Goal: Task Accomplishment & Management: Use online tool/utility

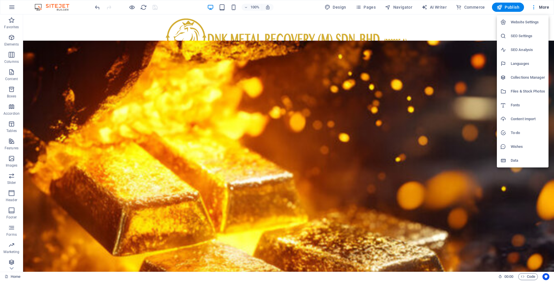
click at [518, 120] on h6 "Content Import" at bounding box center [528, 119] width 34 height 7
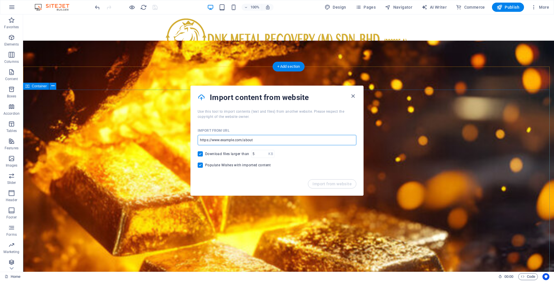
click at [257, 141] on input "url" at bounding box center [277, 140] width 159 height 10
click at [258, 140] on input "url" at bounding box center [277, 140] width 159 height 10
paste input "[DOMAIN_NAME]"
type input "[DOMAIN_NAME]"
click at [336, 185] on span "Import from website" at bounding box center [331, 184] width 39 height 5
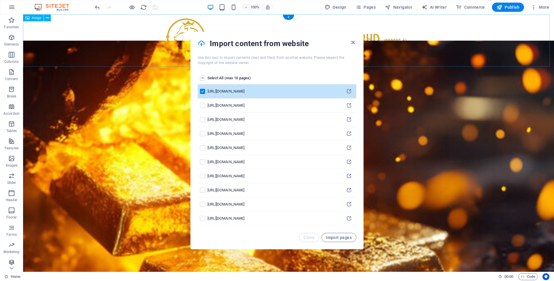
click at [203, 77] on label "pages list" at bounding box center [202, 78] width 5 height 5
click at [0, 0] on input "pages list" at bounding box center [0, 0] width 0 height 0
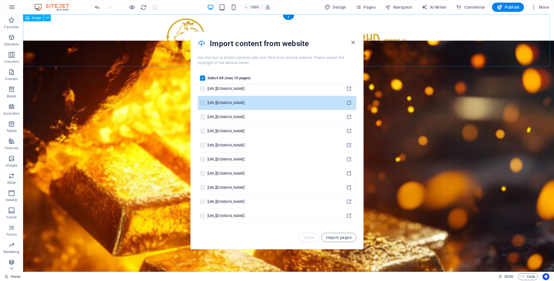
scroll to position [57, 0]
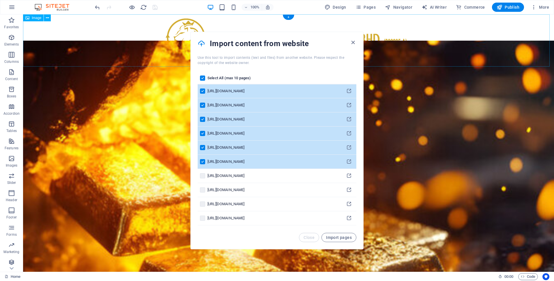
click at [202, 134] on label "pages list" at bounding box center [202, 133] width 5 height 5
click at [0, 0] on input "pages list" at bounding box center [0, 0] width 0 height 0
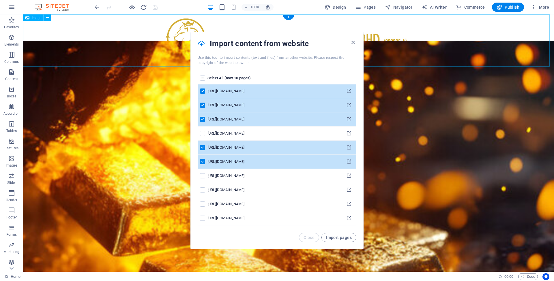
click at [203, 148] on label "pages list" at bounding box center [202, 147] width 5 height 5
click at [0, 0] on input "pages list" at bounding box center [0, 0] width 0 height 0
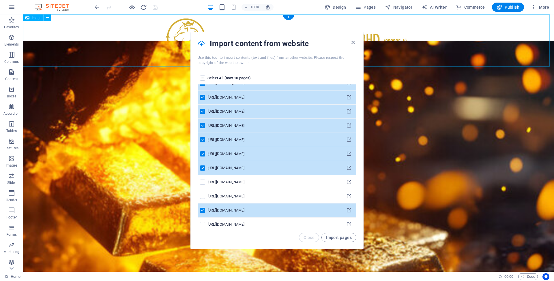
scroll to position [1, 0]
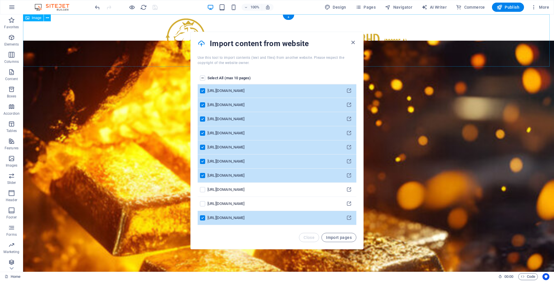
click at [204, 119] on label "pages list" at bounding box center [202, 119] width 5 height 5
click at [0, 0] on input "pages list" at bounding box center [0, 0] width 0 height 0
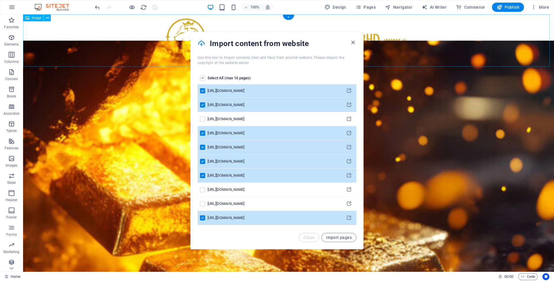
click at [201, 106] on label "pages list" at bounding box center [202, 104] width 5 height 5
click at [0, 0] on input "pages list" at bounding box center [0, 0] width 0 height 0
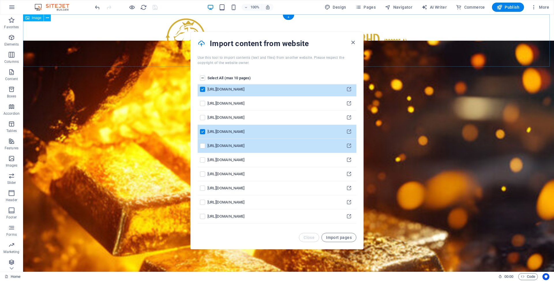
scroll to position [91, 0]
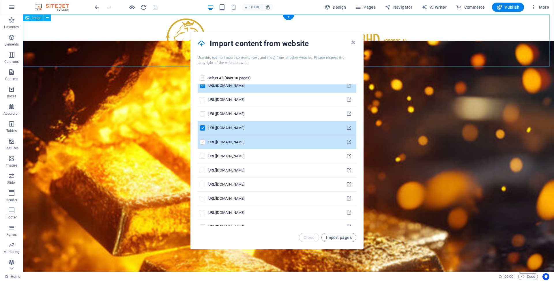
click at [203, 143] on label "pages list" at bounding box center [202, 142] width 5 height 5
click at [0, 0] on input "pages list" at bounding box center [0, 0] width 0 height 0
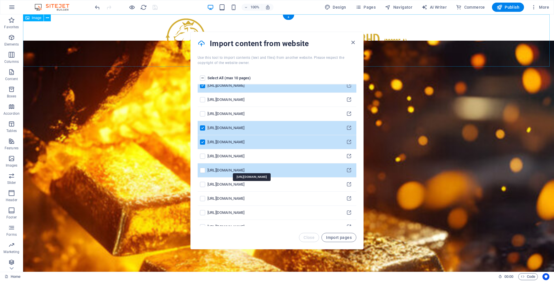
scroll to position [98, 0]
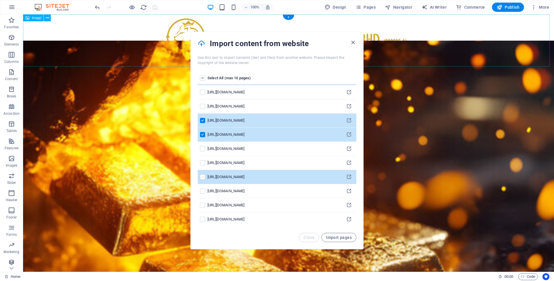
click at [202, 177] on label "pages list" at bounding box center [202, 177] width 5 height 5
click at [0, 0] on input "pages list" at bounding box center [0, 0] width 0 height 0
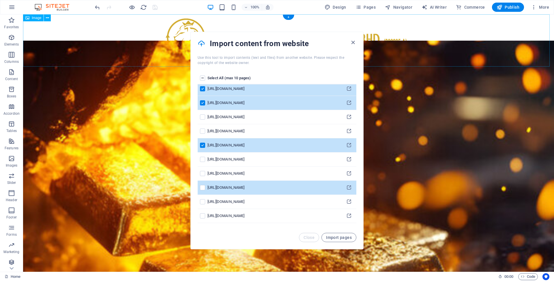
scroll to position [133, 0]
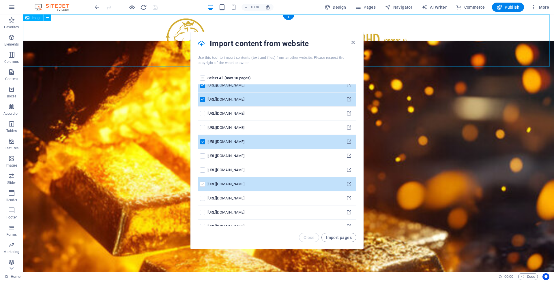
click at [202, 185] on label "pages list" at bounding box center [202, 184] width 5 height 5
click at [0, 0] on input "pages list" at bounding box center [0, 0] width 0 height 0
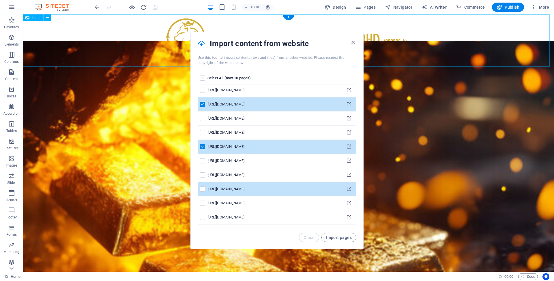
scroll to position [175, 0]
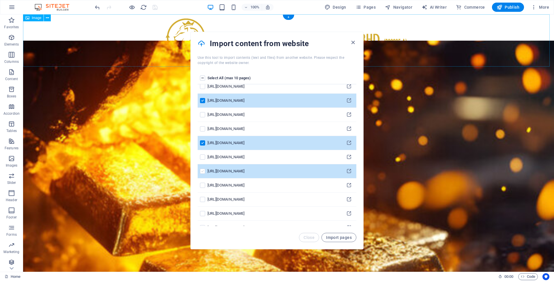
click at [202, 172] on label "pages list" at bounding box center [202, 171] width 5 height 5
click at [0, 0] on input "pages list" at bounding box center [0, 0] width 0 height 0
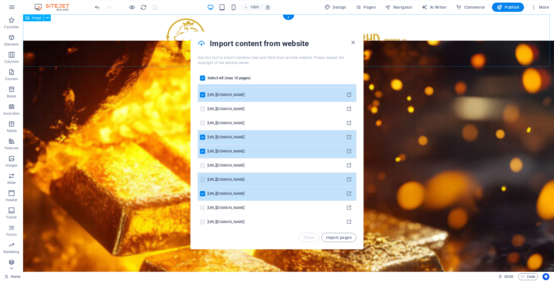
scroll to position [78, 0]
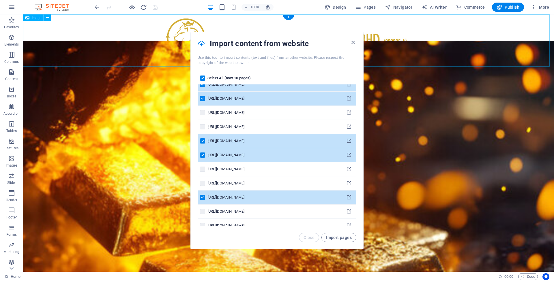
click at [202, 141] on label "pages list" at bounding box center [202, 141] width 5 height 5
click at [0, 0] on input "pages list" at bounding box center [0, 0] width 0 height 0
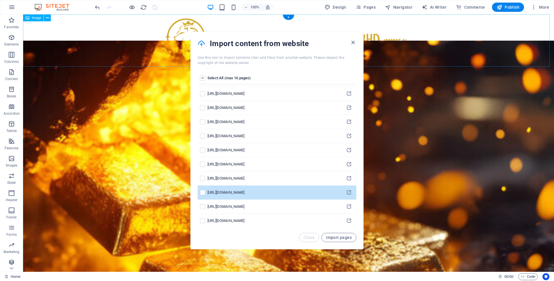
scroll to position [311, 0]
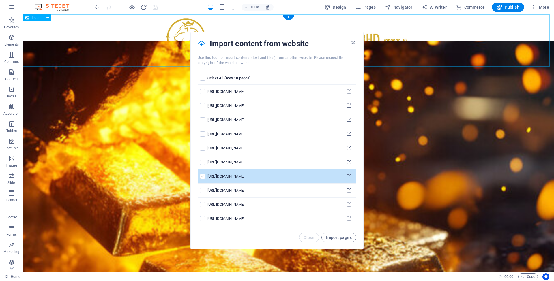
click at [202, 177] on label "pages list" at bounding box center [202, 176] width 5 height 5
click at [0, 0] on input "pages list" at bounding box center [0, 0] width 0 height 0
click at [332, 237] on span "Import pages" at bounding box center [339, 237] width 26 height 5
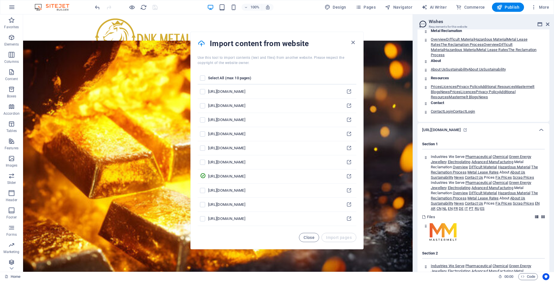
scroll to position [11241, 0]
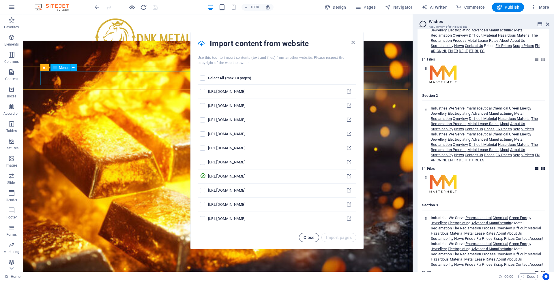
click at [308, 236] on span "Close" at bounding box center [309, 237] width 11 height 5
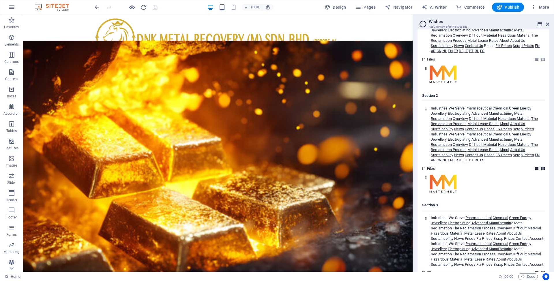
click at [540, 24] on icon at bounding box center [540, 24] width 5 height 5
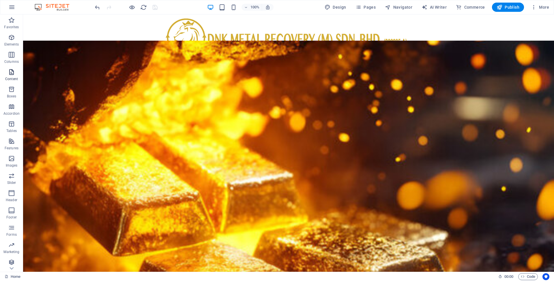
click at [15, 74] on span "Content" at bounding box center [11, 76] width 23 height 14
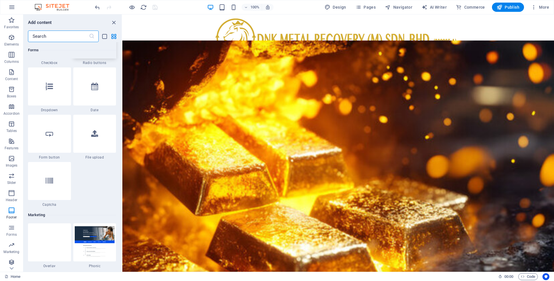
scroll to position [4538, 0]
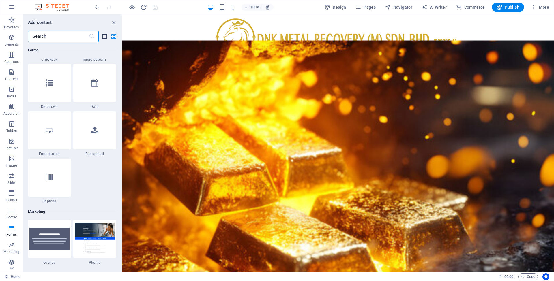
click at [103, 36] on icon "list-view" at bounding box center [104, 36] width 7 height 7
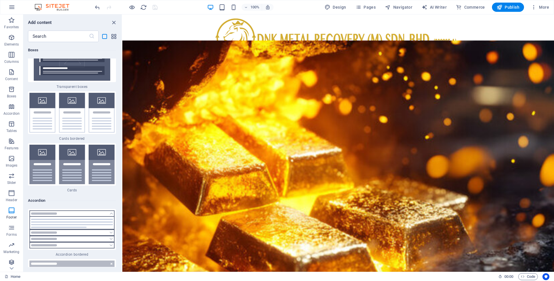
click at [117, 35] on div "​" at bounding box center [72, 37] width 98 height 12
click at [115, 21] on icon "close panel" at bounding box center [114, 22] width 7 height 7
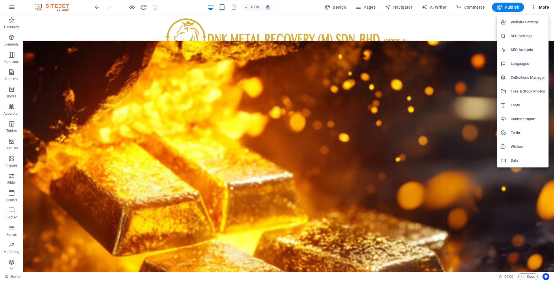
click at [524, 120] on h6 "Content Import" at bounding box center [528, 119] width 34 height 7
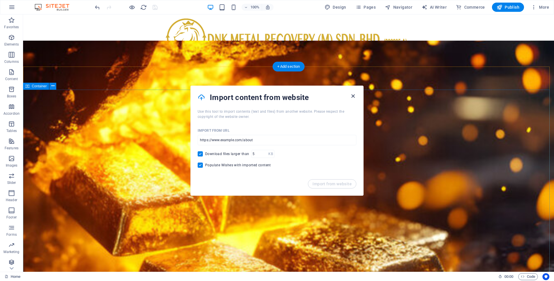
click at [354, 96] on icon "button" at bounding box center [353, 96] width 7 height 7
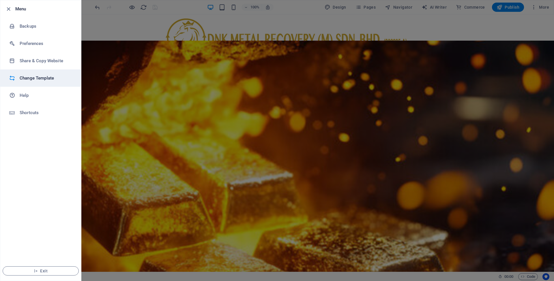
click at [44, 78] on h6 "Change Template" at bounding box center [46, 78] width 53 height 7
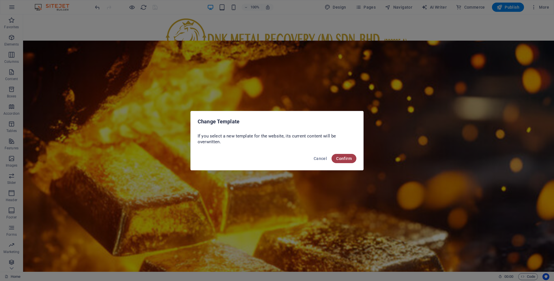
click at [338, 159] on span "Confirm" at bounding box center [344, 158] width 16 height 5
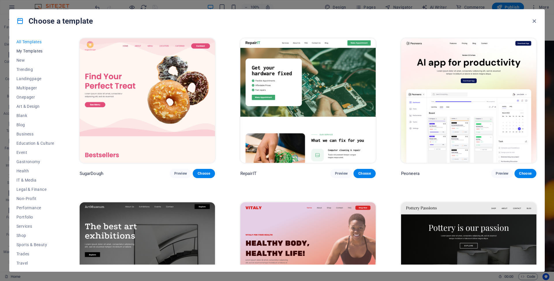
click at [29, 49] on span "My Templates" at bounding box center [35, 51] width 38 height 5
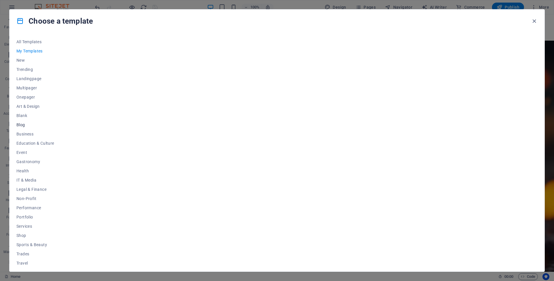
scroll to position [12, 0]
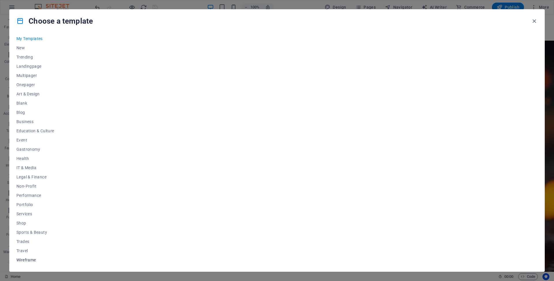
click at [30, 259] on span "Wireframe" at bounding box center [35, 260] width 38 height 5
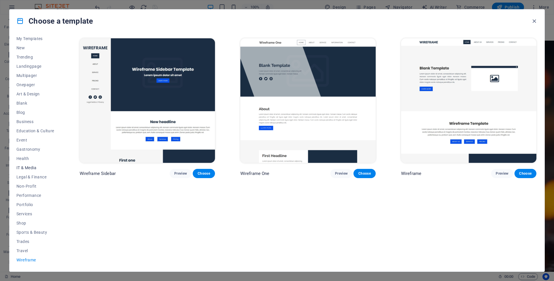
scroll to position [0, 0]
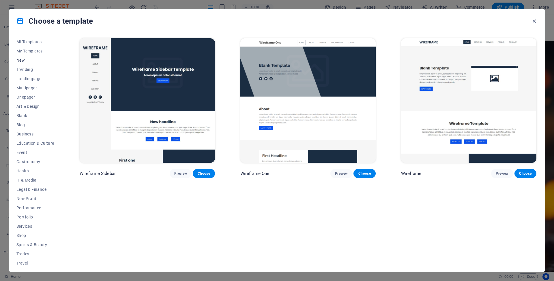
click at [27, 61] on span "New" at bounding box center [35, 60] width 38 height 5
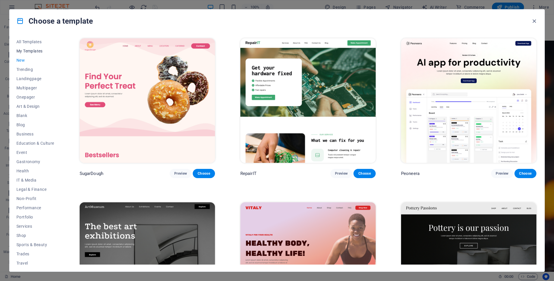
click at [30, 53] on span "My Templates" at bounding box center [35, 51] width 38 height 5
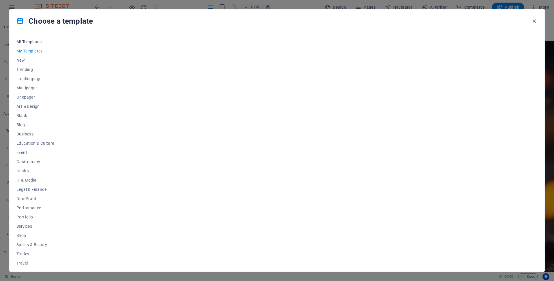
click at [33, 42] on span "All Templates" at bounding box center [35, 42] width 38 height 5
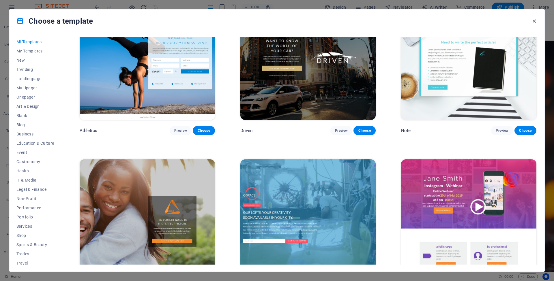
scroll to position [9402, 0]
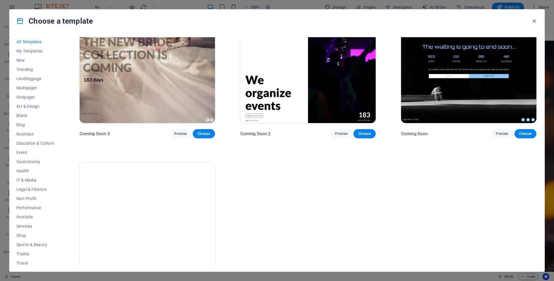
click at [533, 21] on icon "button" at bounding box center [534, 21] width 7 height 7
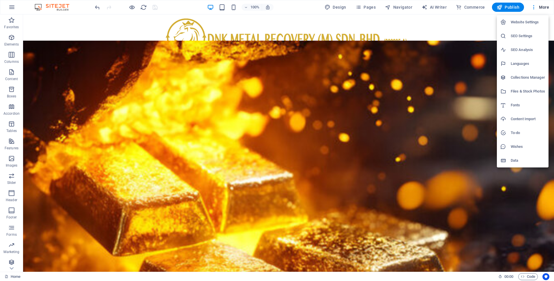
click at [523, 118] on h6 "Content Import" at bounding box center [528, 119] width 34 height 7
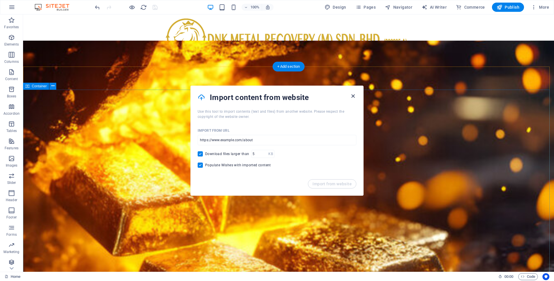
click at [353, 97] on icon "button" at bounding box center [353, 96] width 7 height 7
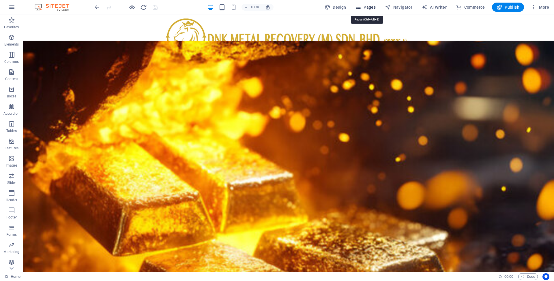
click at [0, 0] on icon "button" at bounding box center [0, 0] width 0 height 0
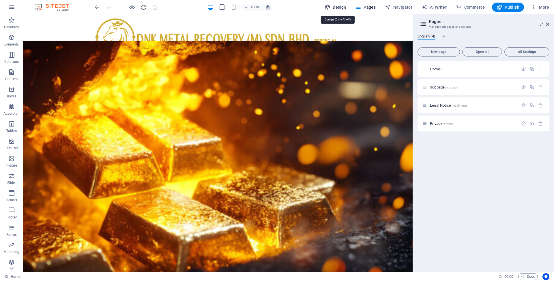
select select "700"
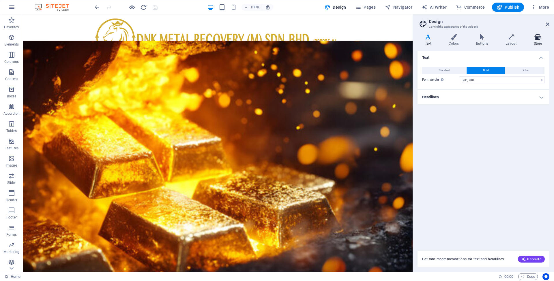
click at [537, 41] on h4 "Store" at bounding box center [537, 40] width 23 height 12
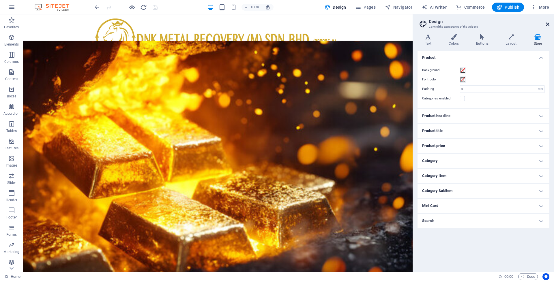
drag, startPoint x: 547, startPoint y: 25, endPoint x: 524, endPoint y: 10, distance: 27.2
click at [547, 25] on icon at bounding box center [547, 24] width 3 height 5
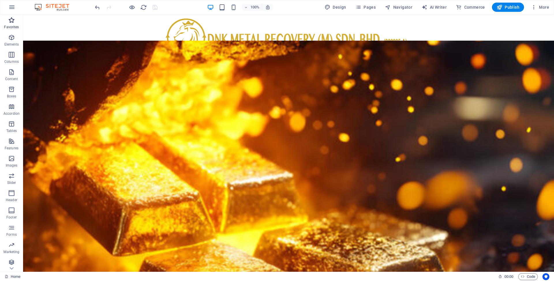
click at [12, 23] on icon "button" at bounding box center [11, 20] width 7 height 7
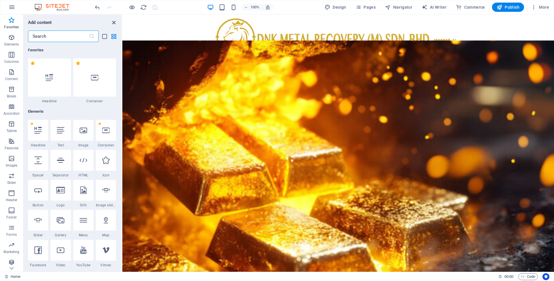
click at [114, 22] on icon "close panel" at bounding box center [114, 22] width 7 height 7
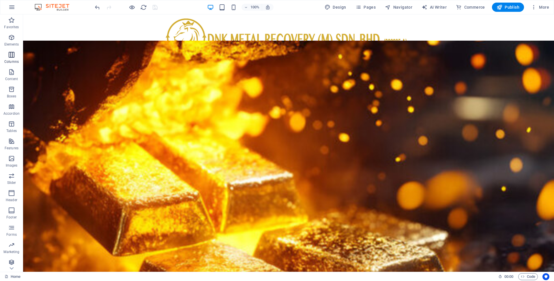
click at [11, 57] on icon "button" at bounding box center [11, 54] width 7 height 7
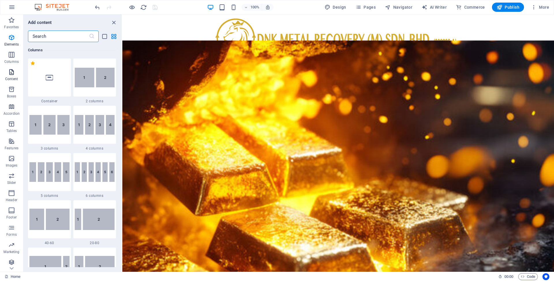
click at [10, 74] on icon "button" at bounding box center [11, 72] width 7 height 7
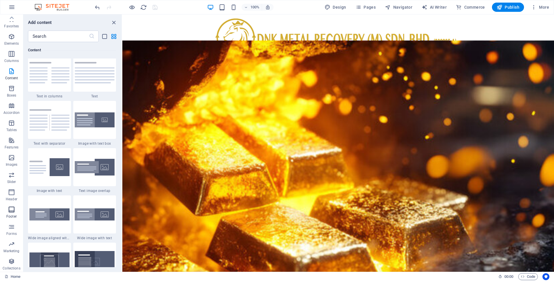
scroll to position [0, 0]
click at [113, 23] on icon "close panel" at bounding box center [114, 22] width 7 height 7
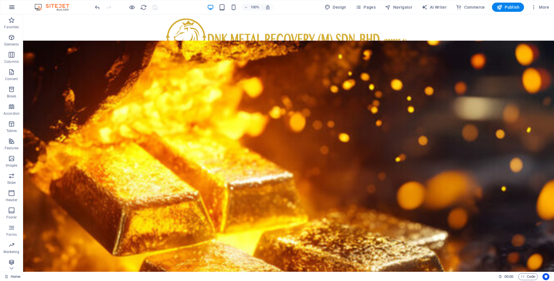
click at [0, 0] on icon "button" at bounding box center [0, 0] width 0 height 0
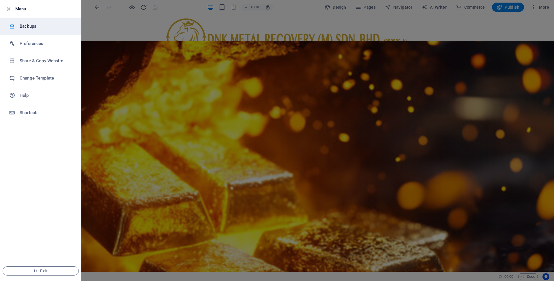
click at [23, 25] on h6 "Backups" at bounding box center [46, 26] width 53 height 7
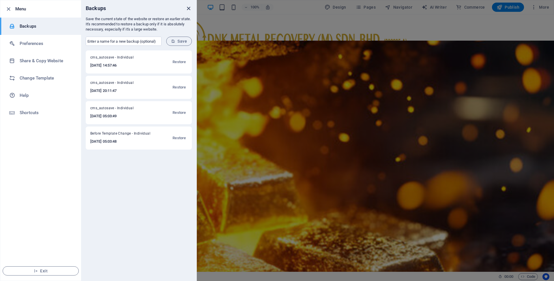
click at [187, 7] on icon "close" at bounding box center [188, 8] width 7 height 7
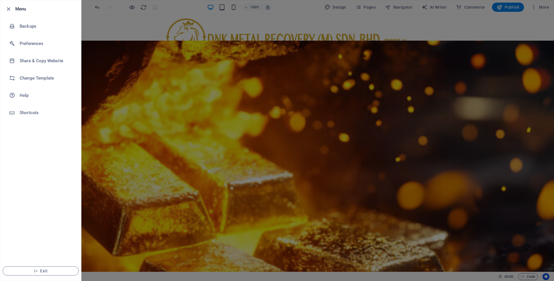
click at [461, 49] on div at bounding box center [277, 140] width 554 height 281
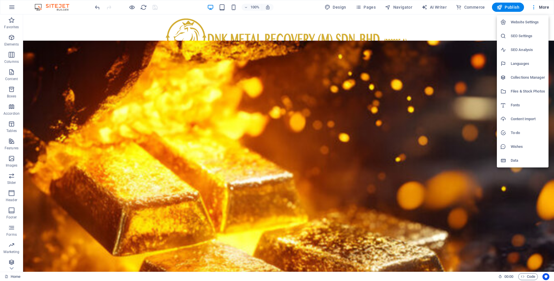
click at [520, 118] on h6 "Content Import" at bounding box center [528, 119] width 34 height 7
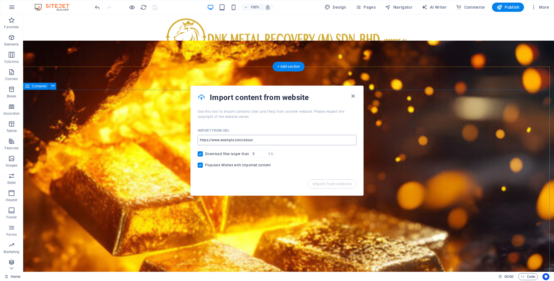
click at [262, 140] on input "url" at bounding box center [277, 140] width 159 height 10
paste input "[DOMAIN_NAME]"
type input "[DOMAIN_NAME]"
click at [323, 185] on span "Import from website" at bounding box center [331, 184] width 39 height 5
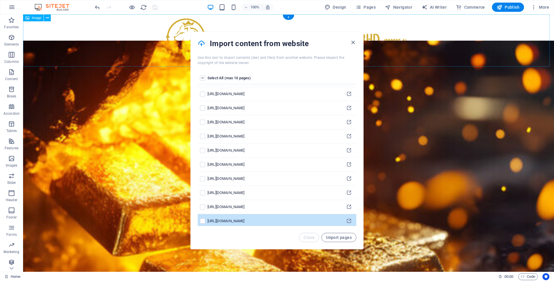
scroll to position [128, 0]
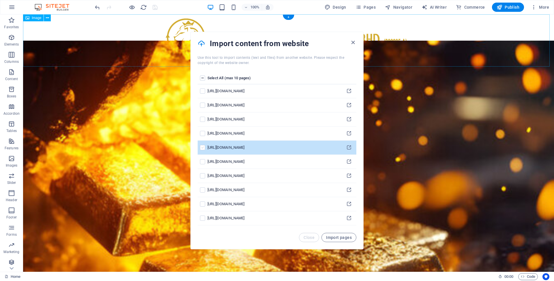
click at [204, 148] on label "pages list" at bounding box center [202, 147] width 5 height 5
click at [0, 0] on input "pages list" at bounding box center [0, 0] width 0 height 0
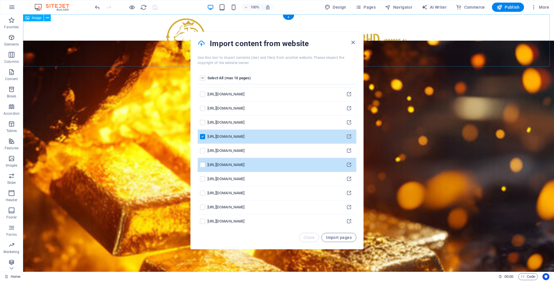
scroll to position [146, 0]
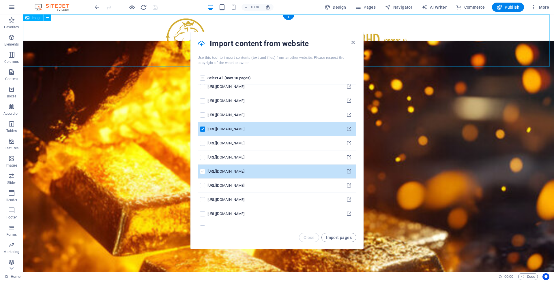
click at [203, 171] on label "pages list" at bounding box center [202, 171] width 5 height 5
click at [0, 0] on input "pages list" at bounding box center [0, 0] width 0 height 0
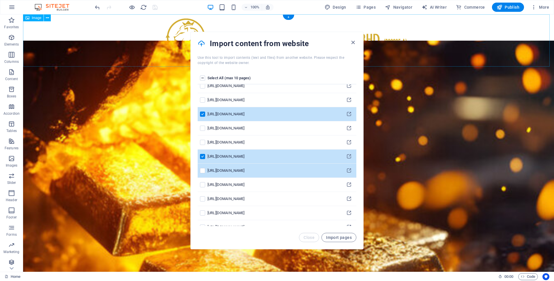
scroll to position [165, 0]
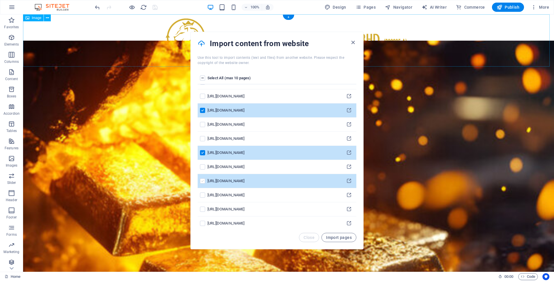
click at [202, 180] on label "pages list" at bounding box center [202, 181] width 5 height 5
click at [0, 0] on input "pages list" at bounding box center [0, 0] width 0 height 0
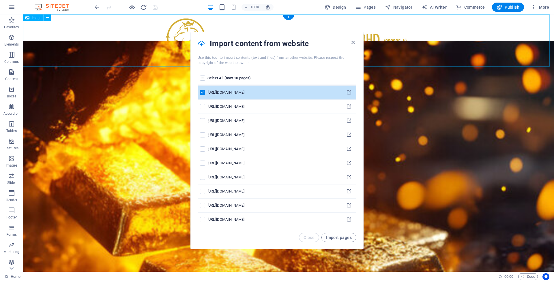
scroll to position [311, 0]
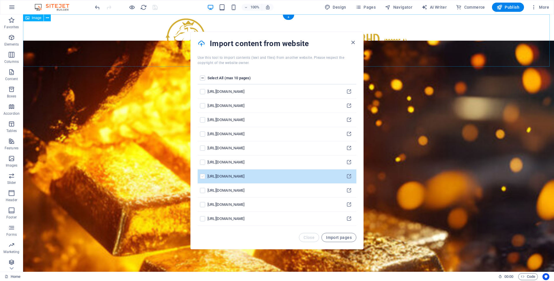
click at [205, 177] on label "pages list" at bounding box center [202, 176] width 5 height 5
click at [0, 0] on input "pages list" at bounding box center [0, 0] width 0 height 0
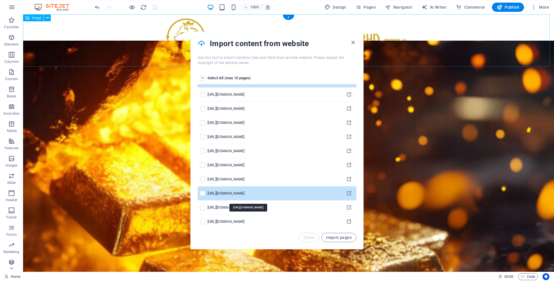
scroll to position [0, 0]
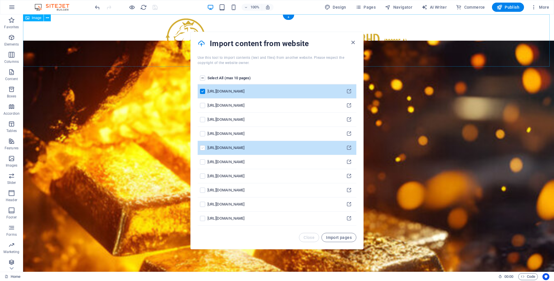
click at [201, 146] on label "pages list" at bounding box center [202, 147] width 5 height 5
click at [0, 0] on input "pages list" at bounding box center [0, 0] width 0 height 0
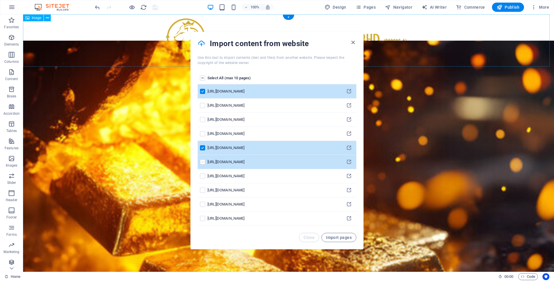
click at [203, 163] on label "pages list" at bounding box center [202, 162] width 5 height 5
click at [0, 0] on input "pages list" at bounding box center [0, 0] width 0 height 0
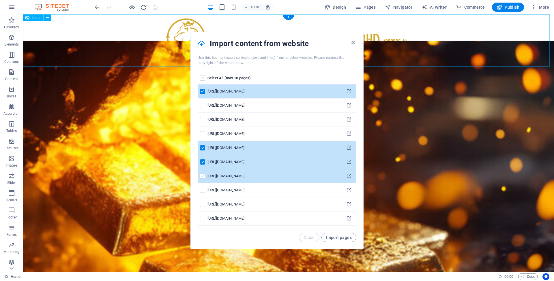
click at [203, 177] on label "pages list" at bounding box center [202, 176] width 5 height 5
click at [0, 0] on input "pages list" at bounding box center [0, 0] width 0 height 0
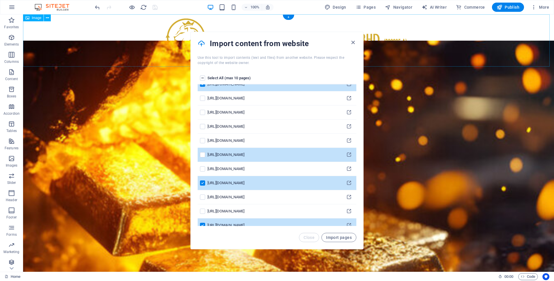
scroll to position [107, 0]
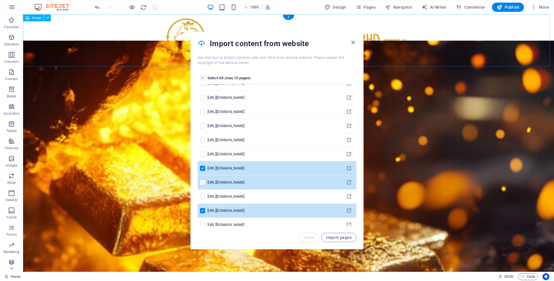
click at [202, 184] on label "pages list" at bounding box center [202, 182] width 5 height 5
click at [0, 0] on input "pages list" at bounding box center [0, 0] width 0 height 0
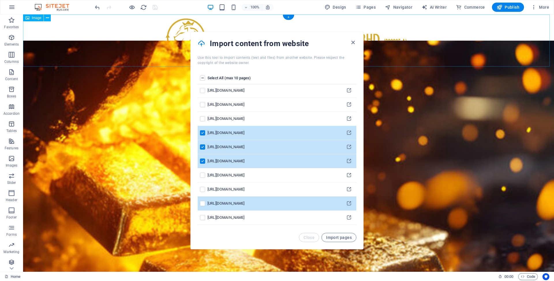
scroll to position [0, 0]
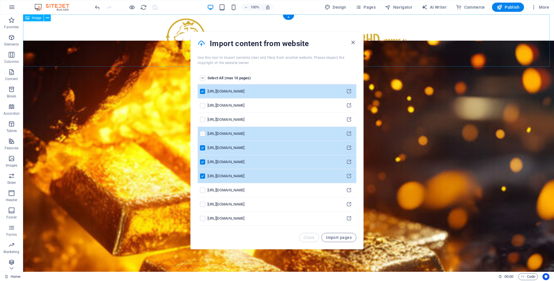
click at [203, 134] on label "pages list" at bounding box center [202, 133] width 5 height 5
click at [0, 0] on input "pages list" at bounding box center [0, 0] width 0 height 0
click at [337, 239] on span "Import pages" at bounding box center [339, 237] width 26 height 5
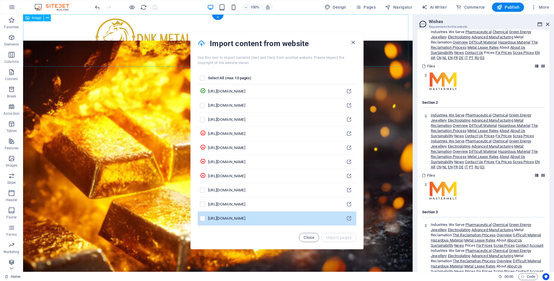
scroll to position [18270, 0]
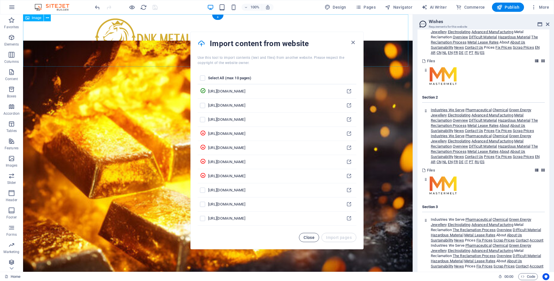
drag, startPoint x: 308, startPoint y: 239, endPoint x: 289, endPoint y: 223, distance: 23.8
click at [308, 239] on span "Close" at bounding box center [309, 237] width 11 height 5
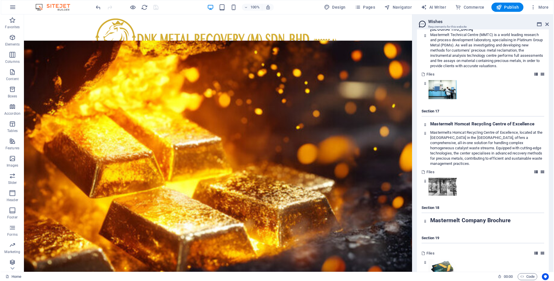
scroll to position [10445, 0]
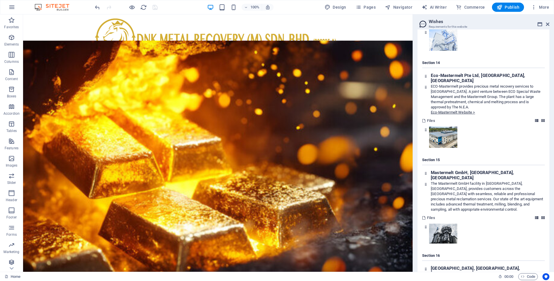
drag, startPoint x: 552, startPoint y: 151, endPoint x: 551, endPoint y: 146, distance: 5.2
click at [551, 146] on div "Content Design Data Here you will find content that you can add to the website.…" at bounding box center [483, 150] width 141 height 243
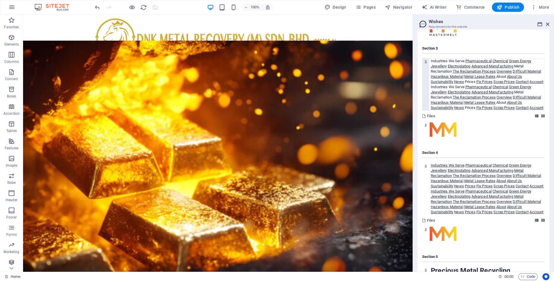
scroll to position [263, 0]
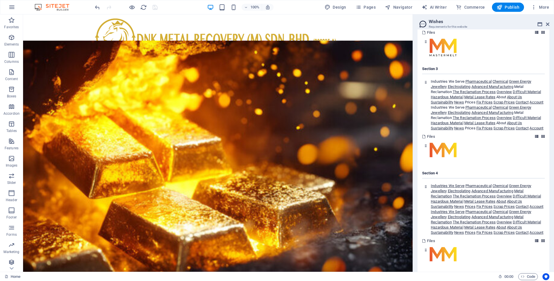
click at [429, 70] on h4 "Section 3" at bounding box center [483, 70] width 123 height 8
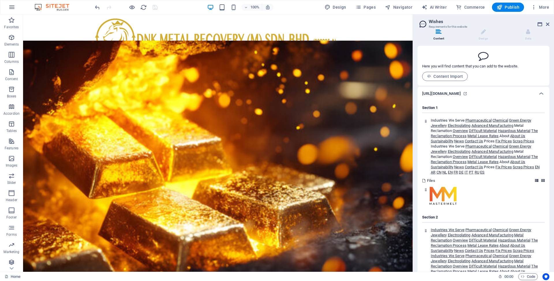
scroll to position [0, 0]
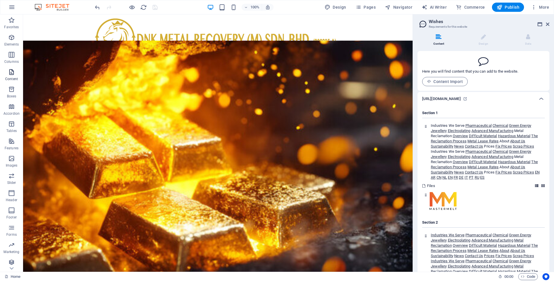
click at [12, 75] on icon "button" at bounding box center [11, 72] width 7 height 7
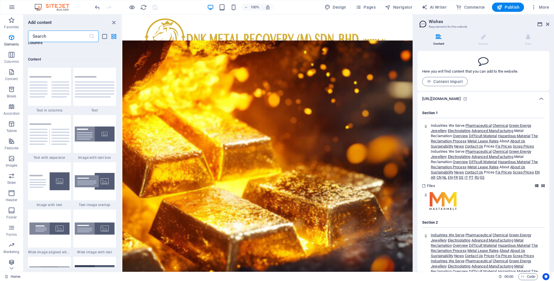
scroll to position [1010, 0]
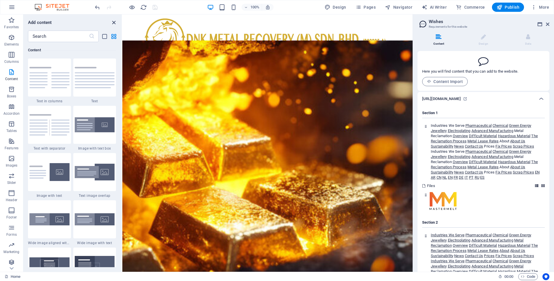
click at [114, 22] on icon "close panel" at bounding box center [114, 22] width 7 height 7
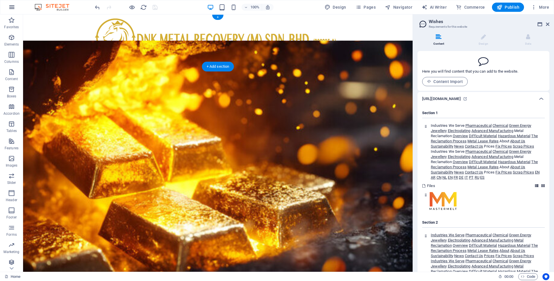
click at [0, 0] on icon "button" at bounding box center [0, 0] width 0 height 0
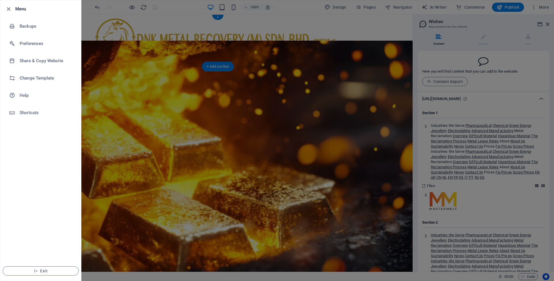
click at [389, 50] on div at bounding box center [277, 140] width 554 height 281
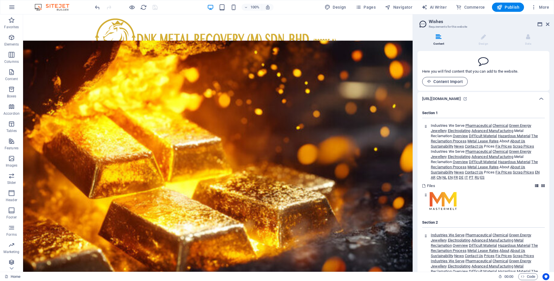
click at [438, 83] on span "Content Import" at bounding box center [445, 81] width 36 height 5
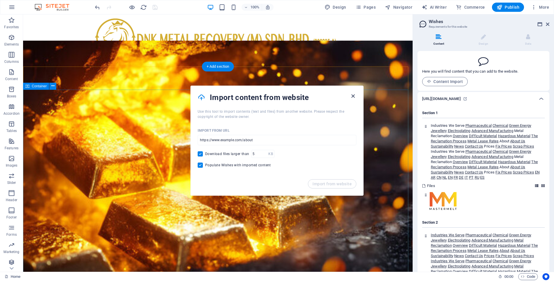
click at [353, 96] on icon "button" at bounding box center [353, 96] width 7 height 7
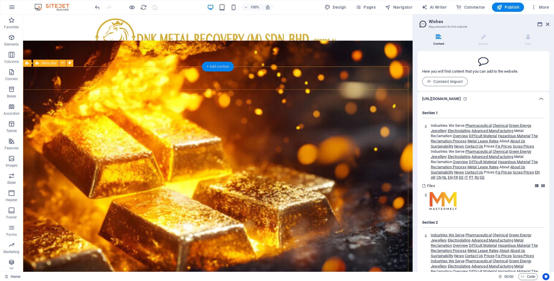
click at [213, 66] on div "+ Add section" at bounding box center [218, 67] width 32 height 10
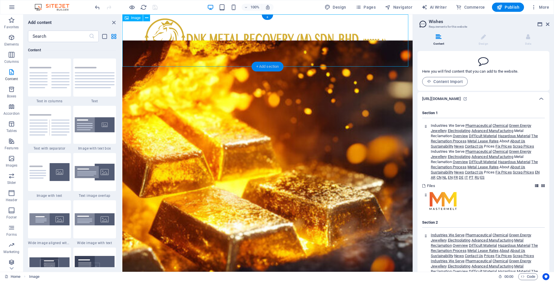
click at [263, 68] on div "+ Add section" at bounding box center [268, 67] width 32 height 10
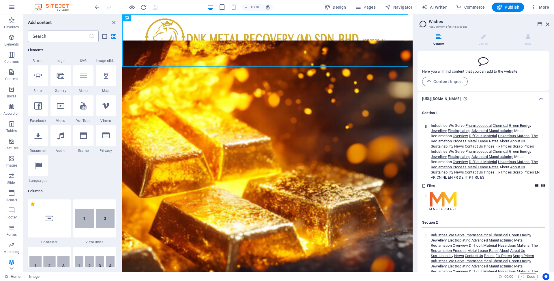
scroll to position [0, 0]
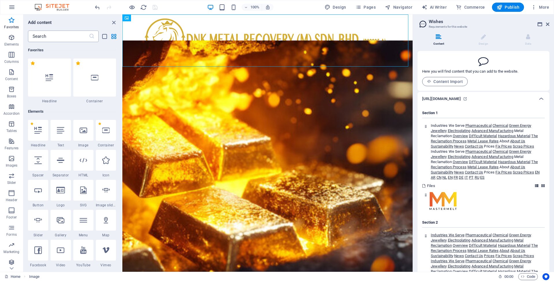
click at [62, 39] on input "text" at bounding box center [58, 37] width 61 height 12
click at [93, 85] on div at bounding box center [94, 78] width 43 height 38
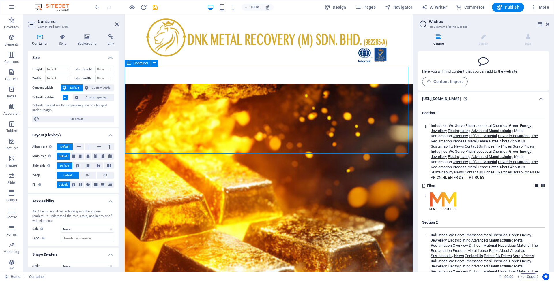
click at [280, 119] on span "Paste clipboard" at bounding box center [284, 119] width 32 height 8
click at [256, 118] on span "Add elements" at bounding box center [251, 119] width 29 height 8
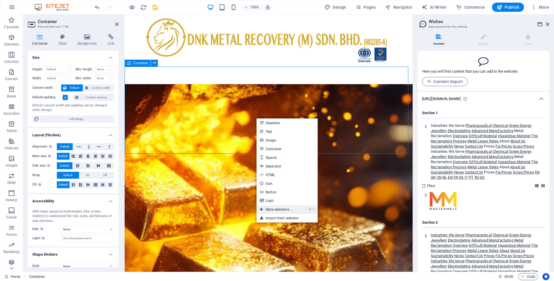
click at [287, 209] on link "⌘ ⏎ More elements ..." at bounding box center [277, 209] width 40 height 9
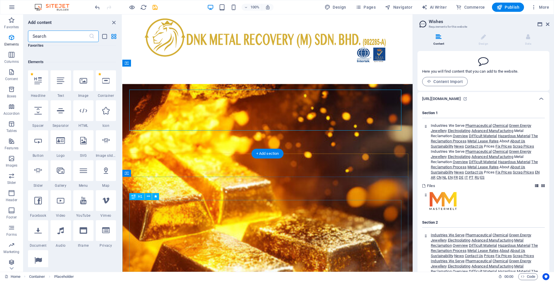
scroll to position [61, 0]
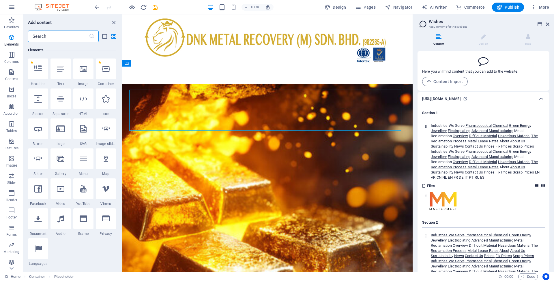
click at [49, 38] on input "text" at bounding box center [58, 37] width 61 height 12
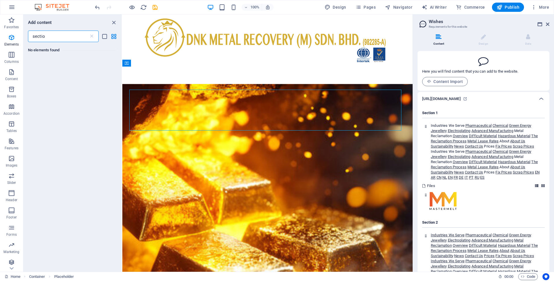
scroll to position [0, 0]
type input "section"
click at [114, 21] on icon "close panel" at bounding box center [114, 22] width 7 height 7
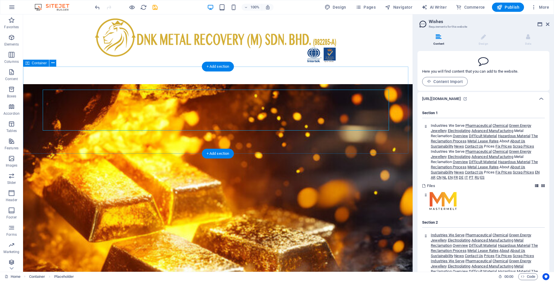
click at [239, 119] on span "Paste clipboard" at bounding box center [234, 119] width 32 height 8
click at [258, 116] on div "Drop content here or Add elements Paste clipboard" at bounding box center [218, 110] width 346 height 41
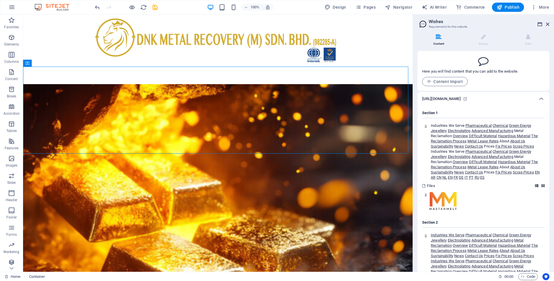
click at [423, 186] on icon at bounding box center [423, 185] width 3 height 3
click at [541, 186] on icon at bounding box center [542, 185] width 3 height 3
click at [536, 186] on icon at bounding box center [536, 185] width 3 height 3
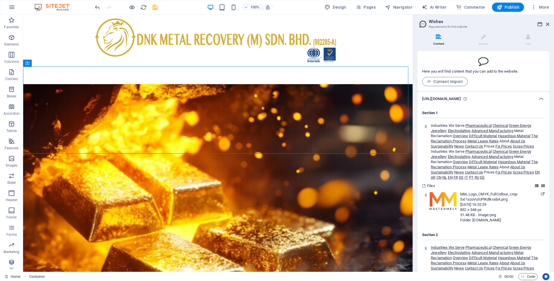
click at [536, 186] on icon at bounding box center [536, 185] width 3 height 3
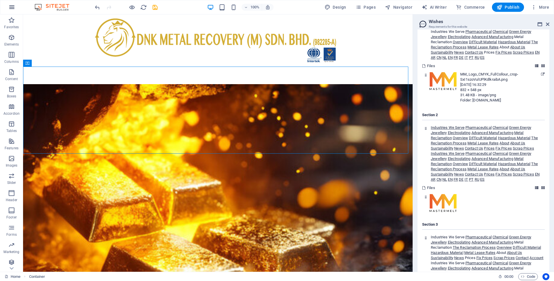
click at [0, 0] on icon "button" at bounding box center [0, 0] width 0 height 0
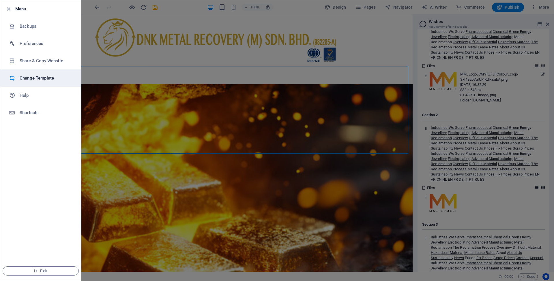
click at [33, 78] on h6 "Change Template" at bounding box center [46, 78] width 53 height 7
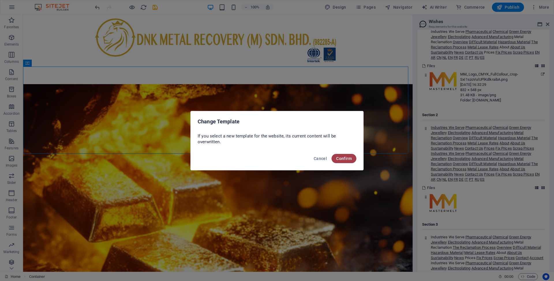
click at [349, 160] on span "Confirm" at bounding box center [344, 158] width 16 height 5
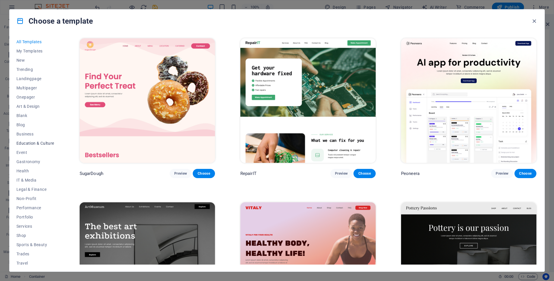
scroll to position [12, 0]
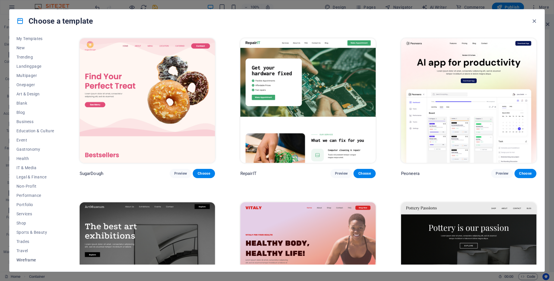
click at [27, 263] on button "Wireframe" at bounding box center [35, 260] width 38 height 9
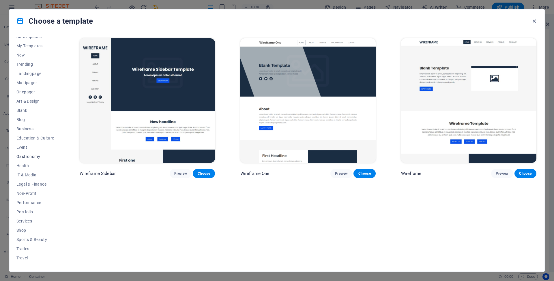
scroll to position [0, 0]
click at [26, 61] on span "New" at bounding box center [35, 60] width 38 height 5
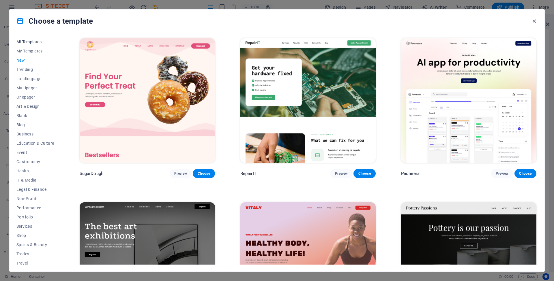
click at [34, 44] on button "All Templates" at bounding box center [35, 41] width 38 height 9
click at [39, 42] on span "All Templates" at bounding box center [35, 42] width 38 height 5
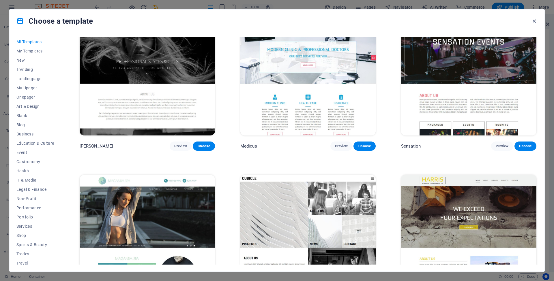
scroll to position [9402, 0]
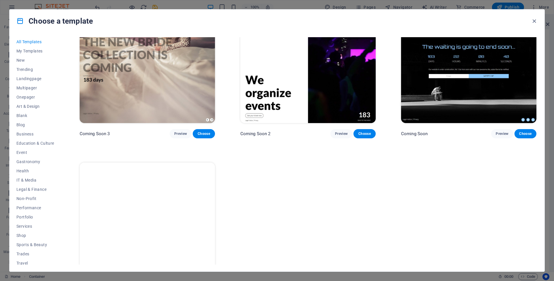
click at [141, 188] on img at bounding box center [147, 225] width 135 height 125
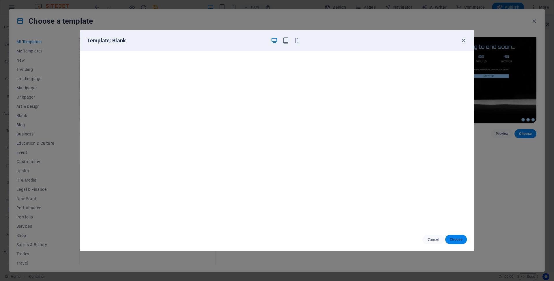
click at [460, 240] on span "Choose" at bounding box center [456, 239] width 12 height 5
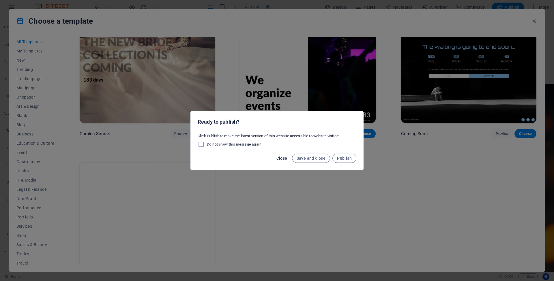
click at [281, 159] on span "Close" at bounding box center [281, 158] width 11 height 5
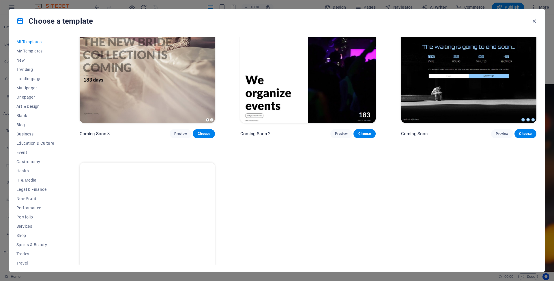
click at [160, 172] on img at bounding box center [147, 225] width 135 height 125
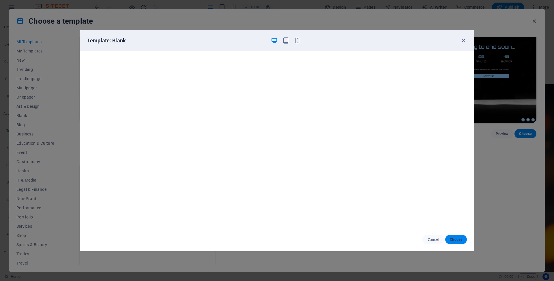
click at [457, 241] on span "Choose" at bounding box center [456, 239] width 12 height 5
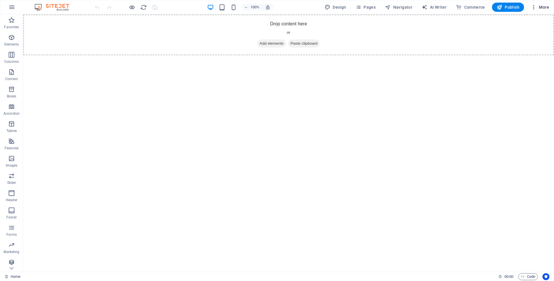
click at [542, 7] on span "More" at bounding box center [540, 7] width 18 height 6
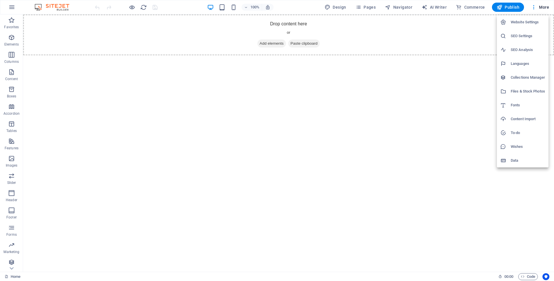
click at [517, 118] on h6 "Content Import" at bounding box center [528, 119] width 34 height 7
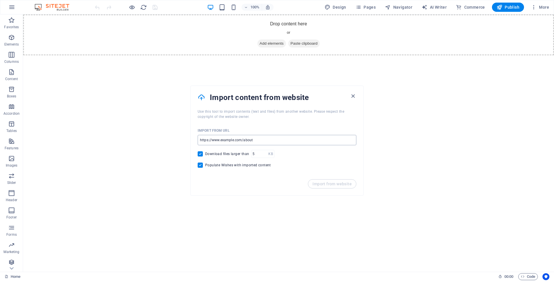
click at [246, 143] on input "url" at bounding box center [277, 140] width 159 height 10
paste input "Mastermeltgroup.com"
type input "Mastermeltgroup.com"
click at [343, 184] on span "Import from website" at bounding box center [331, 184] width 39 height 5
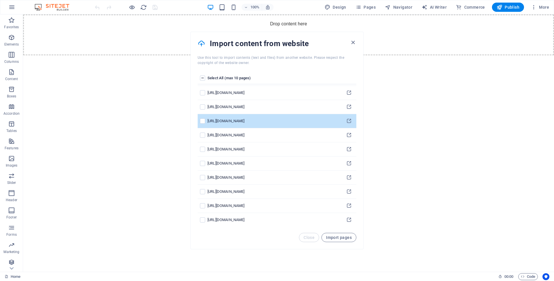
scroll to position [144, 0]
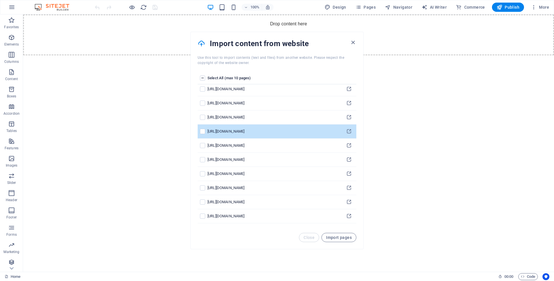
click at [205, 133] on td "pages list" at bounding box center [203, 132] width 10 height 14
click at [203, 132] on label "pages list" at bounding box center [202, 131] width 5 height 5
click at [0, 0] on input "pages list" at bounding box center [0, 0] width 0 height 0
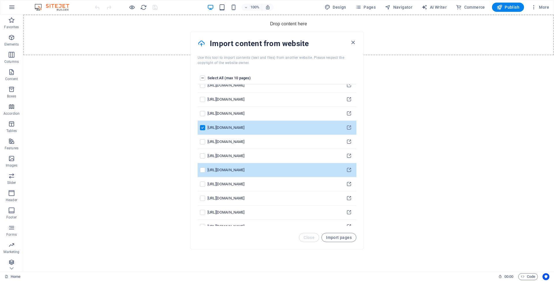
scroll to position [151, 0]
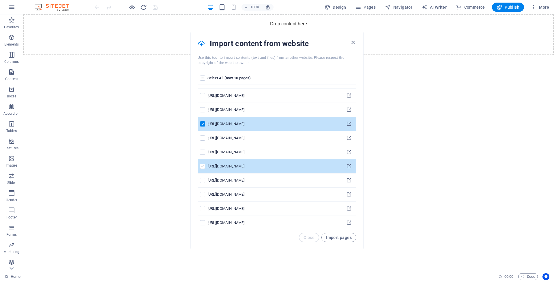
click at [201, 166] on label "pages list" at bounding box center [202, 166] width 5 height 5
click at [0, 0] on input "pages list" at bounding box center [0, 0] width 0 height 0
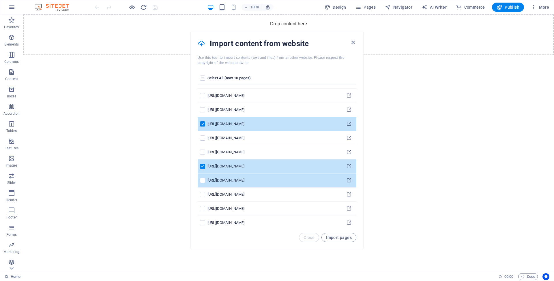
scroll to position [155, 0]
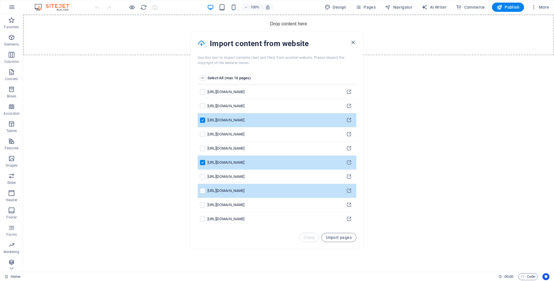
click at [203, 191] on label "pages list" at bounding box center [202, 190] width 5 height 5
click at [0, 0] on input "pages list" at bounding box center [0, 0] width 0 height 0
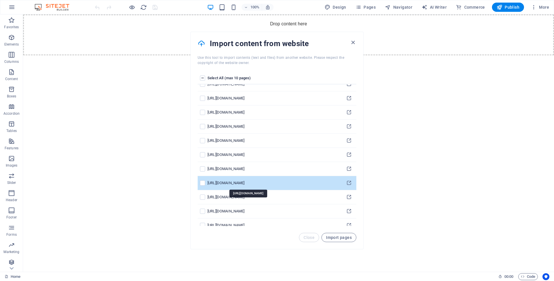
scroll to position [294, 0]
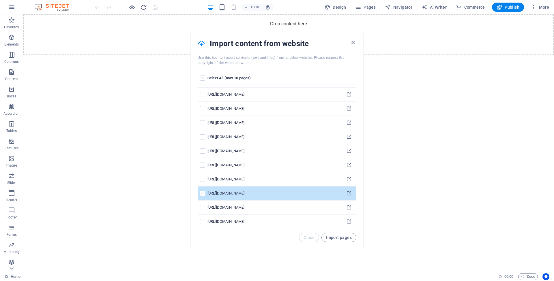
click at [204, 194] on label "pages list" at bounding box center [202, 193] width 5 height 5
click at [0, 0] on input "pages list" at bounding box center [0, 0] width 0 height 0
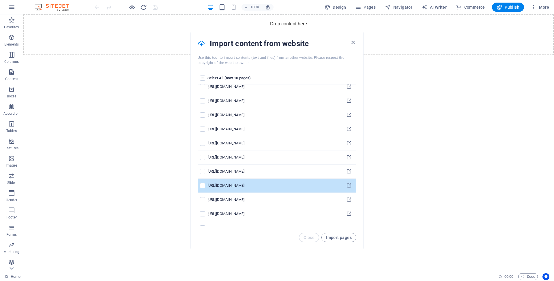
scroll to position [0, 0]
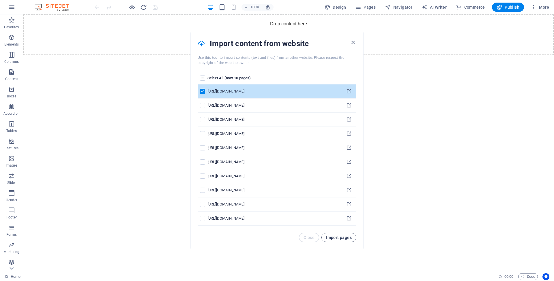
click at [334, 237] on span "Import pages" at bounding box center [339, 237] width 26 height 5
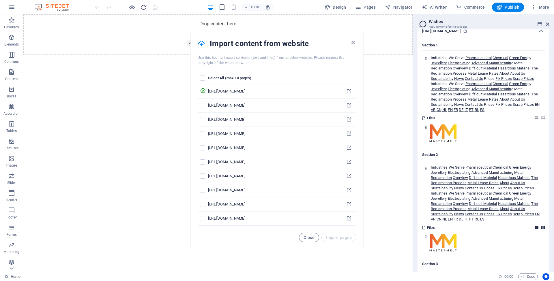
scroll to position [2725, 0]
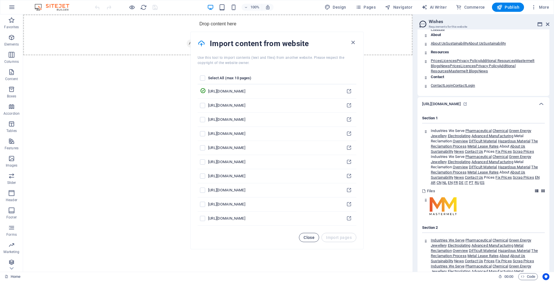
drag, startPoint x: 309, startPoint y: 237, endPoint x: 286, endPoint y: 223, distance: 27.3
click at [309, 237] on span "Close" at bounding box center [309, 237] width 11 height 5
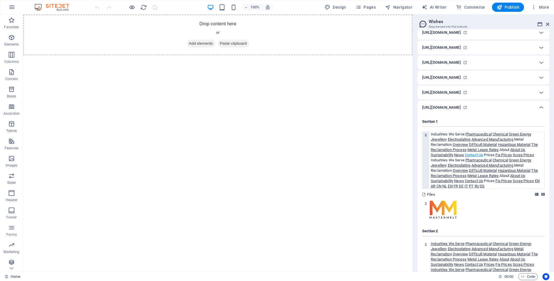
scroll to position [205, 0]
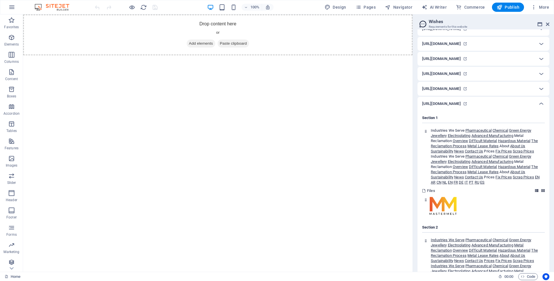
click at [266, 55] on html "Skip to main content Drop content here or Add elements Paste clipboard" at bounding box center [218, 34] width 390 height 41
click at [308, 28] on div "Drop content here or Add elements Paste clipboard" at bounding box center [218, 34] width 390 height 41
click at [193, 42] on span "Add elements" at bounding box center [201, 44] width 29 height 8
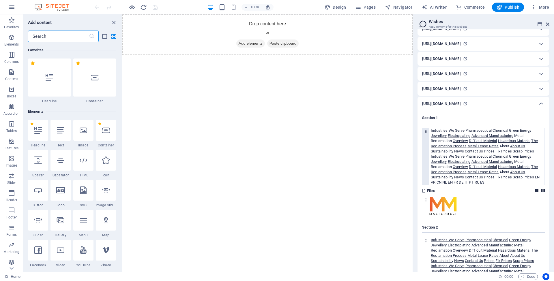
click at [426, 137] on div at bounding box center [425, 156] width 7 height 57
click at [158, 51] on div "Drop content here or Add elements Paste clipboard" at bounding box center [267, 34] width 290 height 41
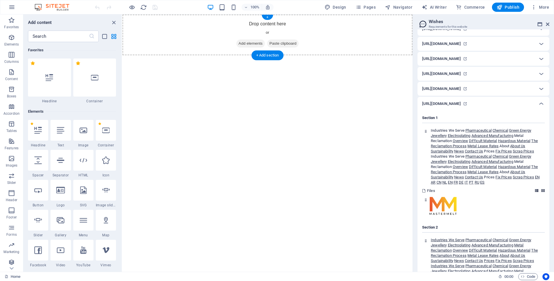
click at [174, 45] on div "Drop content here or Add elements Paste clipboard" at bounding box center [267, 34] width 290 height 41
click at [50, 79] on icon at bounding box center [50, 78] width 8 height 8
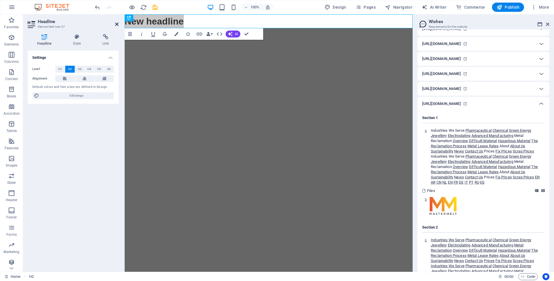
click at [117, 23] on icon at bounding box center [116, 24] width 3 height 5
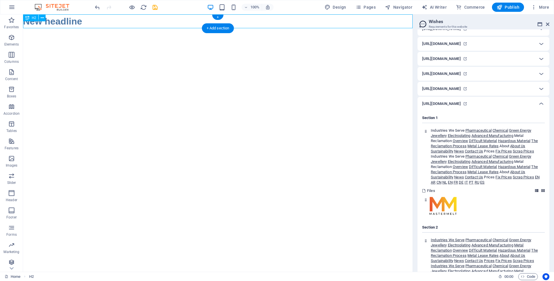
click at [148, 24] on div "New headline" at bounding box center [218, 21] width 390 height 14
click at [28, 18] on icon at bounding box center [27, 17] width 4 height 7
click at [43, 18] on icon at bounding box center [42, 18] width 3 height 6
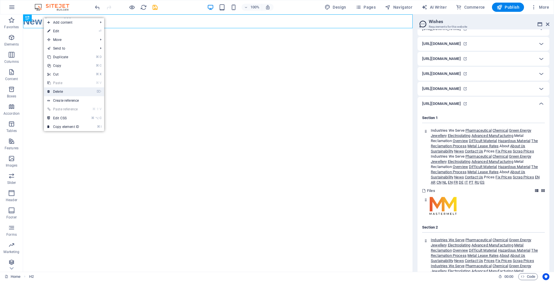
click at [56, 94] on link "⌦ Delete" at bounding box center [63, 91] width 39 height 9
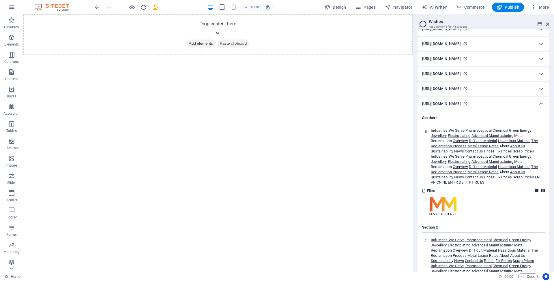
click at [243, 55] on html "Skip to main content Drop content here or Add elements Paste clipboard" at bounding box center [218, 34] width 390 height 41
click at [9, 38] on icon "button" at bounding box center [11, 37] width 7 height 7
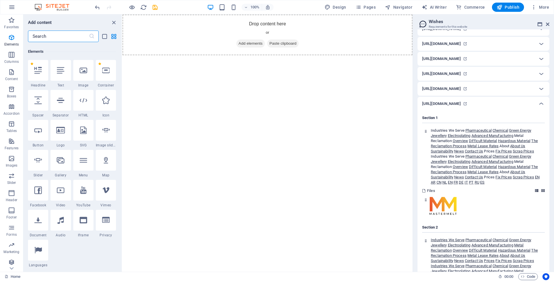
scroll to position [61, 0]
click at [428, 191] on span "Files" at bounding box center [431, 190] width 8 height 5
click at [538, 188] on span at bounding box center [483, 187] width 123 height 3
click at [536, 190] on icon at bounding box center [536, 190] width 3 height 3
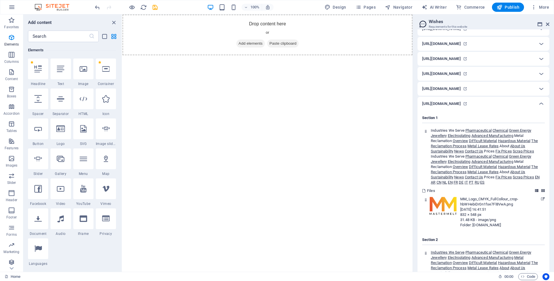
click at [536, 190] on icon at bounding box center [536, 190] width 3 height 3
click at [540, 103] on icon at bounding box center [541, 103] width 7 height 7
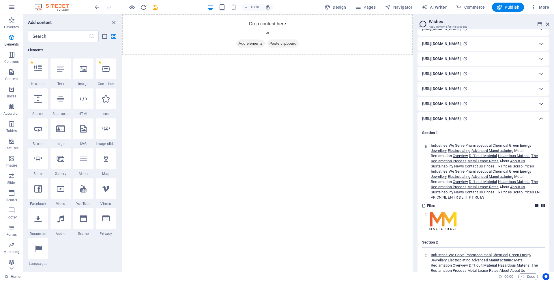
click at [540, 104] on icon at bounding box center [541, 103] width 7 height 7
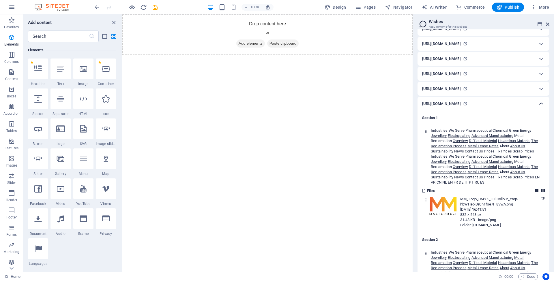
click at [540, 104] on icon at bounding box center [541, 103] width 7 height 7
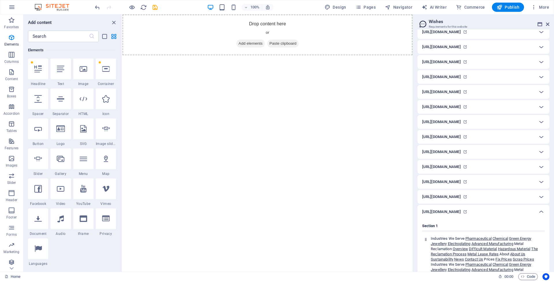
scroll to position [0, 0]
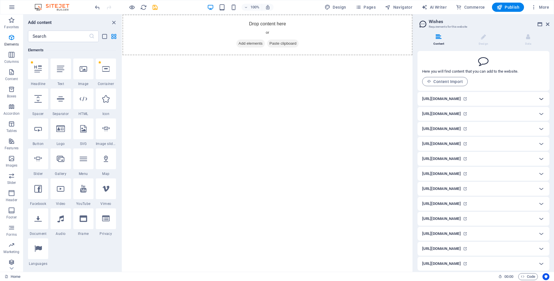
click at [539, 99] on icon at bounding box center [541, 99] width 7 height 7
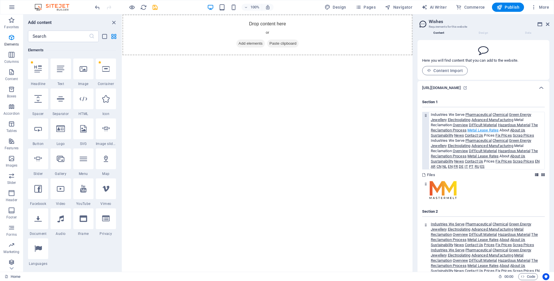
scroll to position [18, 0]
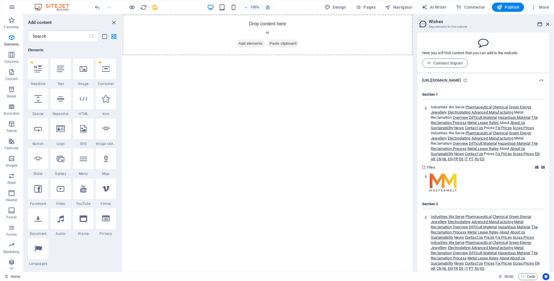
click at [235, 55] on html "Skip to main content Drop content here or Add elements Paste clipboard" at bounding box center [267, 34] width 290 height 41
click at [60, 70] on icon at bounding box center [61, 69] width 8 height 8
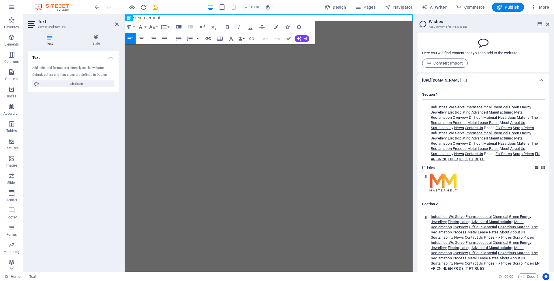
click at [252, 21] on html "Skip to main content New text element" at bounding box center [269, 17] width 288 height 7
click at [274, 21] on html "Skip to main content New text element" at bounding box center [269, 17] width 288 height 7
click at [116, 25] on icon at bounding box center [116, 24] width 3 height 5
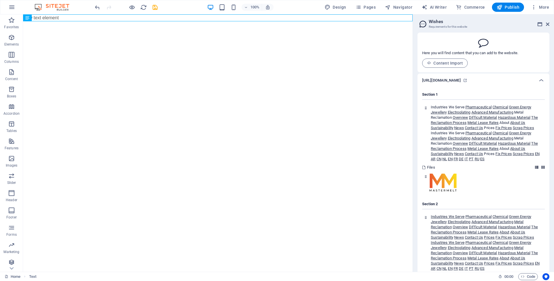
click at [117, 21] on html "Skip to main content New text element" at bounding box center [218, 17] width 390 height 7
click at [215, 21] on html "Skip to main content New text element" at bounding box center [218, 17] width 390 height 7
click at [273, 21] on html "Skip to main content New text element" at bounding box center [218, 17] width 390 height 7
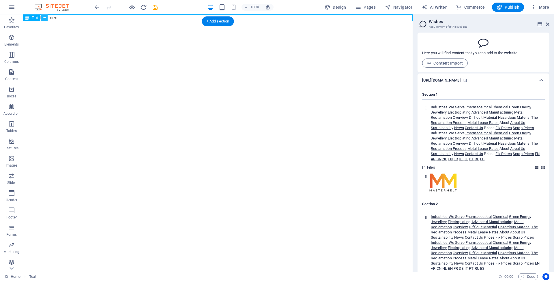
click at [44, 18] on icon at bounding box center [44, 18] width 3 height 6
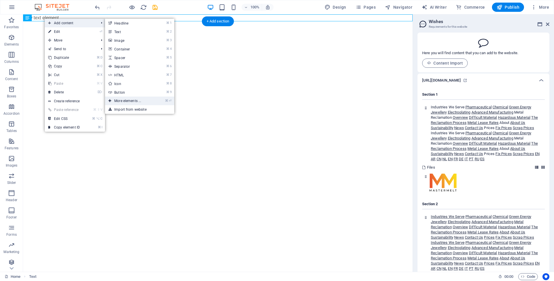
click at [130, 102] on link "⌘ ⏎ More elements ..." at bounding box center [129, 101] width 48 height 9
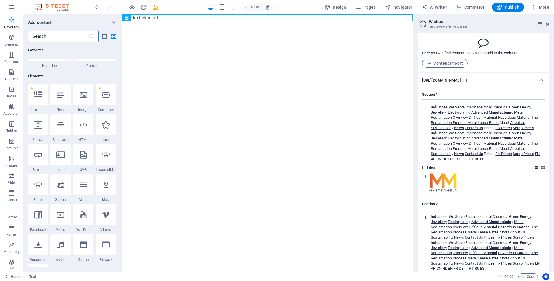
scroll to position [0, 0]
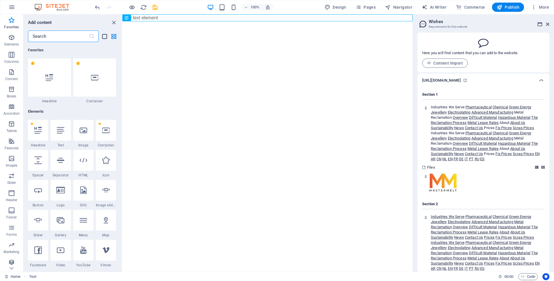
click at [104, 36] on icon "list-view" at bounding box center [104, 36] width 7 height 7
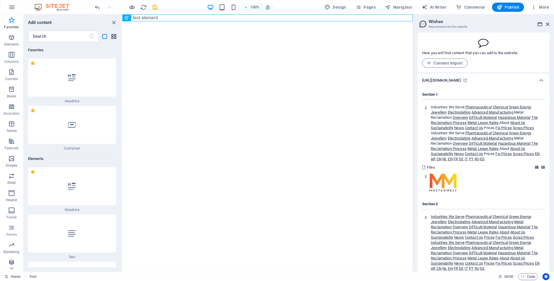
click at [113, 36] on icon "grid-view" at bounding box center [114, 36] width 7 height 7
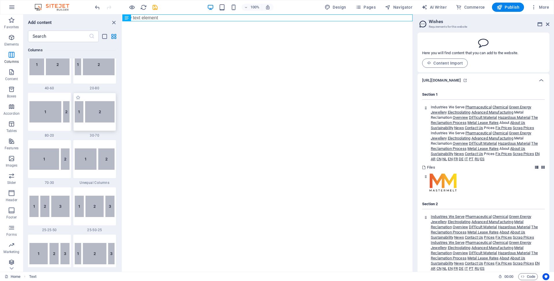
scroll to position [267, 0]
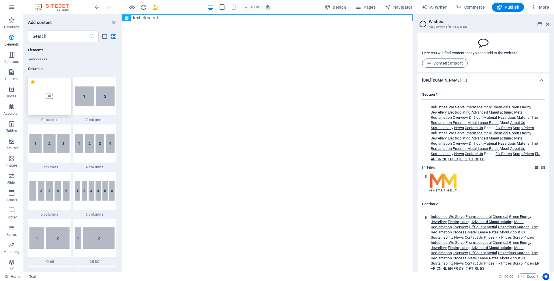
click at [55, 104] on div at bounding box center [49, 96] width 43 height 38
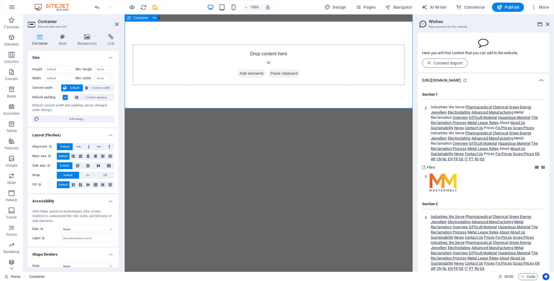
click at [259, 74] on span "Add elements" at bounding box center [251, 74] width 29 height 8
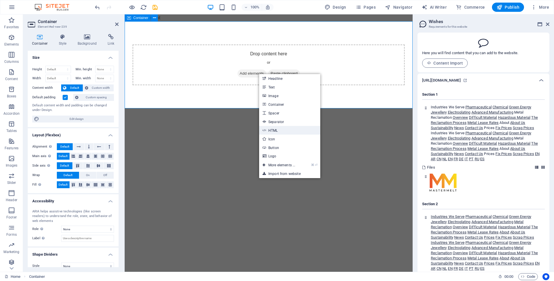
click at [280, 128] on link "HTML" at bounding box center [289, 130] width 61 height 9
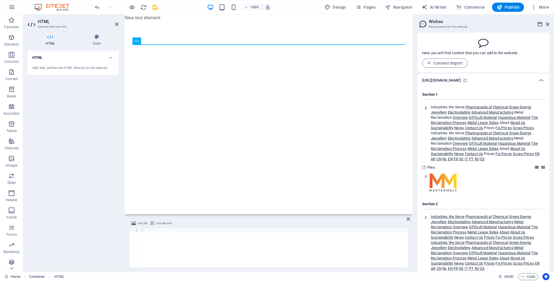
click at [369, 68] on html "Skip to main content New text element" at bounding box center [269, 40] width 288 height 53
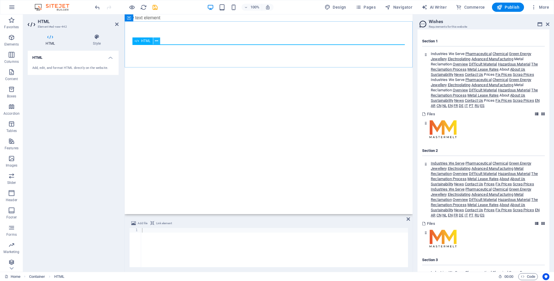
click at [157, 42] on icon at bounding box center [156, 41] width 3 height 6
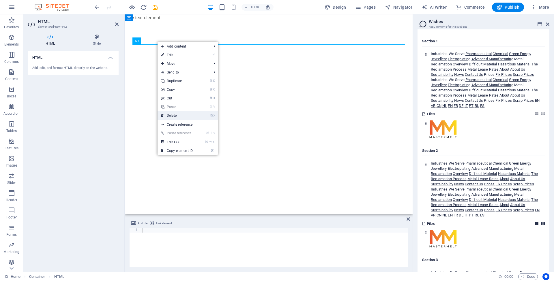
click at [175, 114] on link "⌦ Delete" at bounding box center [177, 115] width 39 height 9
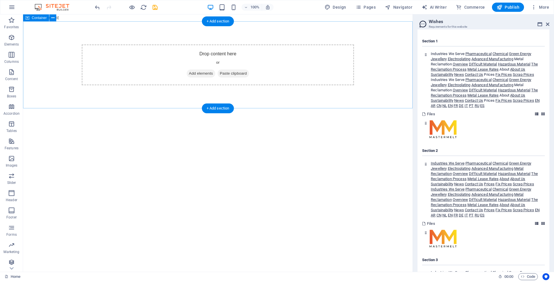
click at [241, 73] on span "Paste clipboard" at bounding box center [234, 74] width 32 height 8
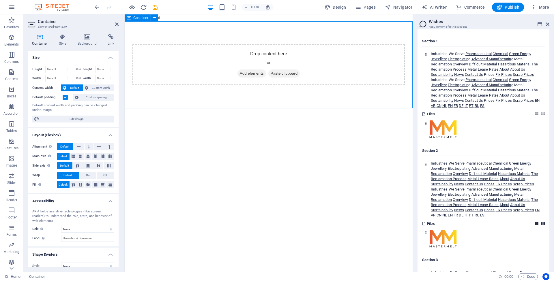
click at [334, 67] on div "Drop content here or Add elements Paste clipboard" at bounding box center [268, 64] width 272 height 41
click at [251, 108] on html "Skip to main content New text element Drop content here or Add elements Paste c…" at bounding box center [269, 61] width 288 height 94
click at [338, 94] on div "Drop content here or Add elements Paste clipboard" at bounding box center [269, 64] width 288 height 87
click at [540, 25] on icon at bounding box center [540, 24] width 5 height 5
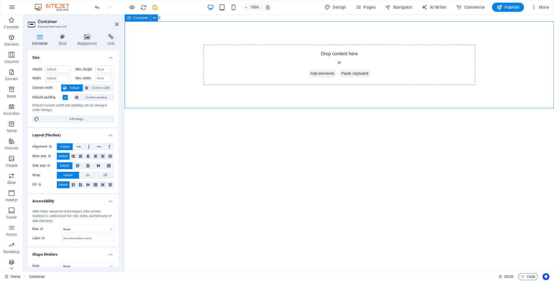
click at [519, 68] on div "Drop content here or Add elements Paste clipboard" at bounding box center [339, 64] width 429 height 87
click at [14, 7] on icon "button" at bounding box center [11, 7] width 7 height 7
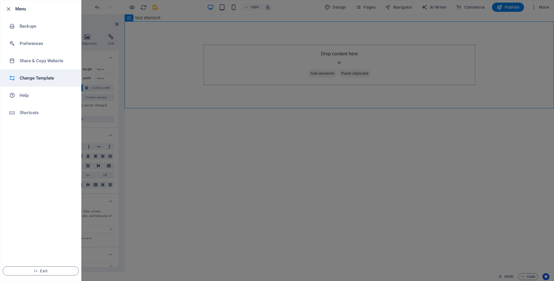
click at [29, 77] on h6 "Change Template" at bounding box center [46, 78] width 53 height 7
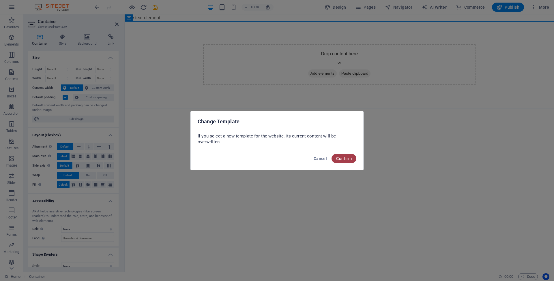
click at [344, 160] on span "Confirm" at bounding box center [344, 158] width 16 height 5
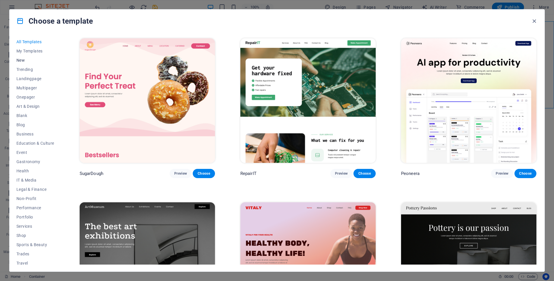
click at [26, 61] on span "New" at bounding box center [35, 60] width 38 height 5
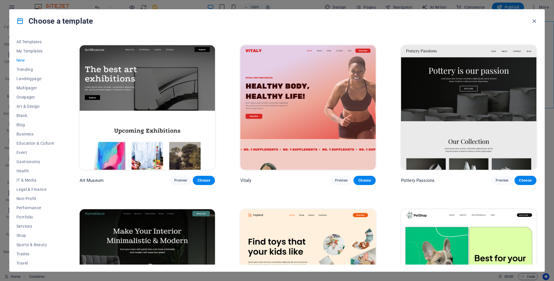
scroll to position [161, 0]
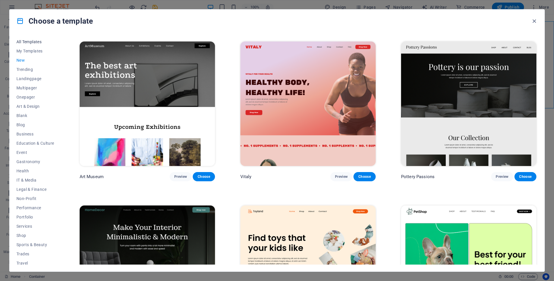
click at [29, 43] on span "All Templates" at bounding box center [35, 42] width 38 height 5
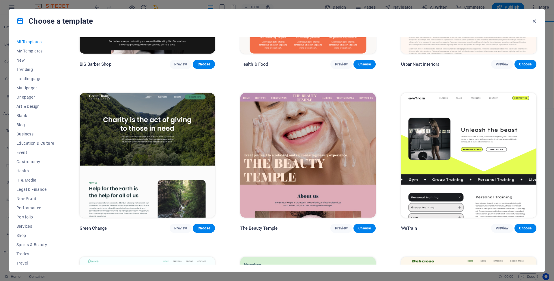
scroll to position [1099, 0]
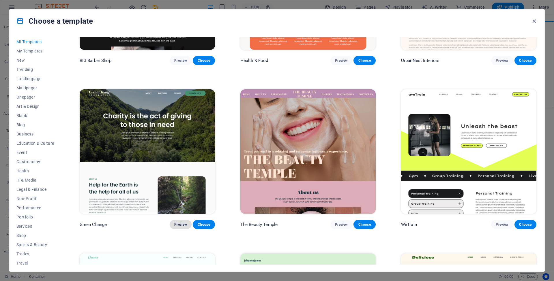
click at [180, 222] on span "Preview" at bounding box center [180, 224] width 13 height 5
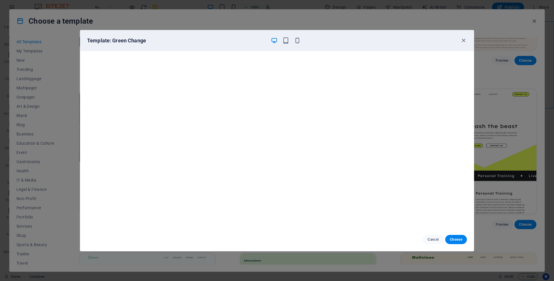
scroll to position [0, 0]
click at [459, 239] on span "Choose" at bounding box center [456, 239] width 12 height 5
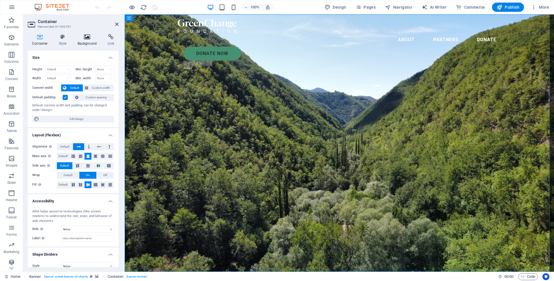
click at [84, 41] on h4 "Background" at bounding box center [88, 40] width 30 height 12
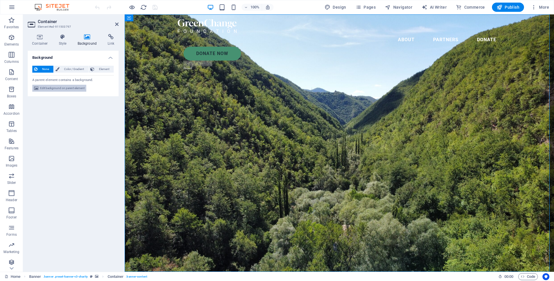
click at [71, 88] on span "Edit background on parent element" at bounding box center [62, 88] width 44 height 7
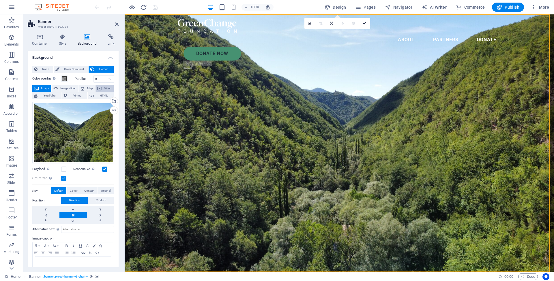
click at [100, 87] on icon at bounding box center [99, 88] width 5 height 7
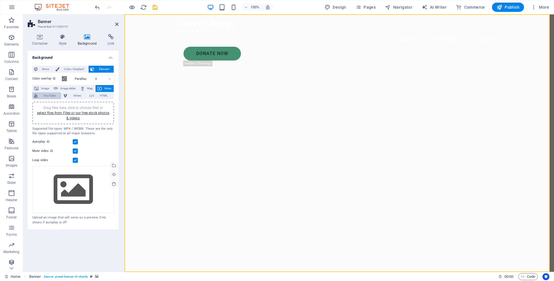
click at [48, 97] on span "YouTube" at bounding box center [49, 95] width 20 height 7
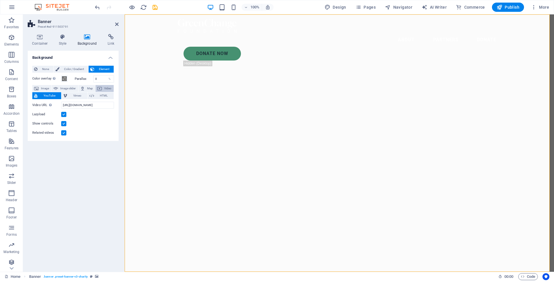
click at [105, 87] on span "Video" at bounding box center [108, 88] width 8 height 7
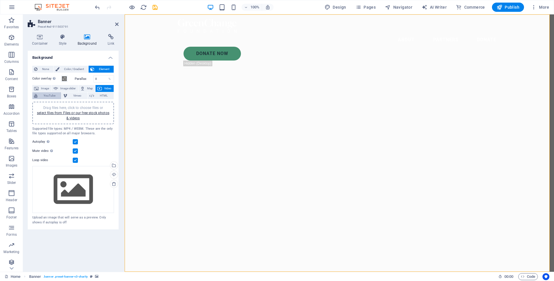
click at [49, 95] on span "YouTube" at bounding box center [49, 95] width 20 height 7
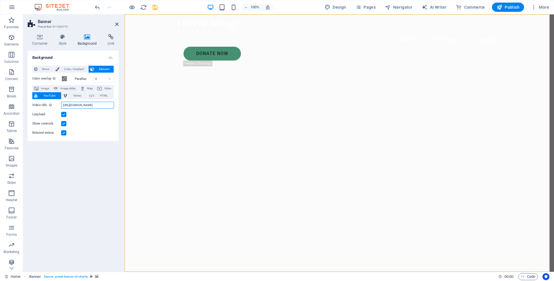
click at [94, 107] on input "[URL][DOMAIN_NAME]" at bounding box center [87, 105] width 53 height 7
click at [93, 104] on input "[URL][DOMAIN_NAME]" at bounding box center [87, 105] width 53 height 7
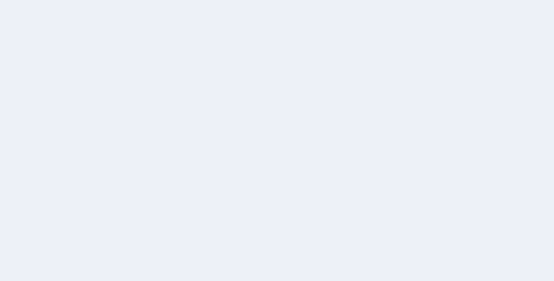
click at [354, 72] on div at bounding box center [277, 140] width 554 height 281
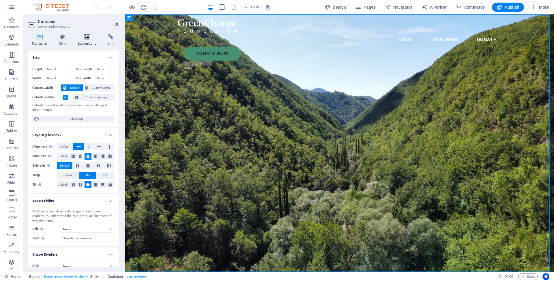
click at [87, 41] on h4 "Background" at bounding box center [88, 40] width 30 height 12
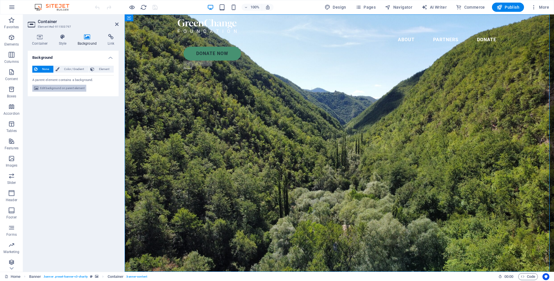
click at [65, 87] on span "Edit background on parent element" at bounding box center [62, 88] width 44 height 7
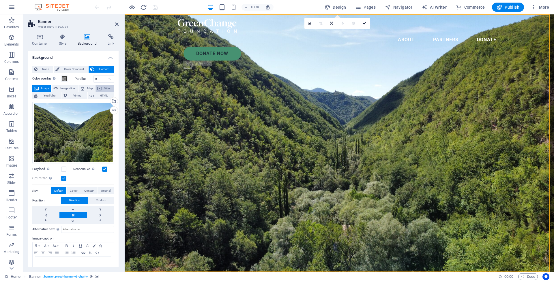
click at [104, 87] on span "Video" at bounding box center [108, 88] width 8 height 7
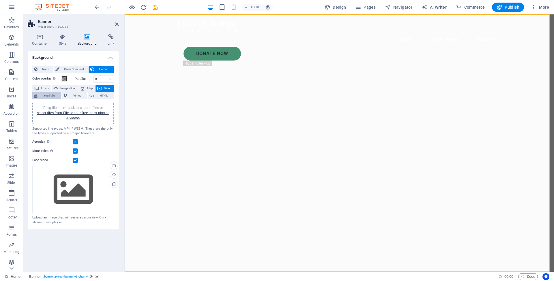
click at [44, 95] on span "YouTube" at bounding box center [49, 95] width 20 height 7
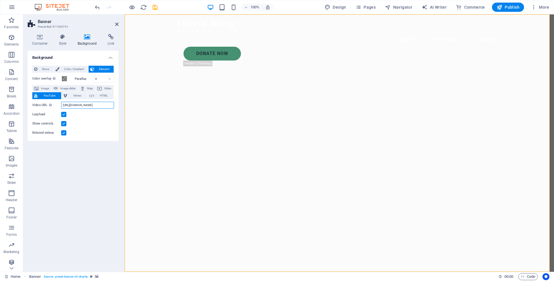
click at [85, 105] on input "[URL][DOMAIN_NAME]" at bounding box center [87, 105] width 53 height 7
paste input "[URL][DOMAIN_NAME]"
type input "[URL][DOMAIN_NAME]"
click at [96, 161] on div "Background None Color / Gradient Element Stretch background to full-width Color…" at bounding box center [73, 159] width 91 height 217
click at [63, 115] on label at bounding box center [63, 114] width 5 height 5
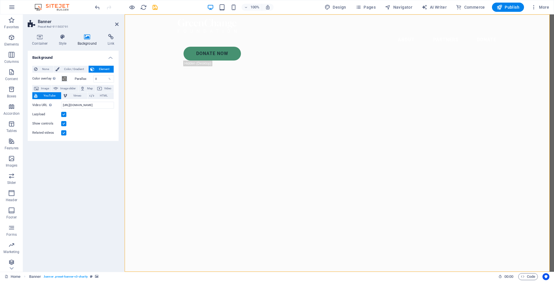
click at [0, 0] on input "Lazyload" at bounding box center [0, 0] width 0 height 0
click at [81, 116] on div "Lazyload" at bounding box center [73, 114] width 82 height 7
click at [64, 124] on label at bounding box center [63, 123] width 5 height 5
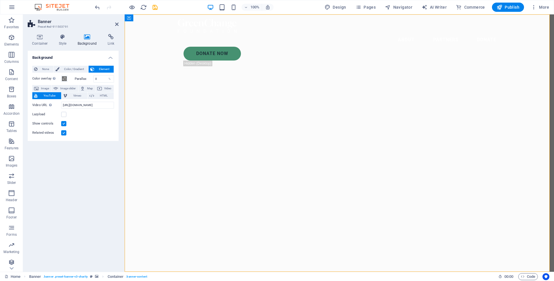
click at [0, 0] on input "Show controls" at bounding box center [0, 0] width 0 height 0
click at [64, 132] on label at bounding box center [63, 132] width 5 height 5
click at [0, 0] on input "Related videos" at bounding box center [0, 0] width 0 height 0
click at [108, 87] on span "Video" at bounding box center [108, 88] width 8 height 7
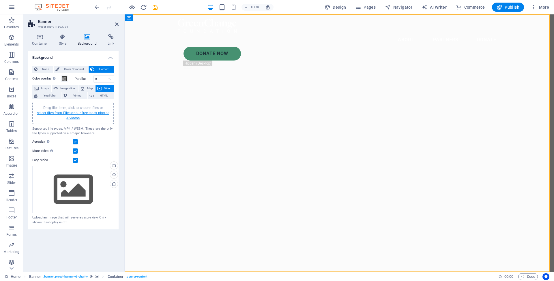
click at [63, 113] on link "select files from Files or our free stock photos & videos" at bounding box center [73, 115] width 72 height 9
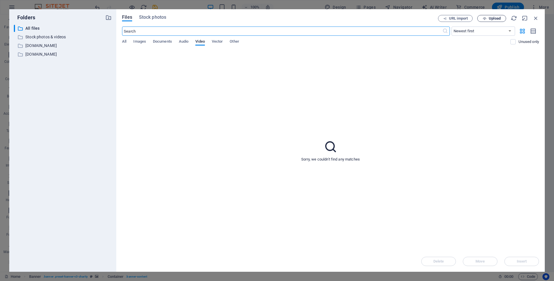
click at [485, 17] on icon "button" at bounding box center [485, 19] width 4 height 4
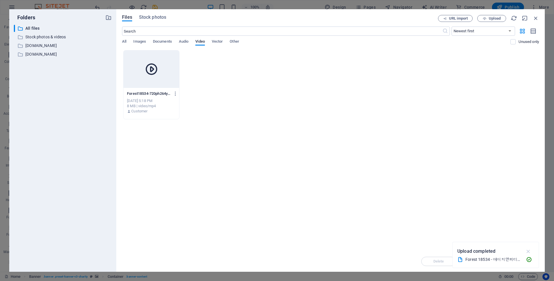
click at [529, 252] on icon "button" at bounding box center [528, 251] width 7 height 6
click at [163, 81] on div at bounding box center [151, 69] width 56 height 38
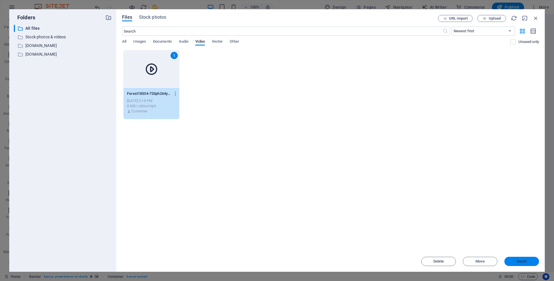
click at [525, 264] on button "Insert" at bounding box center [521, 261] width 35 height 9
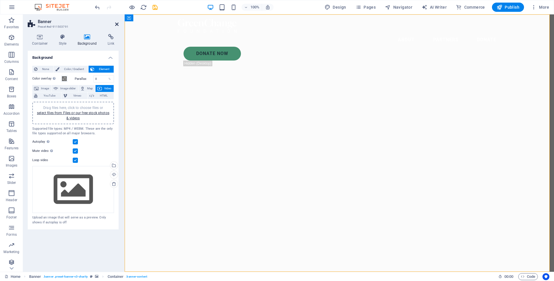
click at [116, 23] on icon at bounding box center [116, 24] width 3 height 5
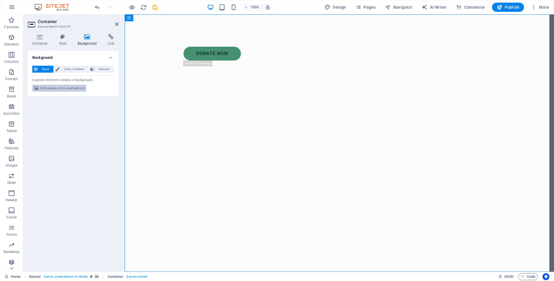
click at [74, 88] on span "Edit background on parent element" at bounding box center [62, 88] width 44 height 7
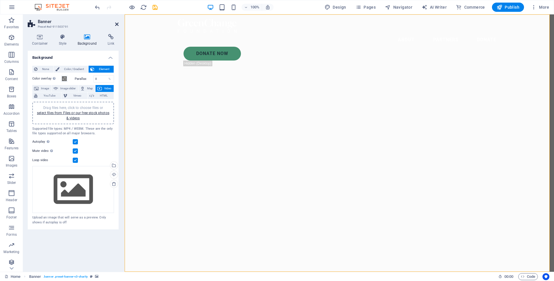
click at [117, 23] on icon at bounding box center [116, 24] width 3 height 5
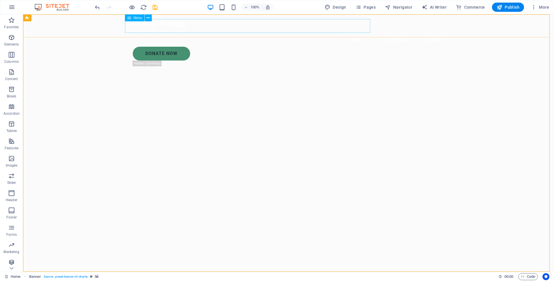
click at [313, 33] on nav "About Partners Donate" at bounding box center [288, 40] width 323 height 14
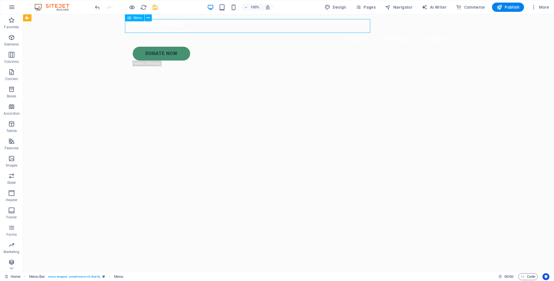
click at [313, 33] on nav "About Partners Donate" at bounding box center [288, 40] width 323 height 14
select select
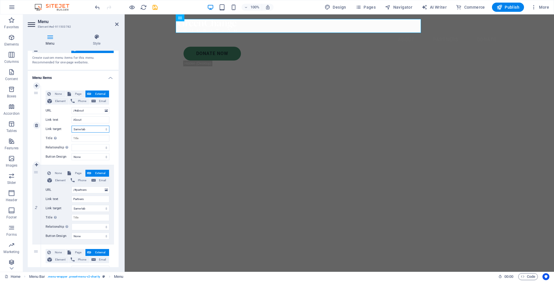
scroll to position [23, 0]
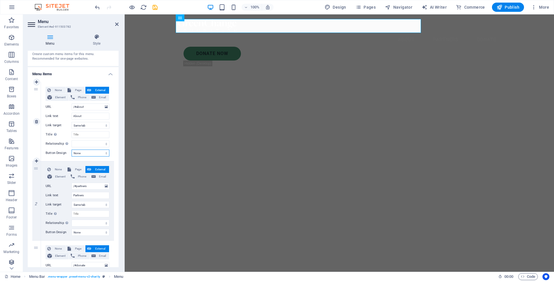
select select "default"
select select
select select "primary"
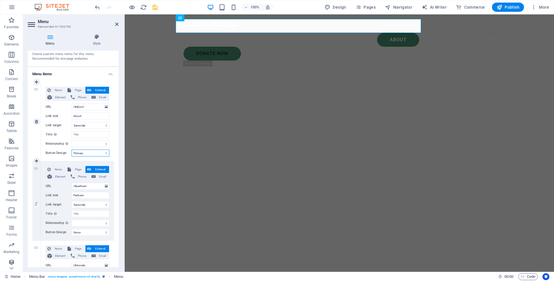
select select
select select "secondary"
select select
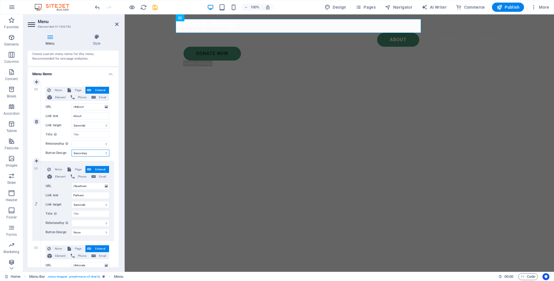
select select
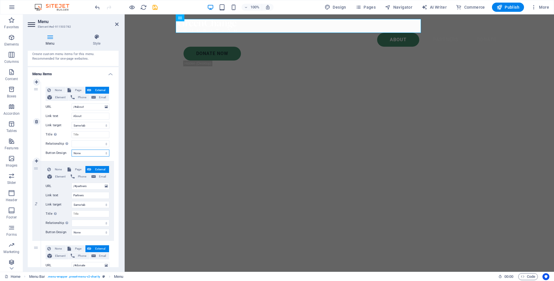
select select
click at [114, 151] on div "1 None Page External Element Phone Email Page Home Legal Notice Privacy Subpage…" at bounding box center [73, 201] width 91 height 247
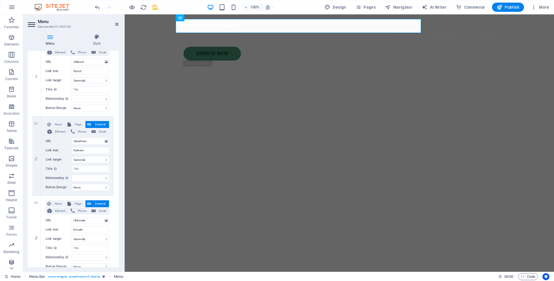
scroll to position [76, 0]
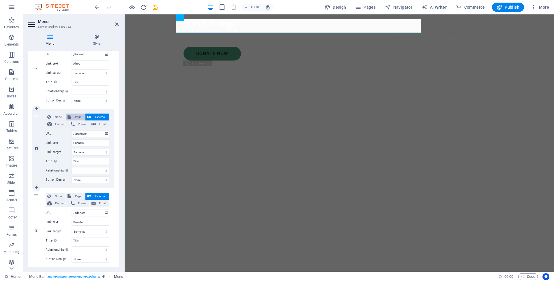
click at [74, 119] on span "Page" at bounding box center [78, 117] width 11 height 7
select select
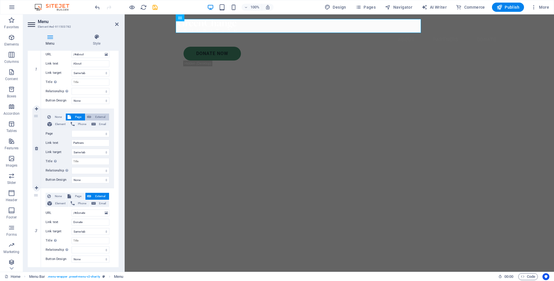
click at [91, 116] on button "External" at bounding box center [97, 117] width 24 height 7
select select
select select "blank"
select select
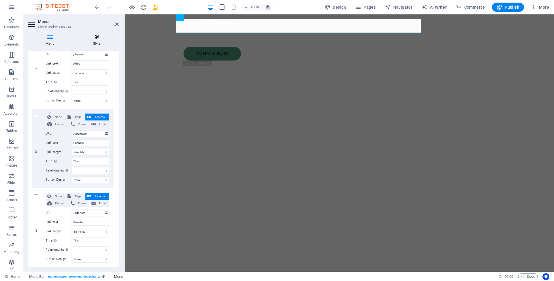
click at [97, 42] on h4 "Style" at bounding box center [97, 40] width 44 height 12
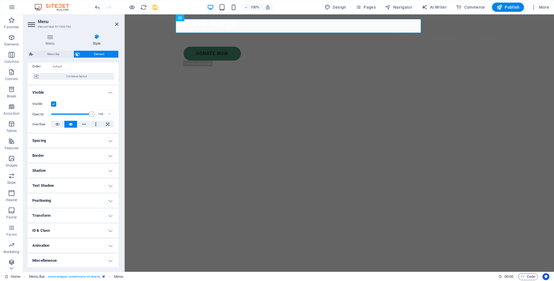
scroll to position [0, 0]
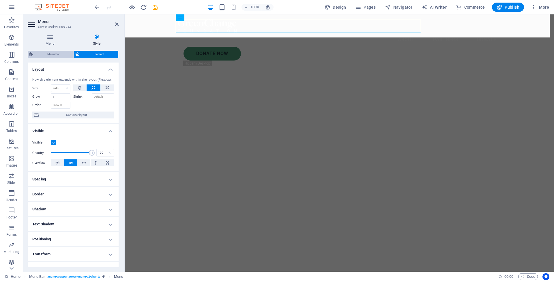
click at [61, 54] on span "Menu Bar" at bounding box center [53, 54] width 37 height 7
select select "rem"
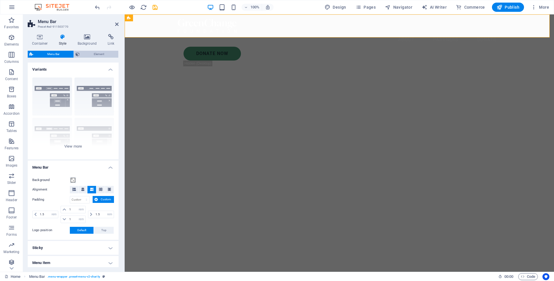
click at [90, 53] on span "Element" at bounding box center [98, 54] width 35 height 7
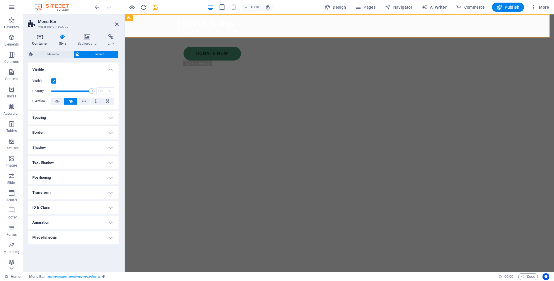
click at [39, 42] on h4 "Container" at bounding box center [41, 40] width 27 height 12
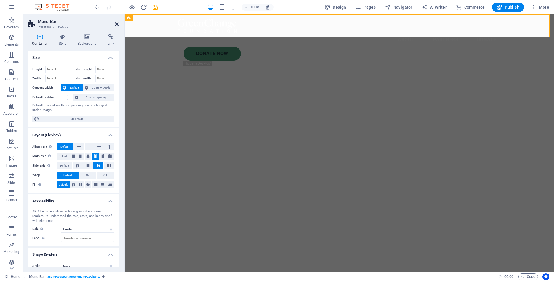
click at [115, 25] on icon at bounding box center [116, 24] width 3 height 5
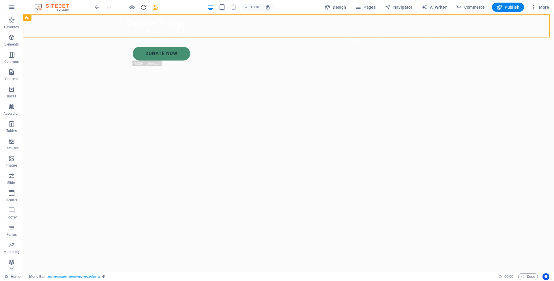
click at [396, 47] on div "Donate Now" at bounding box center [291, 54] width 317 height 14
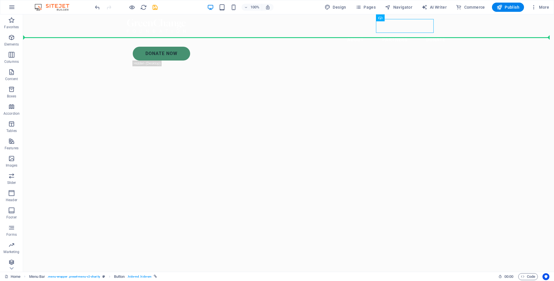
drag, startPoint x: 397, startPoint y: 27, endPoint x: 482, endPoint y: 28, distance: 84.8
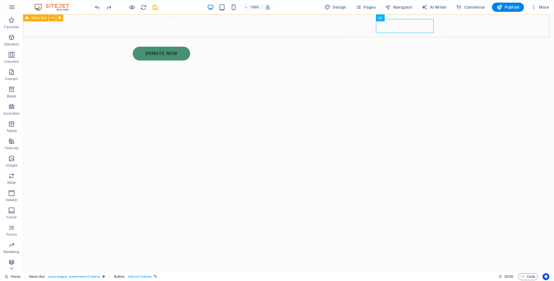
click at [455, 25] on div "About Partners Donate Donate Now .fa-secondary{opacity:.4}" at bounding box center [288, 45] width 531 height 62
click at [442, 61] on figure ".fa-secondary{opacity:.4}" at bounding box center [291, 66] width 317 height 11
click at [461, 18] on icon at bounding box center [460, 18] width 3 height 6
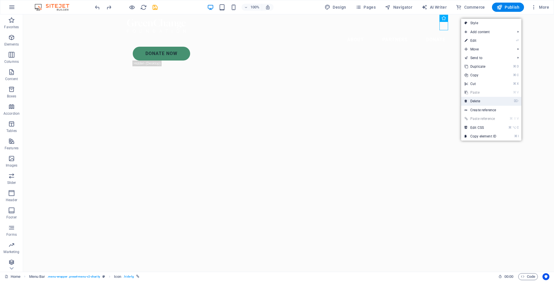
click at [476, 102] on link "⌦ Delete" at bounding box center [480, 101] width 39 height 9
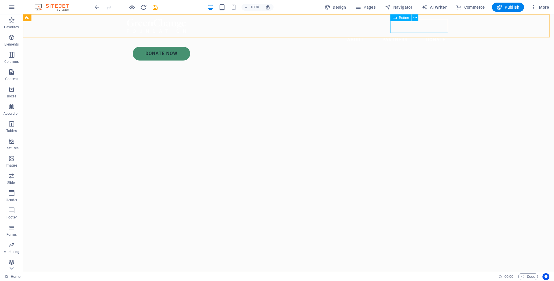
click at [426, 47] on div "Donate Now" at bounding box center [291, 54] width 317 height 14
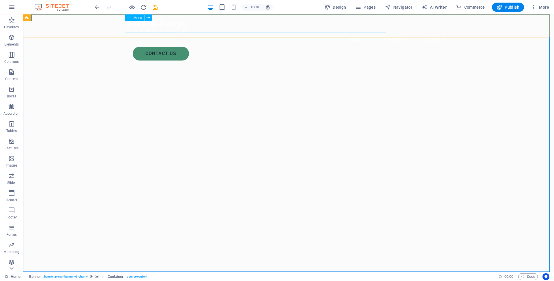
click at [375, 33] on nav "About Partners Donate" at bounding box center [288, 40] width 323 height 14
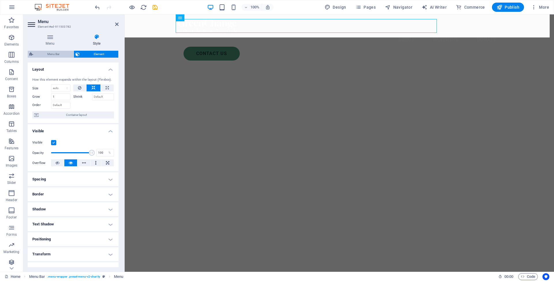
click at [60, 53] on span "Menu Bar" at bounding box center [53, 54] width 37 height 7
select select "rem"
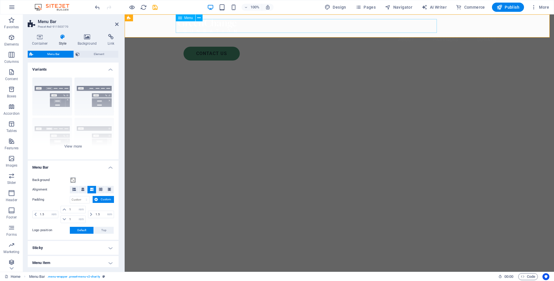
click at [393, 33] on nav "About Partners Donate" at bounding box center [339, 40] width 323 height 14
click at [390, 33] on nav "About Partners Donate" at bounding box center [339, 40] width 323 height 14
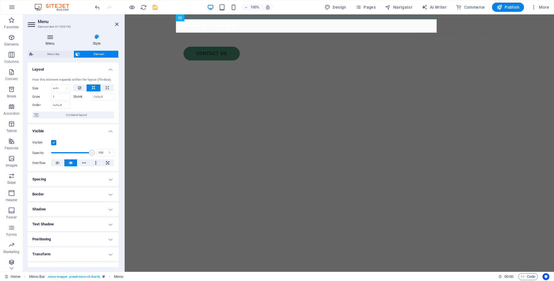
click at [55, 37] on icon at bounding box center [50, 37] width 45 height 6
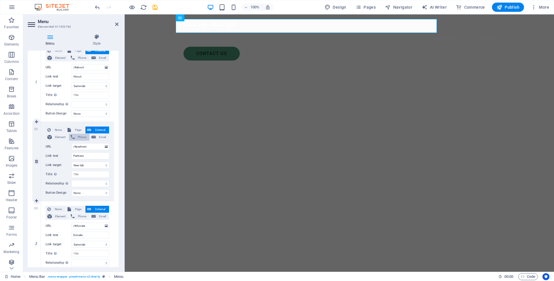
scroll to position [67, 0]
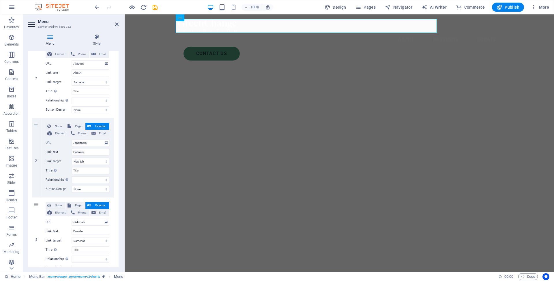
drag, startPoint x: 107, startPoint y: 143, endPoint x: 113, endPoint y: 141, distance: 6.9
click at [113, 141] on div "1 None Page External Element Phone Email Page Home Legal Notice Privacy Subpage…" at bounding box center [73, 157] width 91 height 247
click at [89, 142] on input "/#partners" at bounding box center [91, 143] width 38 height 7
type input "/#p"
select select
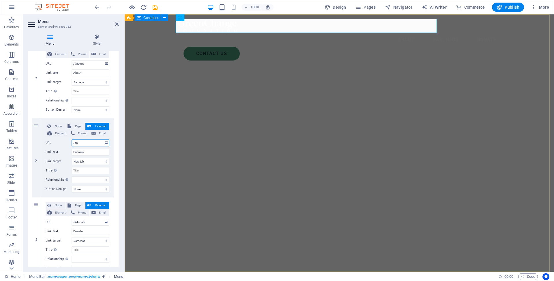
select select
type input "/#products"
select select
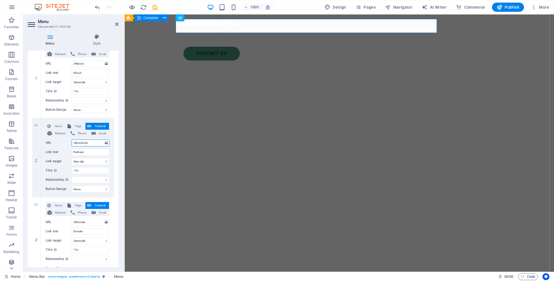
select select
type input "/#products"
click at [93, 153] on input "Partners" at bounding box center [91, 152] width 38 height 7
type input "P"
select select
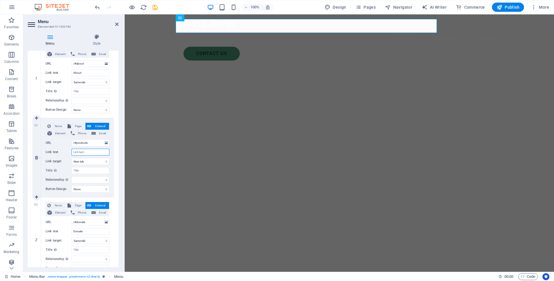
select select
type input "Products"
select select
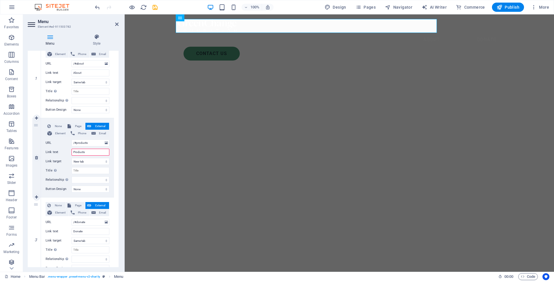
select select
type input "Our Products"
select select
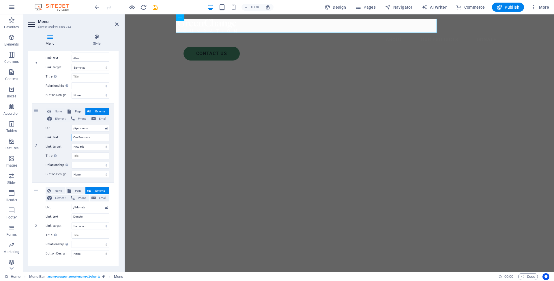
scroll to position [85, 0]
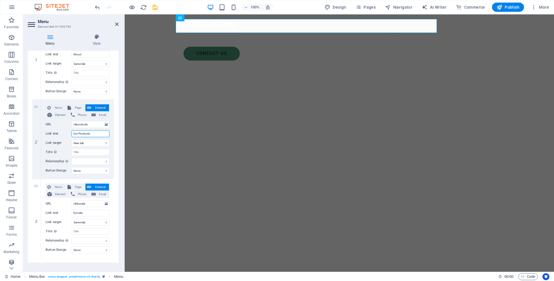
type input "Our Products"
click at [115, 162] on div "1 None Page External Element Phone Email Page Home Legal Notice Privacy Subpage…" at bounding box center [73, 139] width 91 height 247
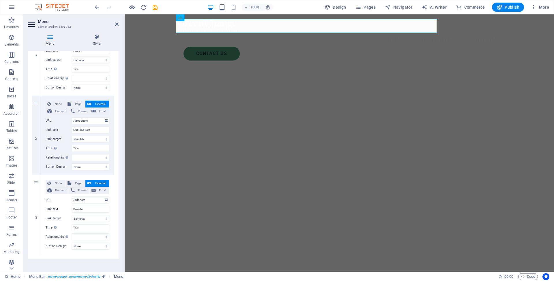
scroll to position [92, 0]
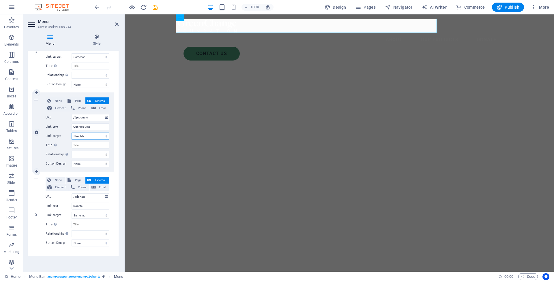
select select
click at [88, 197] on input "/#donate" at bounding box center [91, 197] width 38 height 7
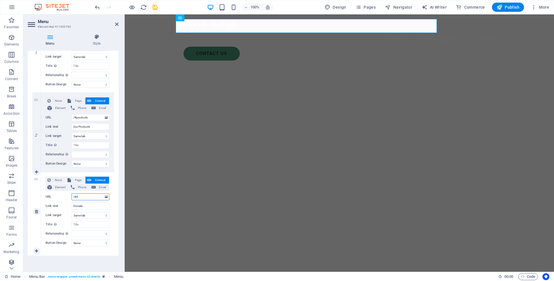
type input "/#"
select select
type input "/#Indus"
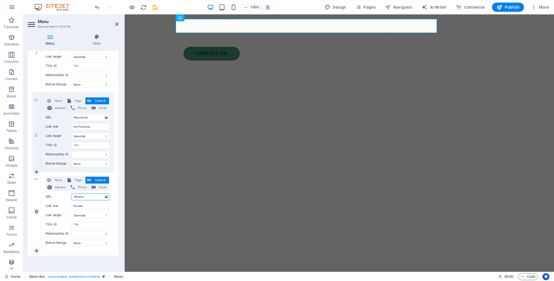
select select
type input "/#Industries"
select select
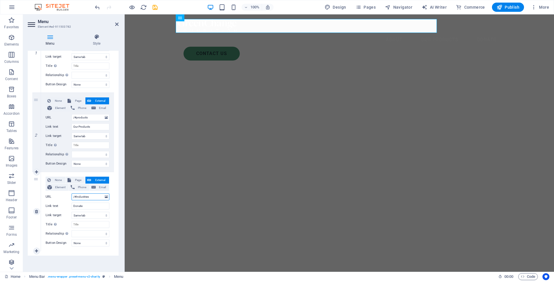
select select
type input "/#Industries"
drag, startPoint x: 86, startPoint y: 207, endPoint x: 64, endPoint y: 206, distance: 21.4
click at [64, 206] on div "Link text Donate" at bounding box center [78, 206] width 64 height 7
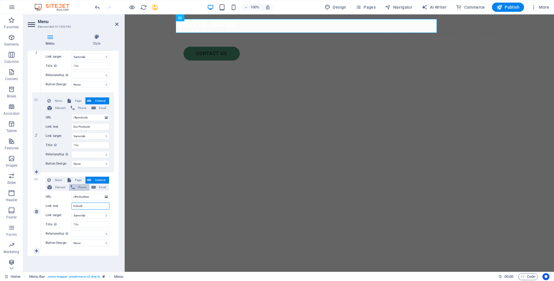
type input "Industri"
select select
type input "Industries"
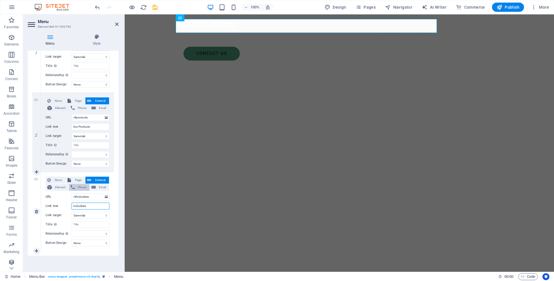
select select
type input "Industries"
click at [112, 218] on div "None Page External Element Phone Email Page Home Legal Notice Privacy Subpage E…" at bounding box center [77, 211] width 73 height 79
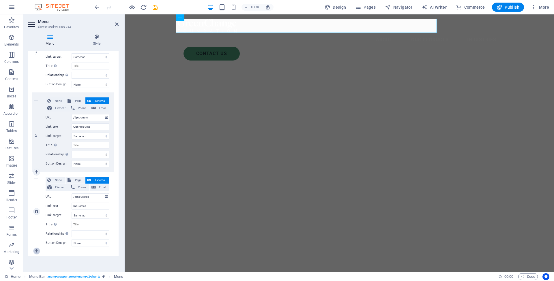
click at [36, 250] on icon at bounding box center [36, 251] width 3 height 4
select select
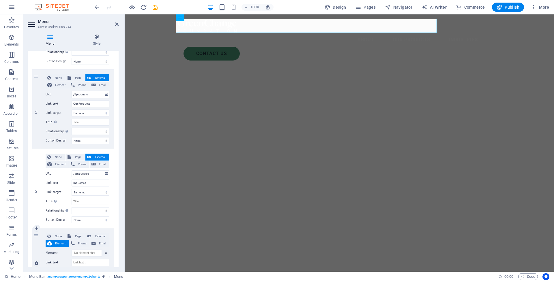
scroll to position [162, 0]
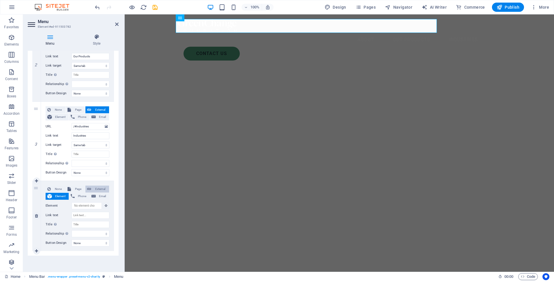
click at [100, 189] on span "External" at bounding box center [100, 189] width 14 height 7
select select
select select "blank"
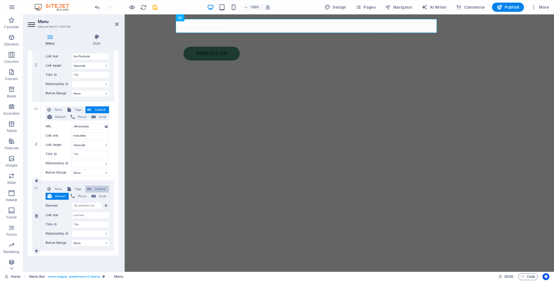
select select
type input "/#"
select select
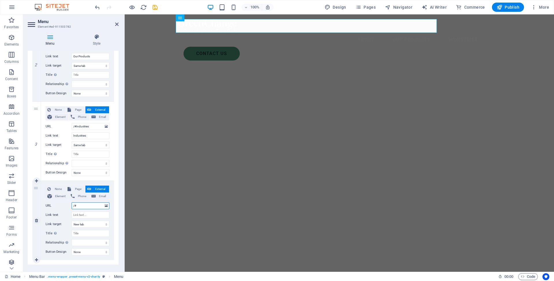
select select
type input "/#Prices"
select select
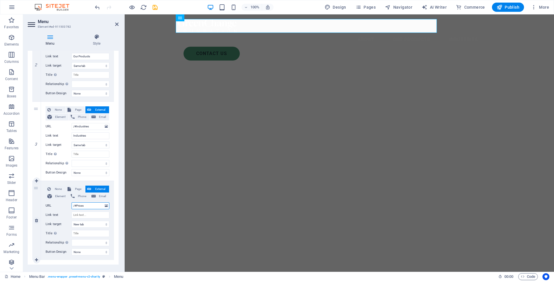
select select
type input "/#Prices"
click at [81, 214] on input "Link text" at bounding box center [91, 215] width 38 height 7
type input "Prices"
select select
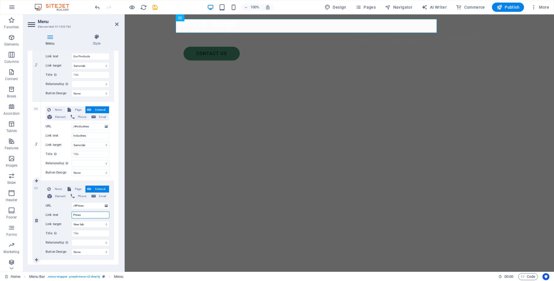
select select
type input "Prices"
select select
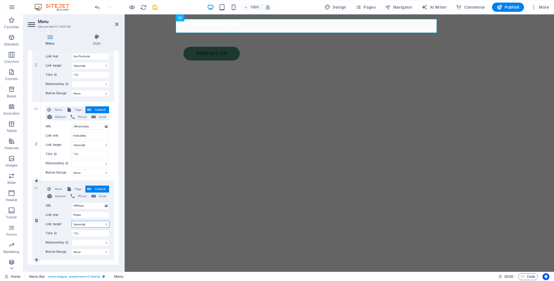
select select
click at [113, 220] on div "1 None Page External Element Phone Email Page Home Legal Notice Privacy Subpage…" at bounding box center [73, 102] width 91 height 326
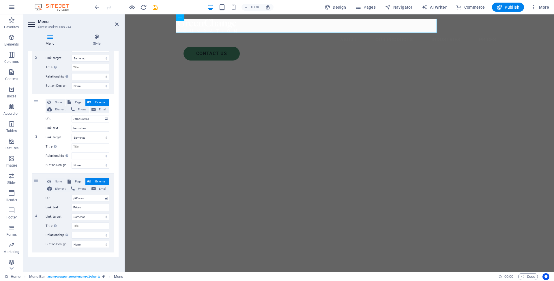
scroll to position [171, 0]
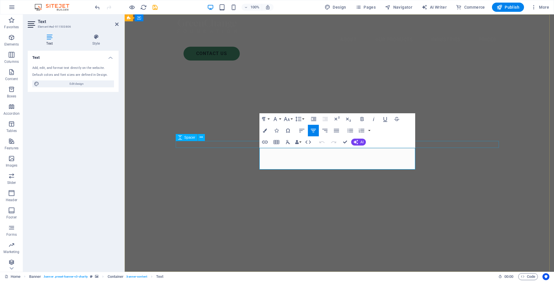
drag, startPoint x: 408, startPoint y: 166, endPoint x: 253, endPoint y: 147, distance: 156.5
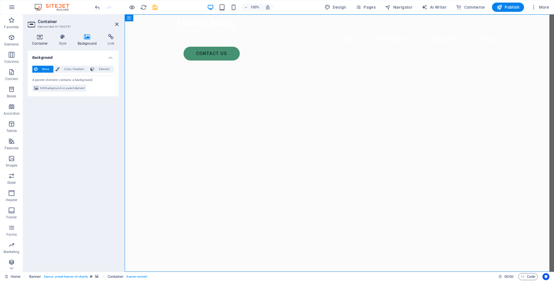
click at [42, 38] on icon at bounding box center [40, 37] width 25 height 6
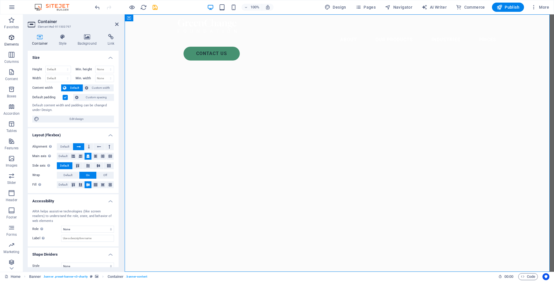
click at [9, 40] on icon "button" at bounding box center [11, 37] width 7 height 7
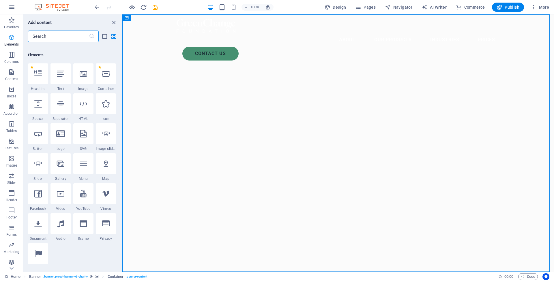
scroll to position [61, 0]
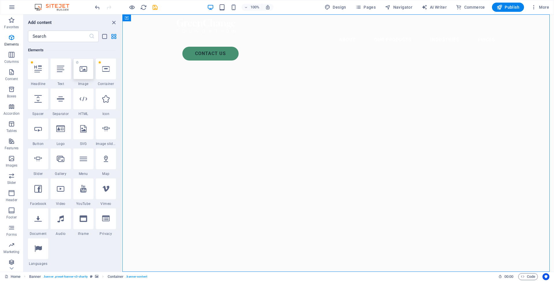
click at [87, 72] on div at bounding box center [83, 69] width 20 height 21
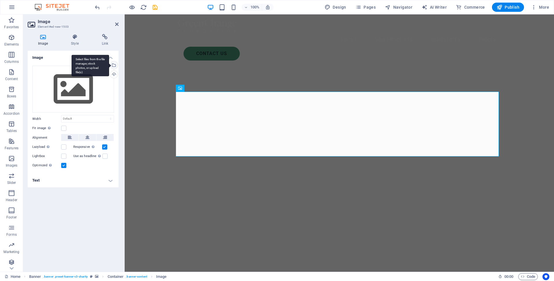
click at [114, 65] on div "Select files from the file manager, stock photos, or upload file(s)" at bounding box center [113, 65] width 9 height 9
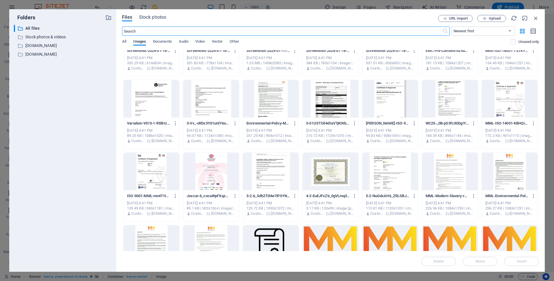
scroll to position [0, 0]
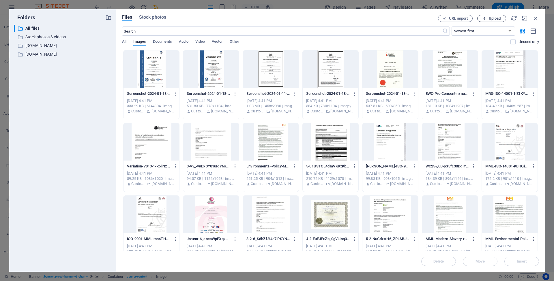
click at [498, 18] on span "Upload" at bounding box center [495, 18] width 12 height 3
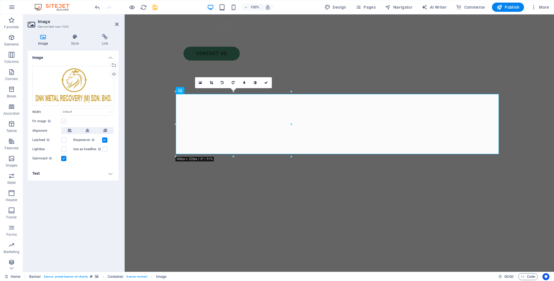
click at [64, 122] on label at bounding box center [63, 121] width 5 height 5
click at [0, 0] on input "Fit image Automatically fit image to a fixed width and height" at bounding box center [0, 0] width 0 height 0
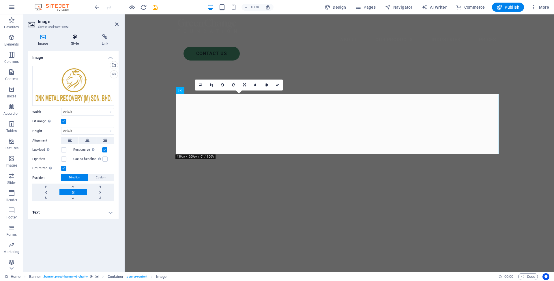
click at [77, 41] on h4 "Style" at bounding box center [76, 40] width 31 height 12
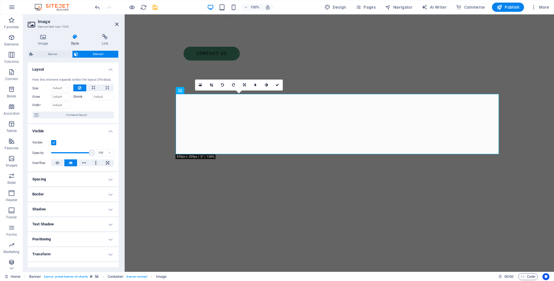
click at [53, 143] on label at bounding box center [53, 142] width 5 height 5
click at [0, 0] on input "Visible" at bounding box center [0, 0] width 0 height 0
click at [53, 143] on label at bounding box center [53, 142] width 5 height 5
click at [0, 0] on input "Visible" at bounding box center [0, 0] width 0 height 0
click at [43, 39] on icon at bounding box center [43, 37] width 31 height 6
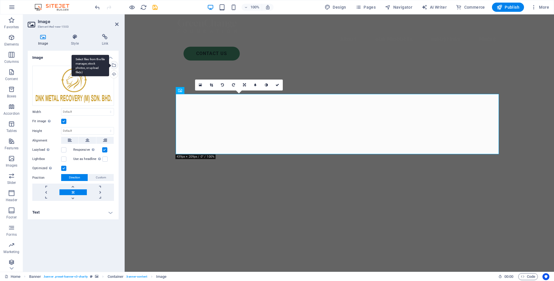
click at [109, 63] on div "Select files from the file manager, stock photos, or upload file(s)" at bounding box center [91, 66] width 38 height 22
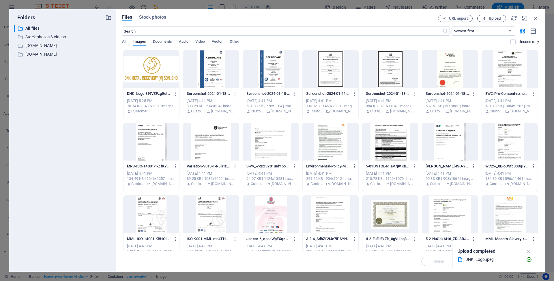
click at [497, 19] on span "Upload" at bounding box center [495, 18] width 12 height 3
click at [535, 17] on icon "button" at bounding box center [536, 18] width 6 height 6
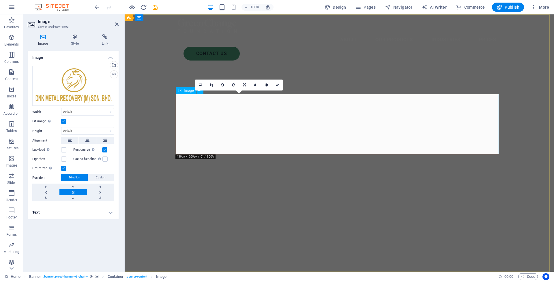
click at [200, 91] on div "16:10 16:9 4:3 1:1 1:2 0" at bounding box center [239, 85] width 88 height 11
click at [199, 91] on div "16:10 16:9 4:3 1:1 1:2 0" at bounding box center [239, 85] width 88 height 11
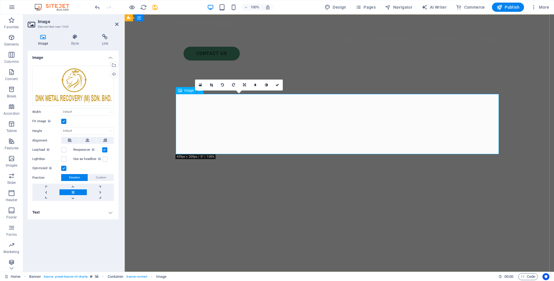
click at [199, 91] on div "16:10 16:9 4:3 1:1 1:2 0" at bounding box center [239, 85] width 88 height 11
click at [223, 86] on icon at bounding box center [222, 84] width 3 height 3
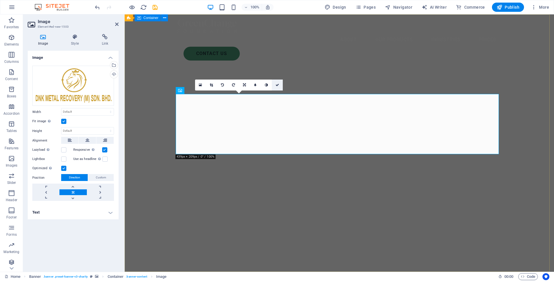
click at [277, 86] on icon at bounding box center [277, 84] width 3 height 3
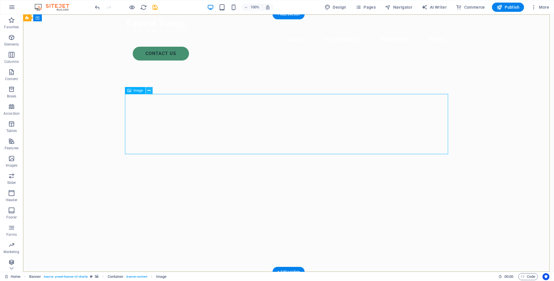
click at [149, 90] on icon at bounding box center [148, 91] width 3 height 6
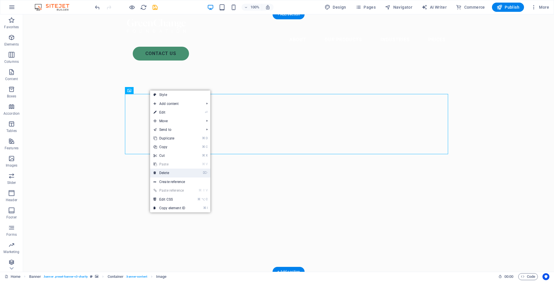
click at [177, 175] on link "⌦ Delete" at bounding box center [169, 173] width 39 height 9
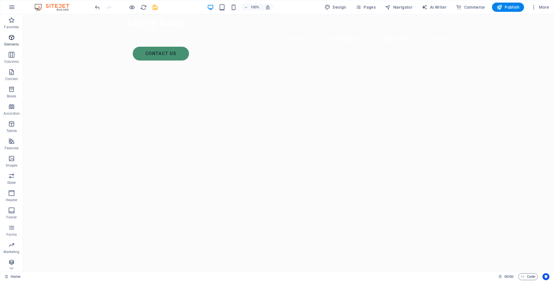
click at [9, 38] on icon "button" at bounding box center [11, 37] width 7 height 7
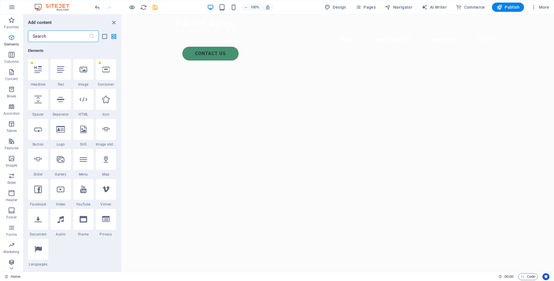
scroll to position [61, 0]
click at [83, 73] on div at bounding box center [83, 69] width 20 height 21
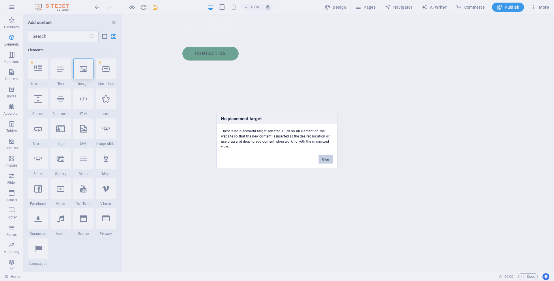
drag, startPoint x: 324, startPoint y: 156, endPoint x: 189, endPoint y: 139, distance: 135.6
click at [324, 156] on button "Okay" at bounding box center [326, 159] width 14 height 9
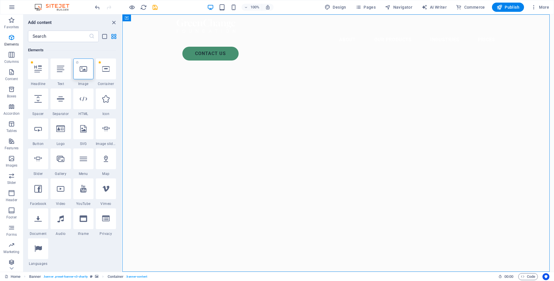
click at [80, 66] on icon at bounding box center [84, 69] width 8 height 8
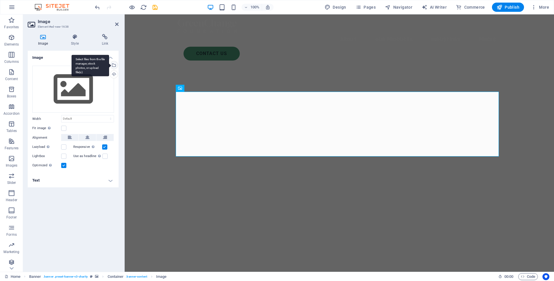
click at [109, 64] on div "Select files from the file manager, stock photos, or upload file(s)" at bounding box center [91, 66] width 38 height 22
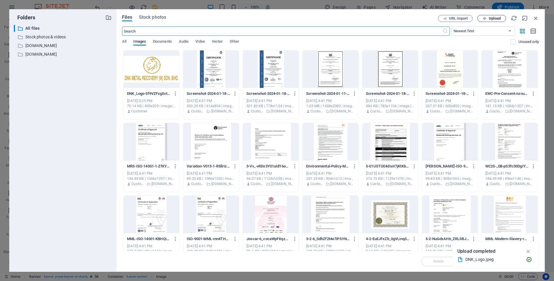
click at [498, 18] on span "Upload" at bounding box center [495, 18] width 12 height 3
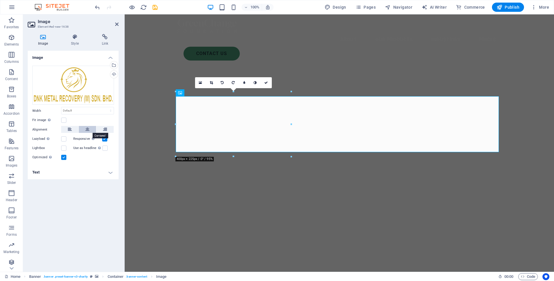
click at [86, 129] on icon at bounding box center [87, 129] width 4 height 7
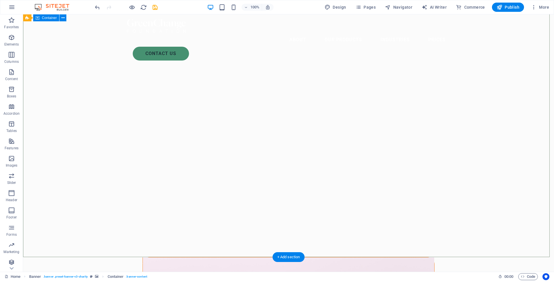
scroll to position [0, 0]
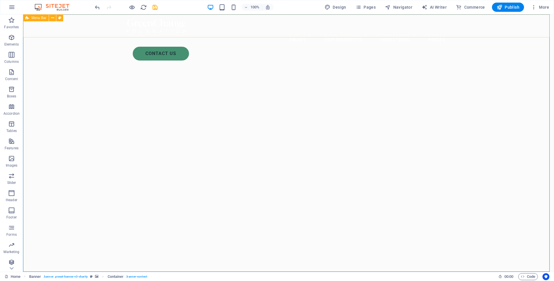
click at [76, 29] on div "About Our Products Industries Prices Contact Us" at bounding box center [288, 39] width 531 height 51
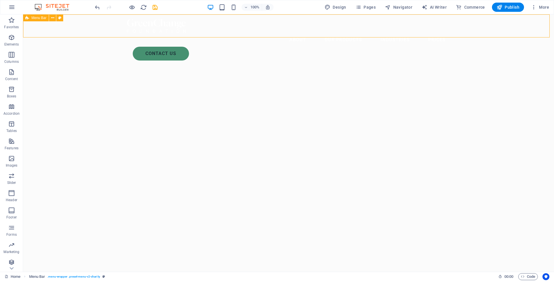
click at [76, 29] on div "About Our Products Industries Prices Contact Us" at bounding box center [288, 39] width 531 height 51
select select "rem"
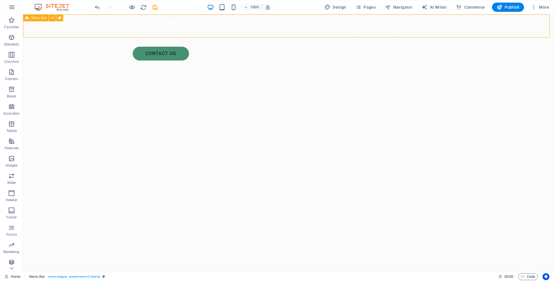
select select "rem"
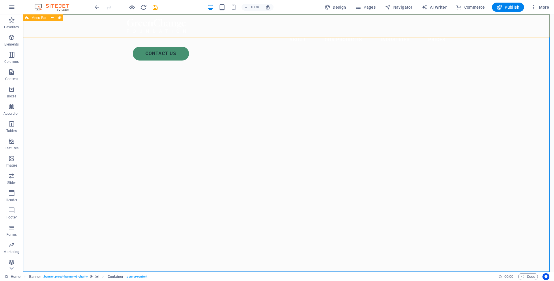
click at [87, 31] on div "About Our Products Industries Prices Contact Us" at bounding box center [288, 39] width 531 height 51
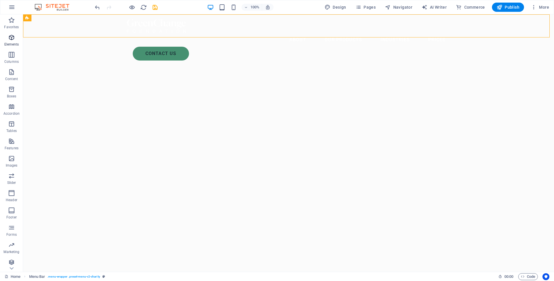
click at [7, 40] on span "Elements" at bounding box center [11, 41] width 23 height 14
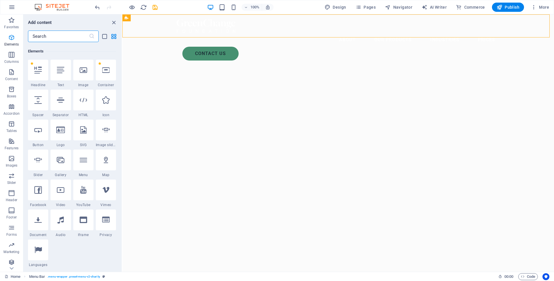
scroll to position [61, 0]
click at [80, 71] on icon at bounding box center [84, 69] width 8 height 8
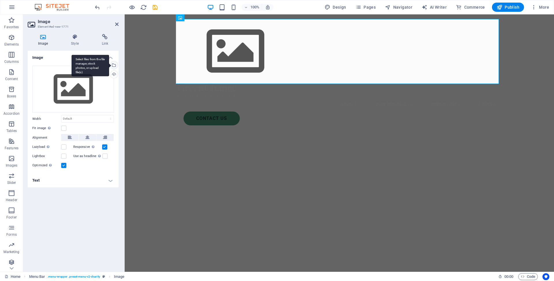
click at [115, 65] on div "Select files from the file manager, stock photos, or upload file(s)" at bounding box center [113, 65] width 9 height 9
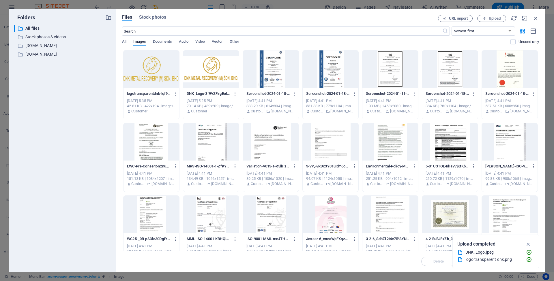
click at [221, 76] on div at bounding box center [211, 69] width 56 height 38
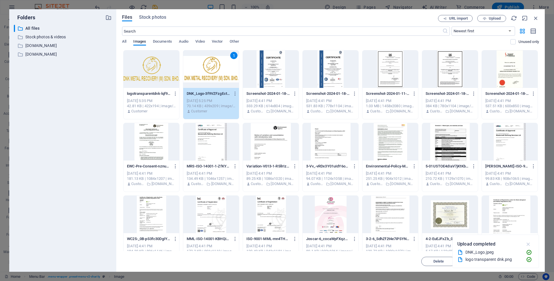
click at [529, 244] on icon "button" at bounding box center [528, 244] width 7 height 6
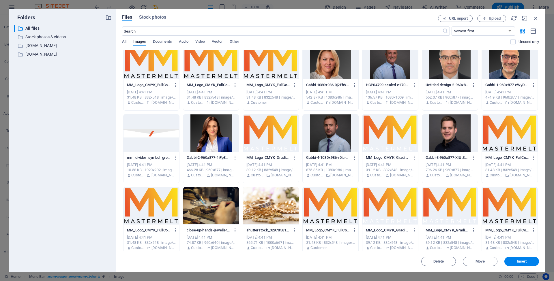
scroll to position [450, 0]
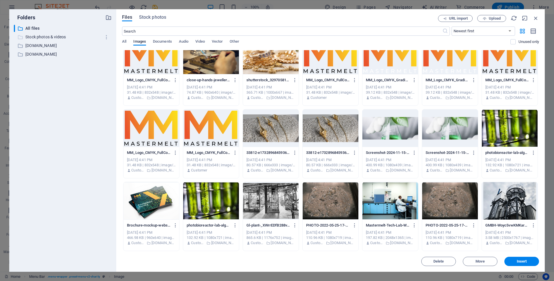
click at [48, 35] on p "Stock photos & videos" at bounding box center [63, 37] width 76 height 7
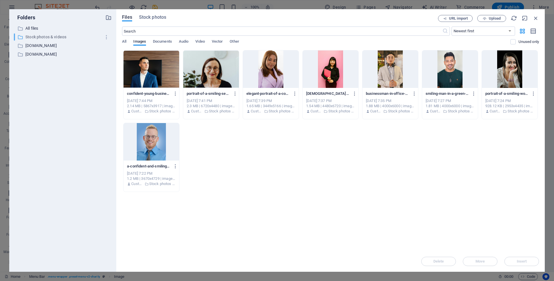
scroll to position [0, 0]
click at [48, 46] on p "[DOMAIN_NAME]" at bounding box center [63, 45] width 76 height 7
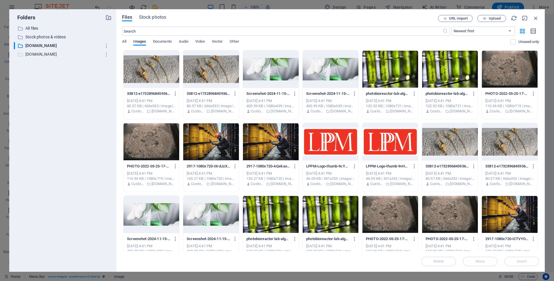
click at [49, 56] on p "[DOMAIN_NAME]" at bounding box center [63, 54] width 76 height 7
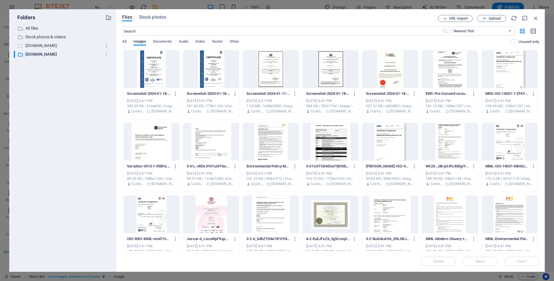
click at [63, 46] on p "[DOMAIN_NAME]" at bounding box center [63, 45] width 76 height 7
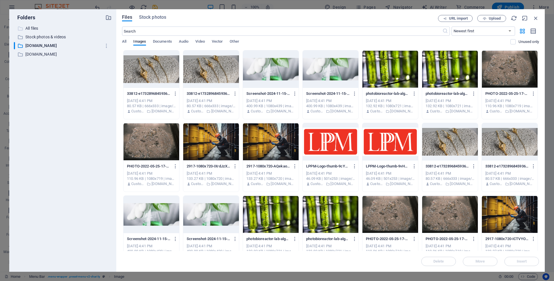
click at [33, 29] on p "All files" at bounding box center [63, 28] width 76 height 7
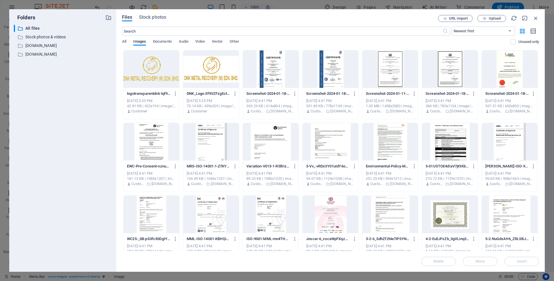
click at [214, 79] on div at bounding box center [211, 69] width 56 height 38
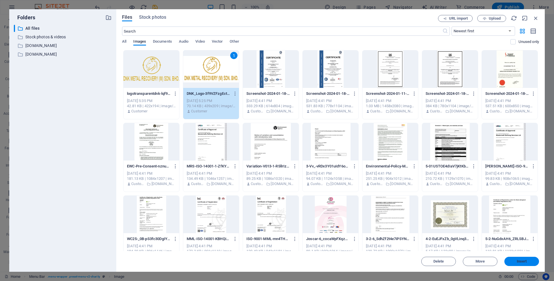
click at [518, 261] on span "Insert" at bounding box center [522, 261] width 10 height 3
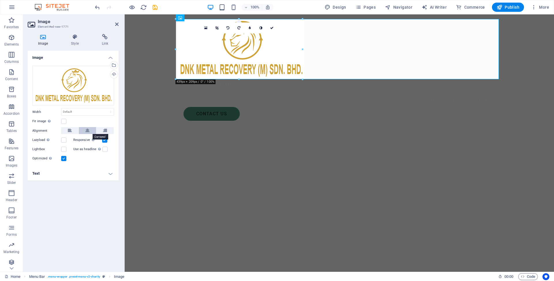
click at [88, 133] on icon at bounding box center [87, 130] width 4 height 7
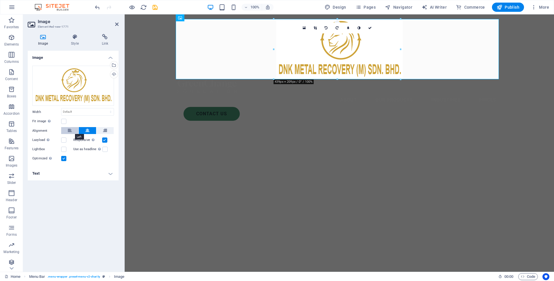
click at [68, 131] on icon at bounding box center [70, 130] width 4 height 7
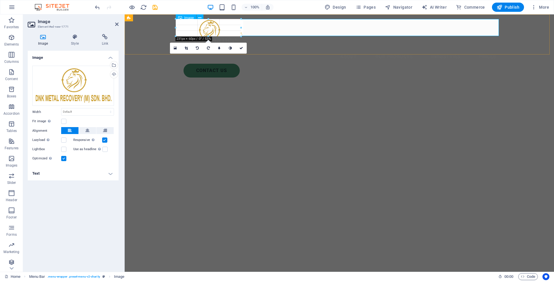
drag, startPoint x: 302, startPoint y: 79, endPoint x: 212, endPoint y: 36, distance: 100.1
type input "226"
select select "px"
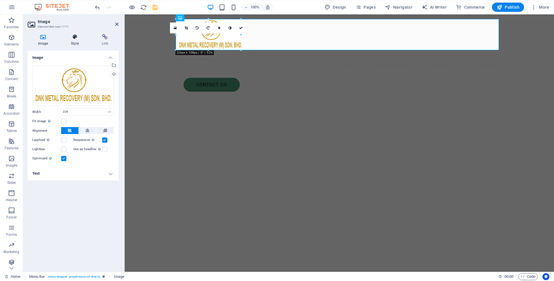
click at [74, 40] on h4 "Style" at bounding box center [76, 40] width 31 height 12
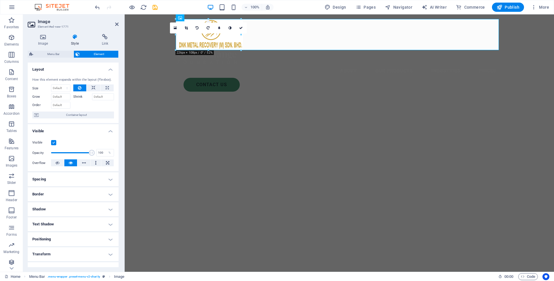
click at [55, 195] on h4 "Border" at bounding box center [73, 195] width 91 height 14
click at [57, 192] on h4 "Border" at bounding box center [73, 193] width 91 height 10
click at [93, 88] on icon at bounding box center [93, 88] width 4 height 7
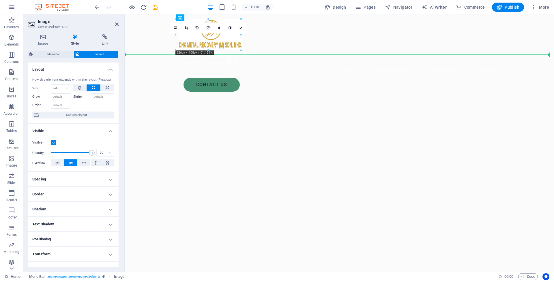
drag, startPoint x: 185, startPoint y: 39, endPoint x: 166, endPoint y: 38, distance: 19.1
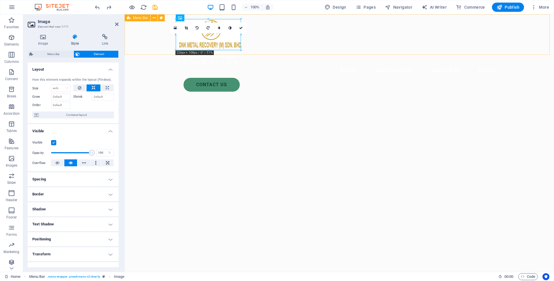
click at [259, 47] on div "About Our Products Industries Prices Contact Us" at bounding box center [339, 55] width 429 height 82
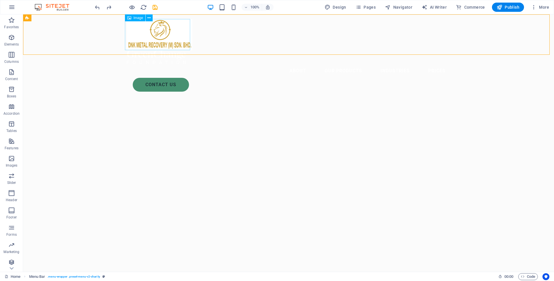
click at [152, 38] on figure at bounding box center [288, 34] width 323 height 31
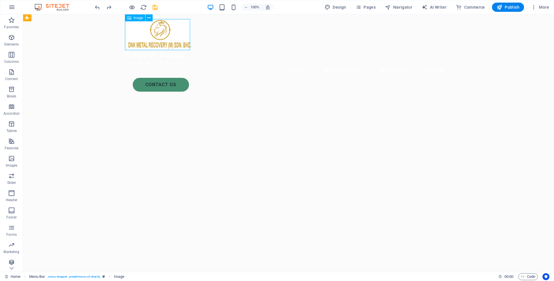
click at [169, 27] on figure at bounding box center [288, 34] width 323 height 31
click at [175, 27] on figure at bounding box center [288, 34] width 323 height 31
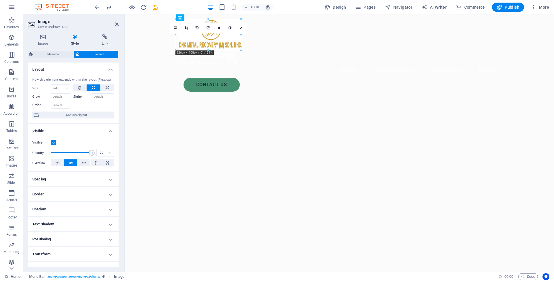
drag, startPoint x: 195, startPoint y: 43, endPoint x: 199, endPoint y: 43, distance: 4.0
click at [199, 43] on figure at bounding box center [339, 34] width 323 height 31
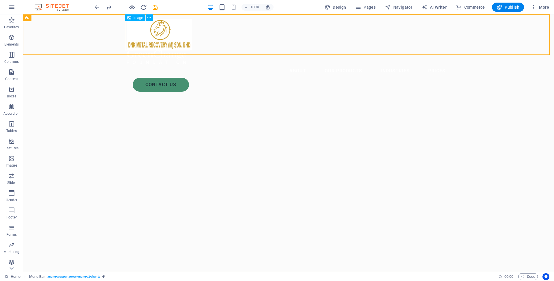
click at [165, 37] on figure at bounding box center [288, 34] width 323 height 31
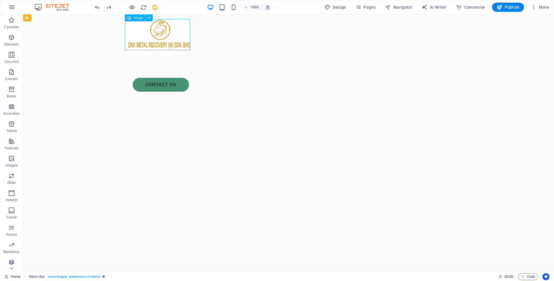
click at [165, 37] on figure at bounding box center [288, 34] width 323 height 31
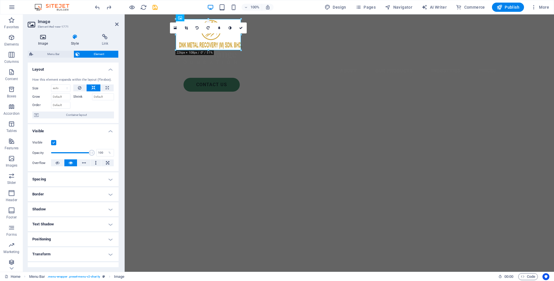
click at [44, 41] on h4 "Image" at bounding box center [44, 40] width 33 height 12
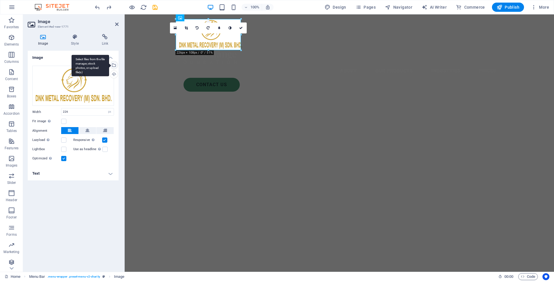
click at [109, 67] on div "Select files from the file manager, stock photos, or upload file(s)" at bounding box center [91, 66] width 38 height 22
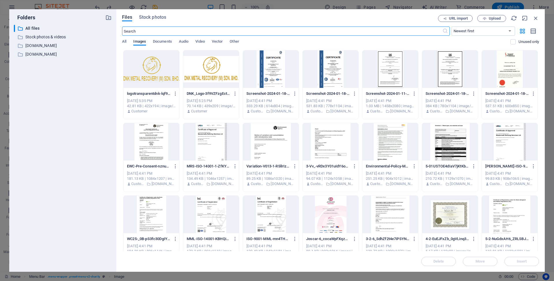
click at [154, 70] on div at bounding box center [151, 69] width 56 height 38
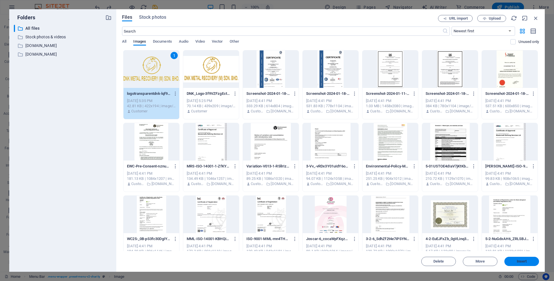
drag, startPoint x: 522, startPoint y: 260, endPoint x: 397, endPoint y: 246, distance: 126.1
click at [522, 260] on span "Insert" at bounding box center [522, 261] width 10 height 3
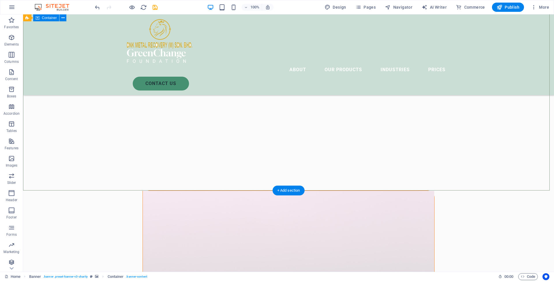
scroll to position [141, 0]
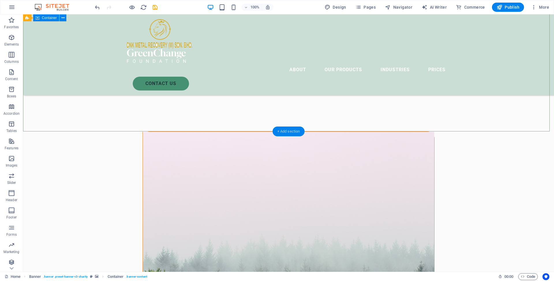
click at [285, 132] on div "+ Add section" at bounding box center [289, 132] width 32 height 10
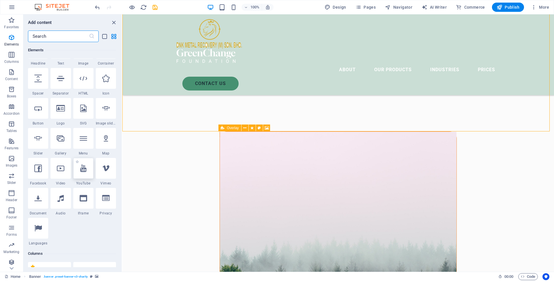
scroll to position [0, 0]
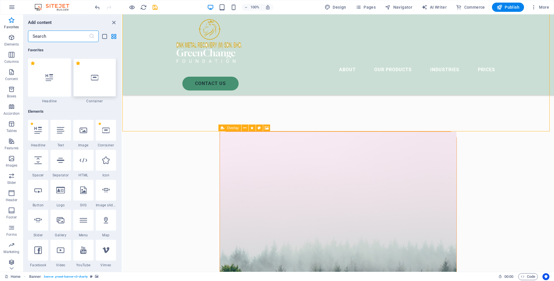
click at [91, 81] on div at bounding box center [94, 78] width 43 height 38
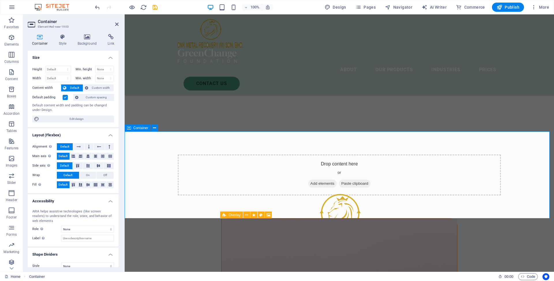
click at [140, 163] on div "Drop content here or Add elements Paste clipboard" at bounding box center [339, 175] width 429 height 87
click at [225, 171] on div "DNK Metal Recovery Your One Stop Solution for all your Precious Needs" at bounding box center [339, 241] width 429 height 141
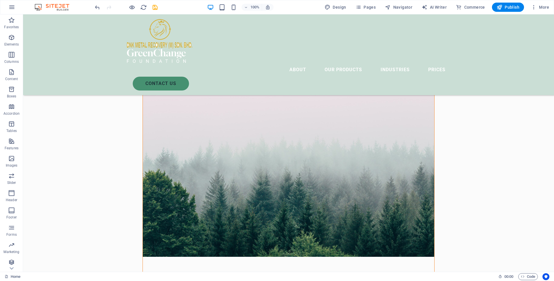
scroll to position [233, 0]
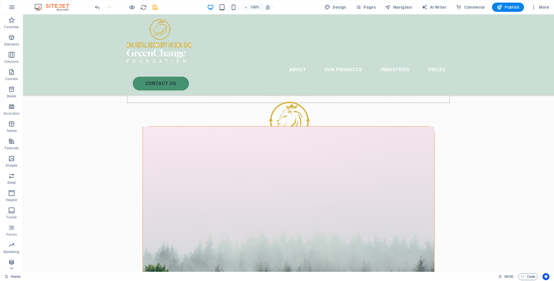
click at [151, 159] on figure at bounding box center [288, 239] width 291 height 224
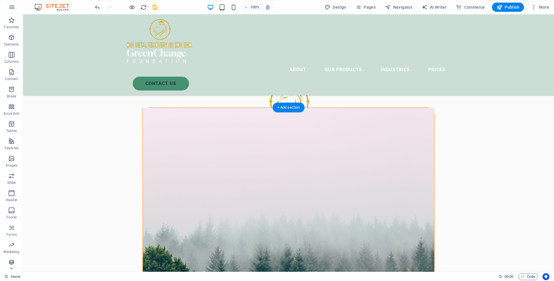
scroll to position [255, 0]
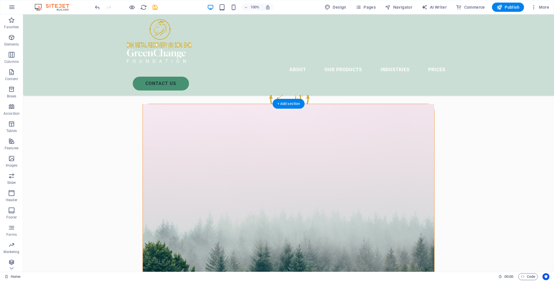
click at [354, 130] on figure at bounding box center [288, 216] width 291 height 224
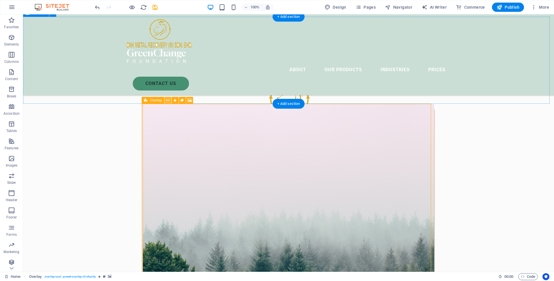
click at [169, 101] on icon at bounding box center [167, 101] width 3 height 6
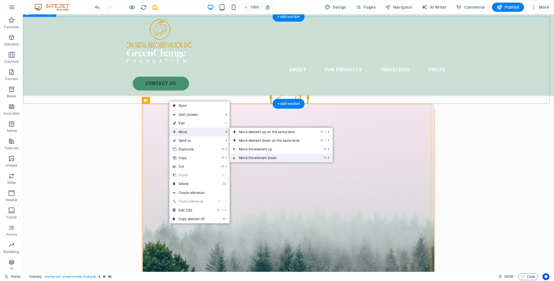
click at [267, 158] on link "⌘ ⬇ Move the element down" at bounding box center [270, 158] width 81 height 9
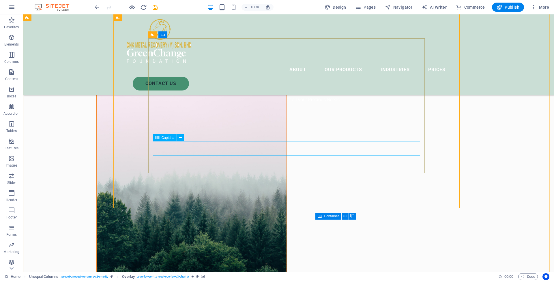
scroll to position [295, 0]
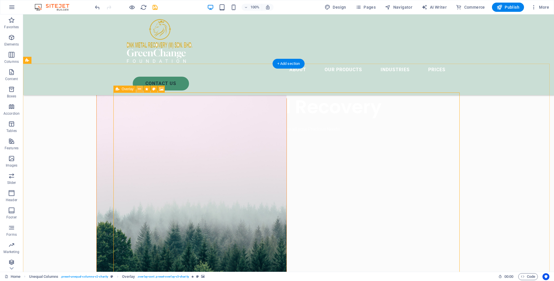
click at [139, 89] on icon at bounding box center [139, 89] width 3 height 6
click at [287, 105] on figure at bounding box center [192, 205] width 190 height 224
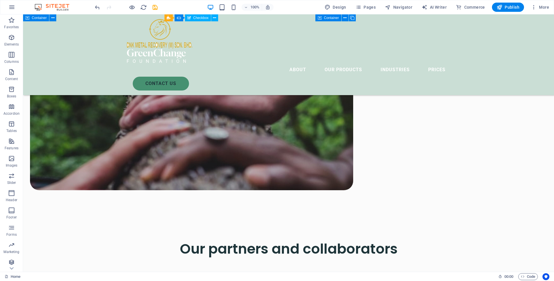
scroll to position [1855, 0]
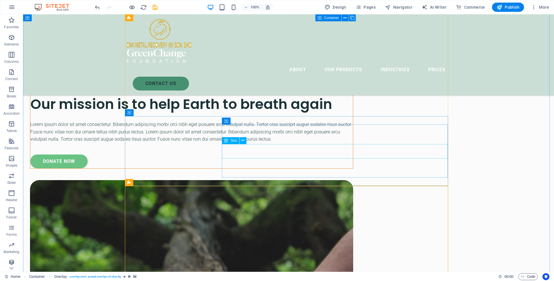
scroll to position [1684, 0]
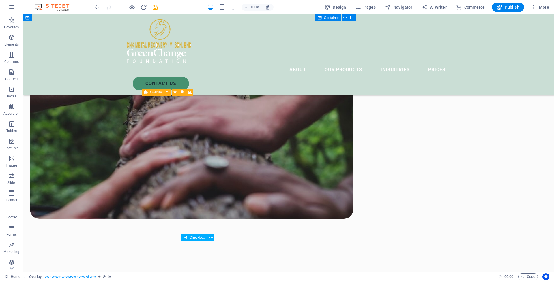
scroll to position [1919, 0]
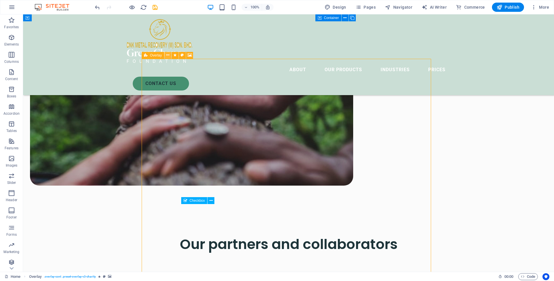
click at [168, 56] on icon at bounding box center [167, 55] width 3 height 6
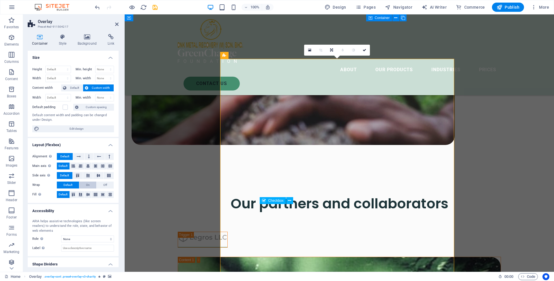
click at [84, 184] on button "On" at bounding box center [87, 185] width 17 height 7
click at [66, 184] on span "Default" at bounding box center [67, 185] width 9 height 7
click at [61, 40] on h4 "Style" at bounding box center [64, 40] width 19 height 12
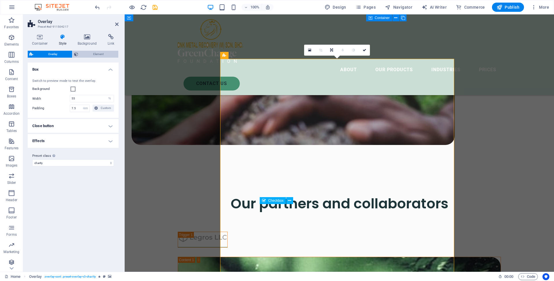
click at [88, 54] on span "Element" at bounding box center [98, 54] width 37 height 7
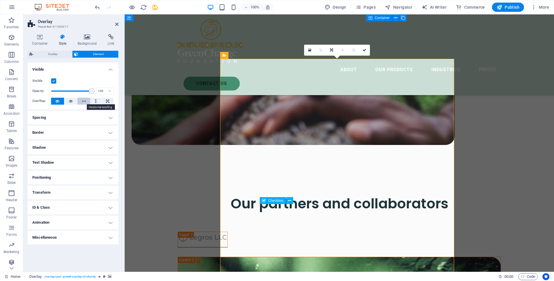
click at [84, 102] on icon at bounding box center [84, 101] width 4 height 7
click at [55, 102] on button at bounding box center [57, 101] width 13 height 7
click at [85, 40] on h4 "Background" at bounding box center [88, 40] width 30 height 12
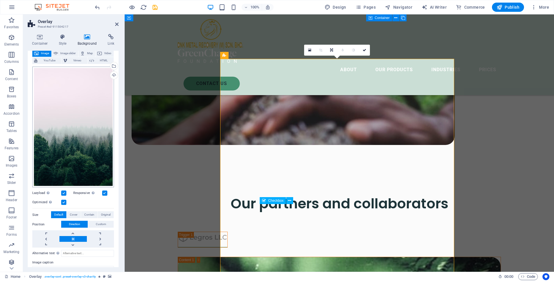
scroll to position [39, 0]
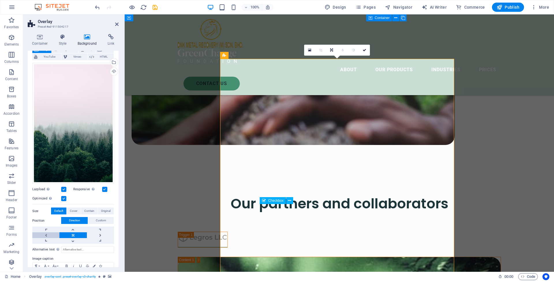
click at [48, 235] on link at bounding box center [45, 236] width 27 height 6
click at [66, 234] on link at bounding box center [72, 236] width 27 height 6
click at [100, 234] on link at bounding box center [100, 236] width 27 height 6
click at [44, 234] on link at bounding box center [45, 236] width 27 height 6
click at [73, 235] on link at bounding box center [72, 236] width 27 height 6
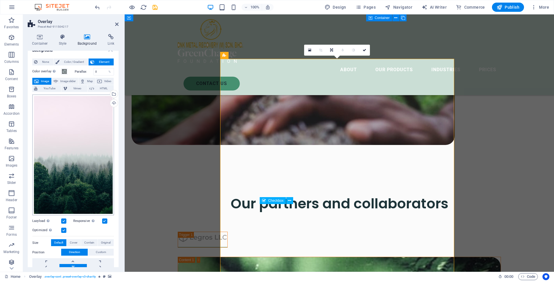
scroll to position [0, 0]
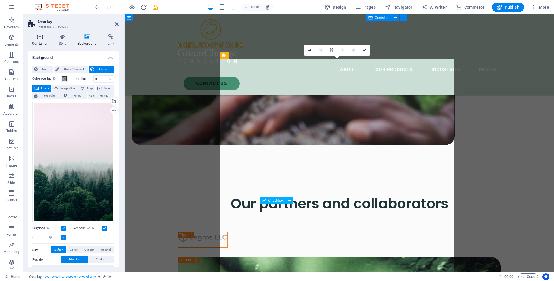
click at [38, 40] on icon at bounding box center [40, 37] width 25 height 6
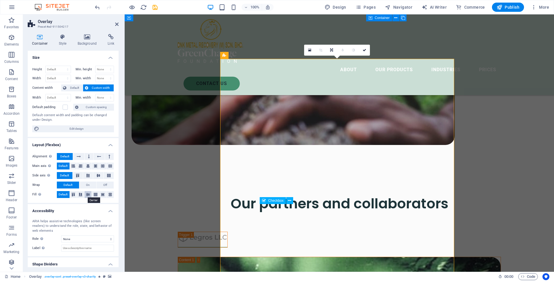
click at [88, 196] on icon at bounding box center [88, 194] width 7 height 3
click at [331, 50] on icon at bounding box center [331, 49] width 3 height 3
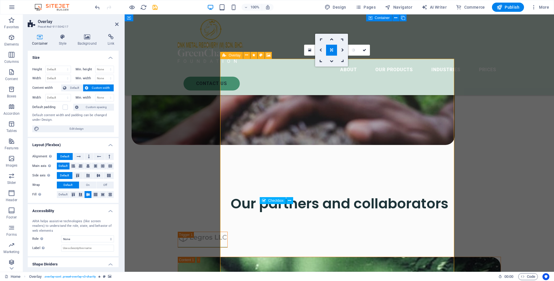
click at [319, 49] on link at bounding box center [320, 50] width 11 height 11
click at [333, 50] on icon at bounding box center [331, 49] width 3 height 3
click at [364, 50] on icon at bounding box center [364, 49] width 3 height 3
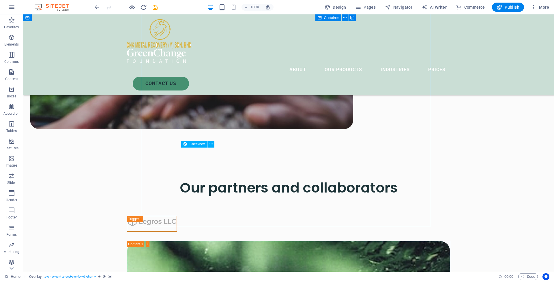
scroll to position [2027, 0]
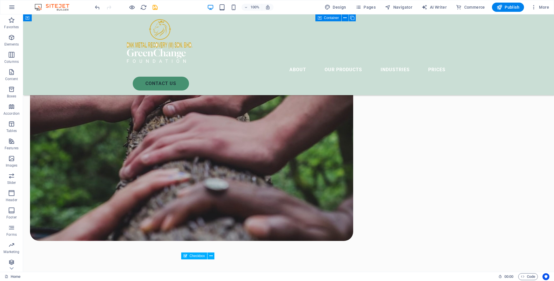
scroll to position [1945, 0]
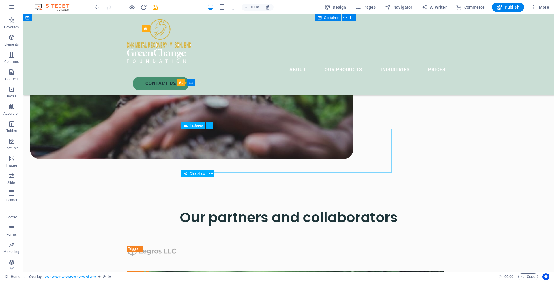
scroll to position [1891, 0]
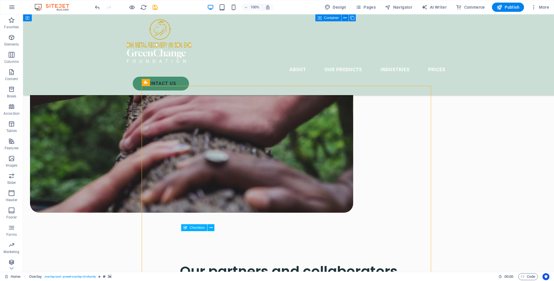
drag, startPoint x: 156, startPoint y: 128, endPoint x: 55, endPoint y: 128, distance: 101.6
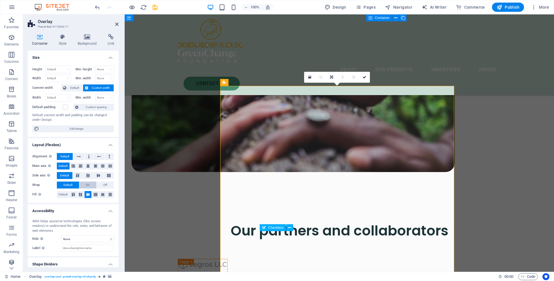
click at [86, 185] on span "On" at bounding box center [88, 185] width 4 height 7
click at [120, 184] on div "Container Style Background Link Size Height Default px rem % vh vw Min. height …" at bounding box center [73, 150] width 100 height 243
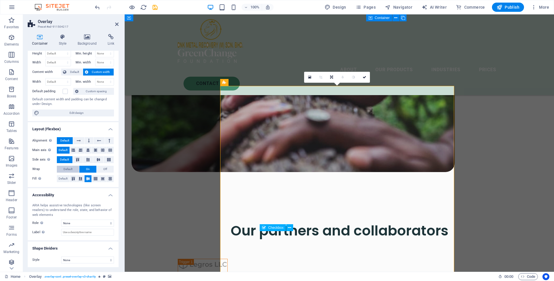
click at [67, 169] on span "Default" at bounding box center [67, 169] width 9 height 7
click at [98, 72] on span "Custom width" at bounding box center [101, 72] width 22 height 7
click at [74, 74] on span "Default" at bounding box center [74, 72] width 13 height 7
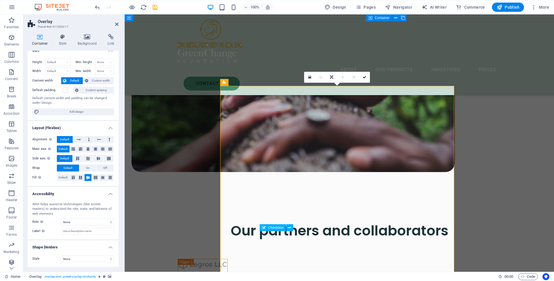
scroll to position [6, 0]
click at [93, 82] on span "Custom width" at bounding box center [101, 81] width 22 height 7
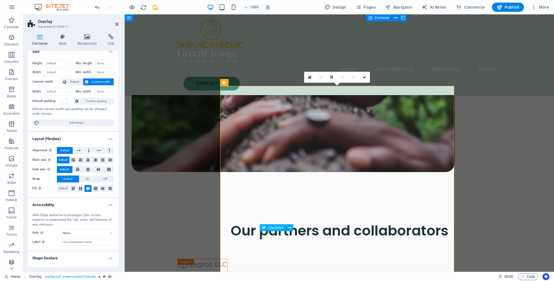
scroll to position [0, 0]
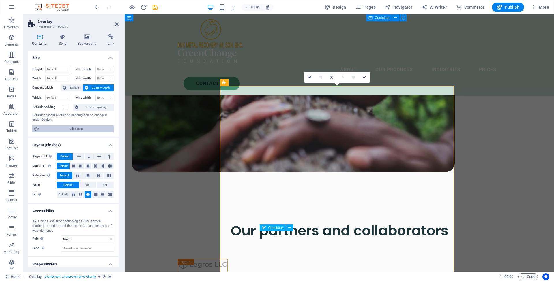
click at [79, 129] on span "Edit design" at bounding box center [76, 129] width 71 height 7
select select "rem"
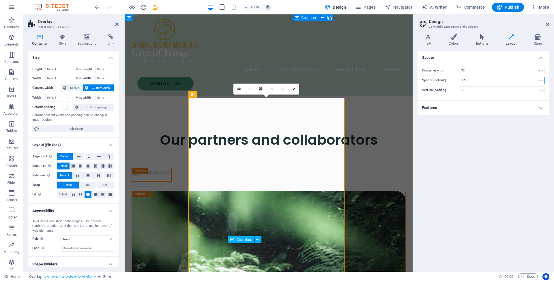
click at [490, 81] on input "1.5" at bounding box center [502, 80] width 85 height 7
click at [471, 108] on h4 "Features" at bounding box center [484, 108] width 132 height 14
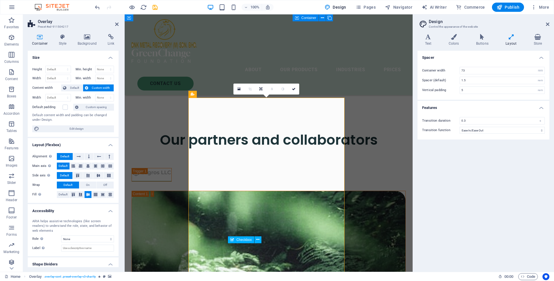
click at [471, 108] on h4 "Features" at bounding box center [484, 106] width 132 height 10
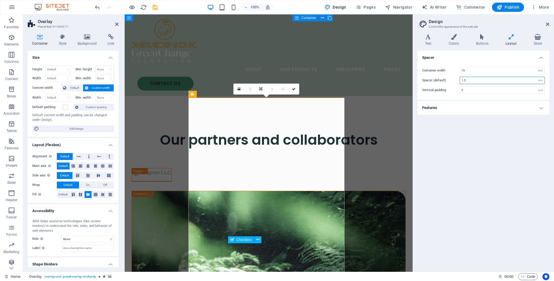
drag, startPoint x: 472, startPoint y: 80, endPoint x: 443, endPoint y: 80, distance: 29.7
click at [443, 80] on div "Spacer (default) 1.5 rem" at bounding box center [483, 81] width 123 height 8
click at [452, 127] on div "Spacer Container width 73 rem px Spacer (default) 3.0 rem Vertical padding 5 re…" at bounding box center [484, 159] width 132 height 217
drag, startPoint x: 472, startPoint y: 80, endPoint x: 427, endPoint y: 79, distance: 45.0
click at [427, 79] on div "Spacer (default) 3.0 rem" at bounding box center [483, 81] width 123 height 8
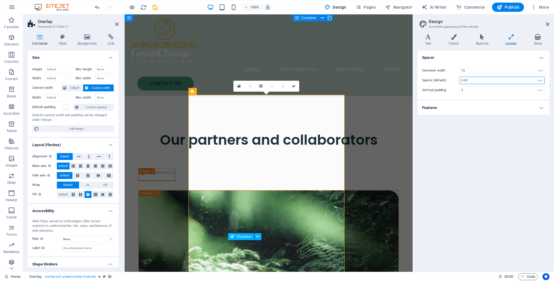
type input "3.05"
click at [446, 138] on div "Spacer Container width 73 rem px Spacer (default) 3.05 rem Vertical padding 5 r…" at bounding box center [484, 159] width 132 height 217
drag, startPoint x: 472, startPoint y: 89, endPoint x: 436, endPoint y: 86, distance: 36.4
click at [436, 87] on div "Vertical padding 5 rem" at bounding box center [483, 91] width 123 height 8
click at [500, 149] on div "Spacer Container width 73 rem px Spacer (default) 3.05 rem Vertical padding 10 …" at bounding box center [484, 159] width 132 height 217
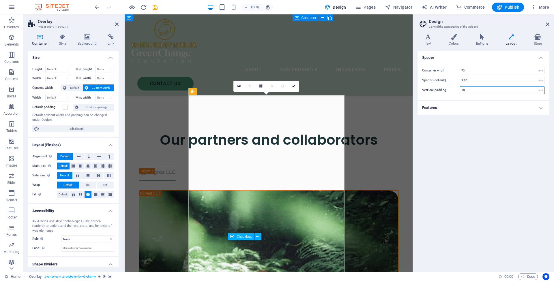
click at [468, 90] on input "10" at bounding box center [502, 90] width 85 height 7
click at [474, 90] on input "10" at bounding box center [502, 90] width 85 height 7
click at [473, 80] on input "3.05" at bounding box center [502, 80] width 85 height 7
click at [477, 90] on input "10" at bounding box center [502, 90] width 85 height 7
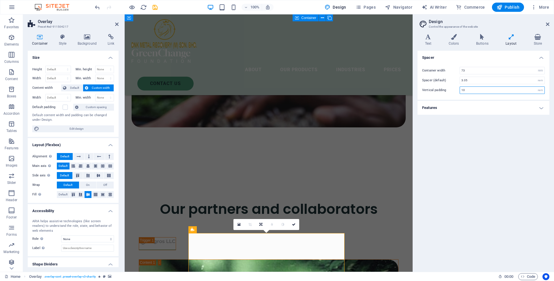
drag, startPoint x: 477, startPoint y: 90, endPoint x: 422, endPoint y: 83, distance: 56.2
click at [421, 83] on div "Container width 73 rem px Spacer (default) 3.05 rem Vertical padding 10 rem" at bounding box center [483, 80] width 134 height 39
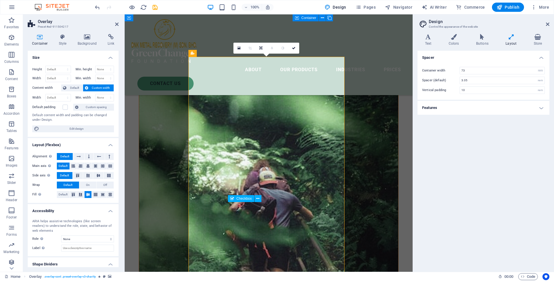
scroll to position [2060, 0]
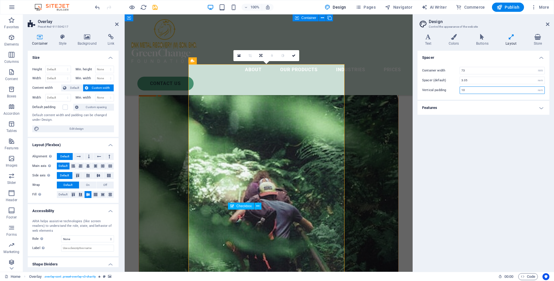
drag, startPoint x: 476, startPoint y: 91, endPoint x: 441, endPoint y: 90, distance: 34.4
click at [441, 90] on div "Vertical padding 10 rem" at bounding box center [483, 91] width 123 height 8
type input "5"
click at [479, 153] on div "Spacer Container width 73 rem px Spacer (default) 3.05 rem Vertical padding 5 r…" at bounding box center [484, 159] width 132 height 217
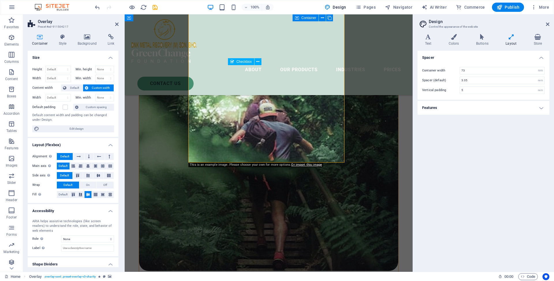
scroll to position [2067, 0]
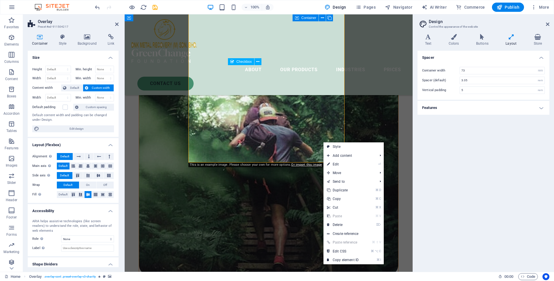
click at [483, 154] on div "Spacer Container width 73 rem px Spacer (default) 3.05 rem Vertical padding 5 r…" at bounding box center [484, 159] width 132 height 217
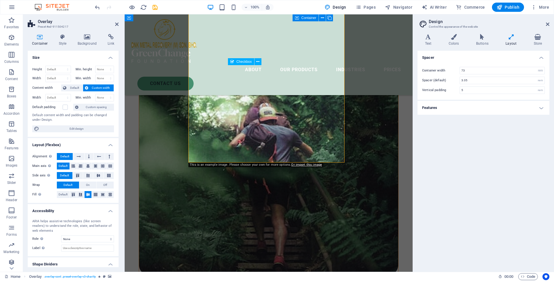
click at [550, 24] on aside "Design Control the appearance of the website Variants Text Colors Buttons Layou…" at bounding box center [483, 143] width 141 height 258
click at [548, 24] on icon at bounding box center [547, 24] width 3 height 5
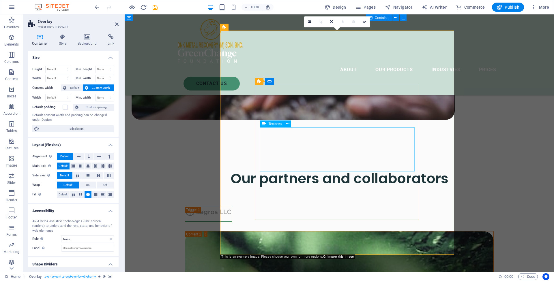
scroll to position [1936, 0]
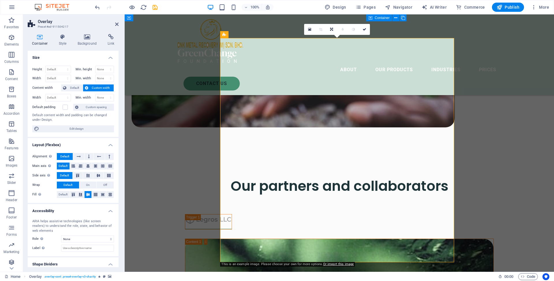
click at [116, 24] on icon at bounding box center [116, 24] width 3 height 5
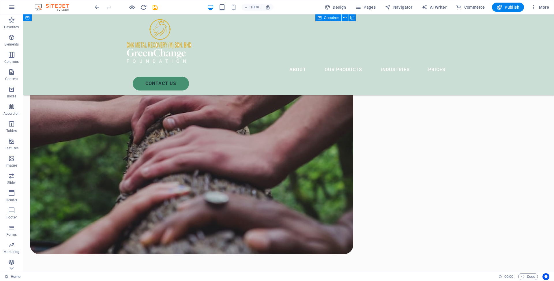
scroll to position [1939, 0]
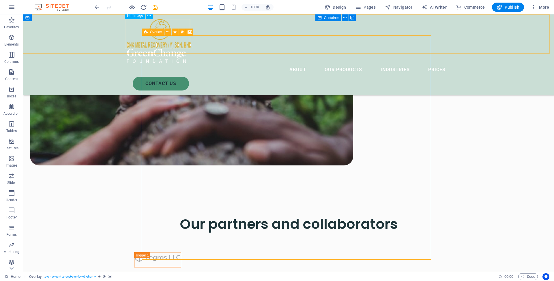
click at [147, 32] on icon at bounding box center [146, 32] width 4 height 7
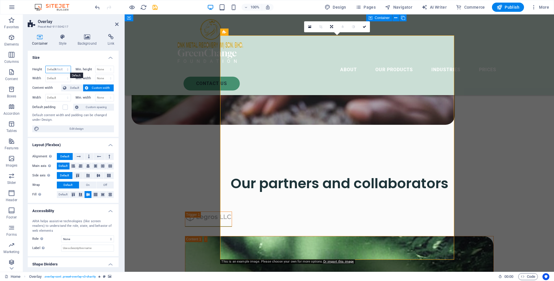
select select "DISABLED_OPTION_VALUE"
click at [63, 195] on span "Default" at bounding box center [63, 194] width 9 height 7
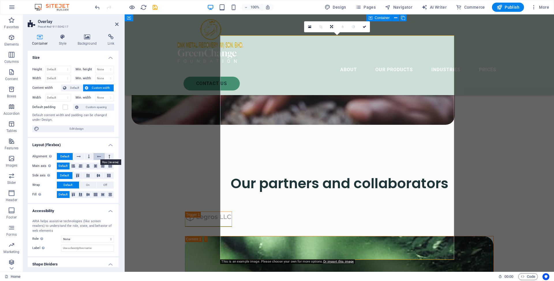
click at [96, 158] on button at bounding box center [98, 156] width 11 height 7
click at [62, 156] on span "Default" at bounding box center [64, 156] width 9 height 7
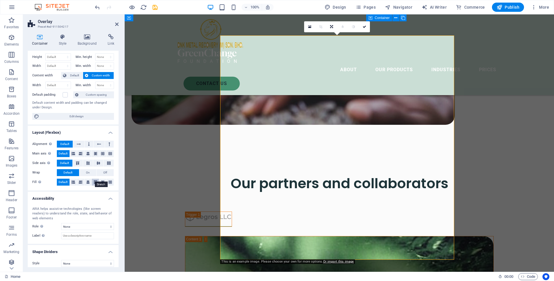
scroll to position [0, 0]
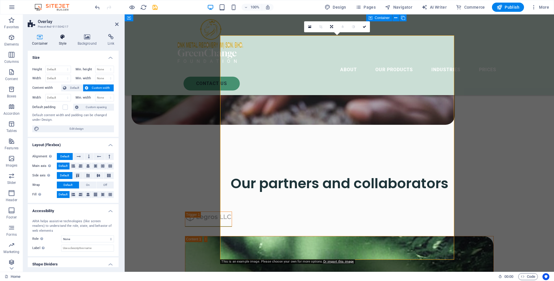
click at [63, 40] on h4 "Style" at bounding box center [64, 40] width 19 height 12
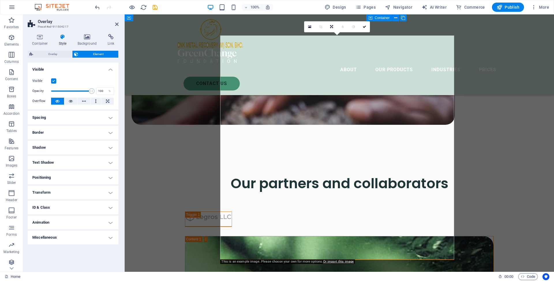
click at [63, 179] on h4 "Positioning" at bounding box center [73, 178] width 91 height 14
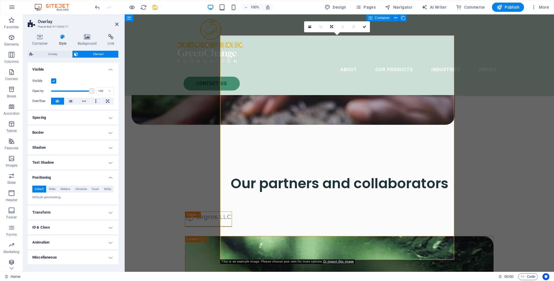
click at [63, 179] on h4 "Positioning" at bounding box center [73, 176] width 91 height 10
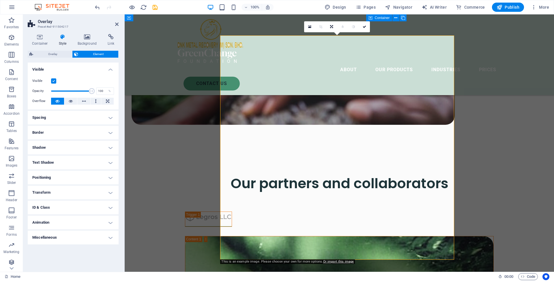
click at [61, 192] on h4 "Transform" at bounding box center [73, 193] width 91 height 14
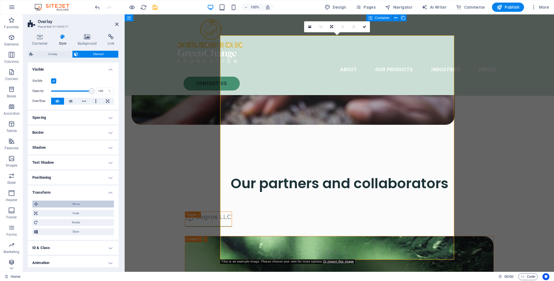
click at [60, 204] on span "Move" at bounding box center [76, 204] width 72 height 7
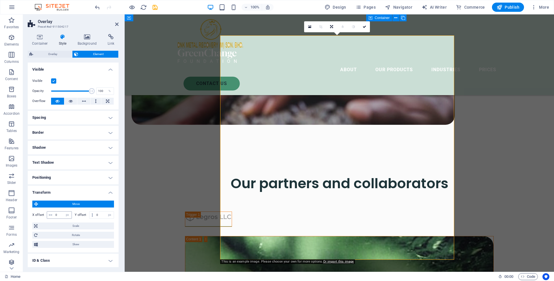
click at [49, 215] on icon at bounding box center [50, 215] width 3 height 3
click at [57, 215] on input "0" at bounding box center [63, 215] width 18 height 7
drag, startPoint x: 59, startPoint y: 215, endPoint x: 46, endPoint y: 214, distance: 13.3
click at [46, 214] on div "X offset 0 px rem % em vh vw" at bounding box center [52, 216] width 40 height 8
type input "10"
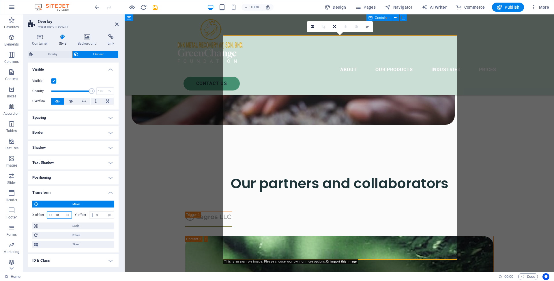
drag, startPoint x: 59, startPoint y: 215, endPoint x: 51, endPoint y: 215, distance: 8.7
click at [51, 215] on div "10 px rem % em vh vw" at bounding box center [59, 216] width 25 height 8
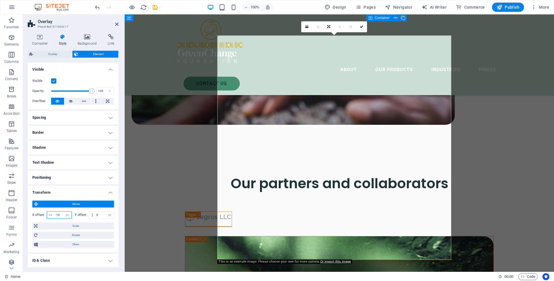
drag, startPoint x: 61, startPoint y: 214, endPoint x: 35, endPoint y: 213, distance: 26.0
click at [35, 213] on div "X offset -10 px rem % em vh vw" at bounding box center [52, 216] width 40 height 8
type input "0"
click at [77, 217] on div "Y offset 0 px rem % em vh vw" at bounding box center [95, 216] width 40 height 8
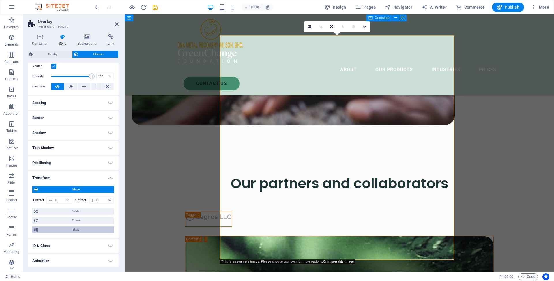
scroll to position [22, 0]
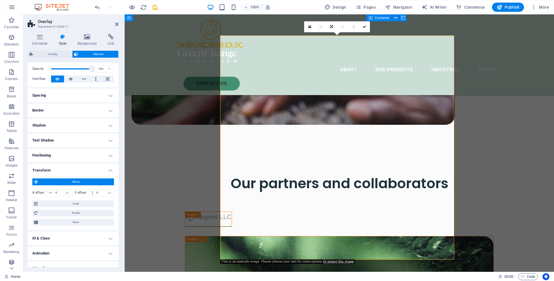
click at [108, 169] on h4 "Transform" at bounding box center [73, 169] width 91 height 10
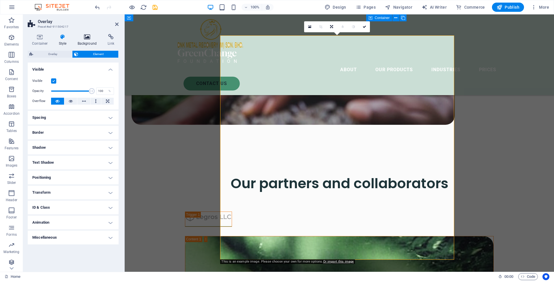
click at [86, 41] on h4 "Background" at bounding box center [88, 40] width 30 height 12
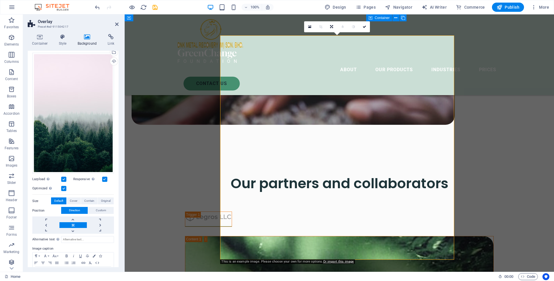
scroll to position [53, 0]
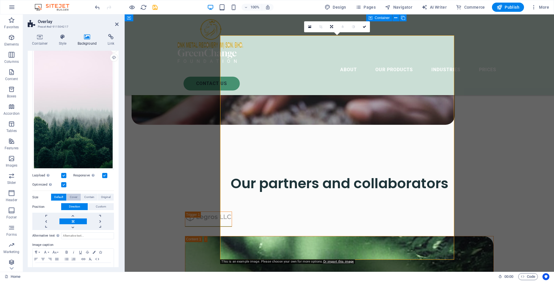
click at [74, 195] on span "Cover" at bounding box center [74, 197] width 8 height 7
click at [105, 196] on span "Original" at bounding box center [106, 197] width 10 height 7
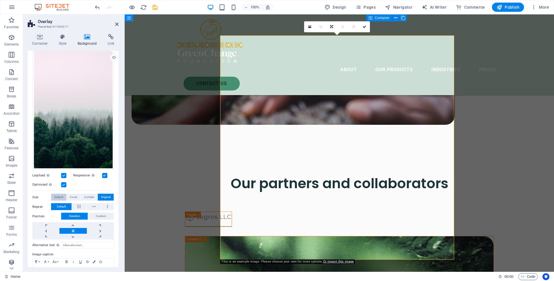
click at [59, 196] on span "Default" at bounding box center [58, 197] width 9 height 7
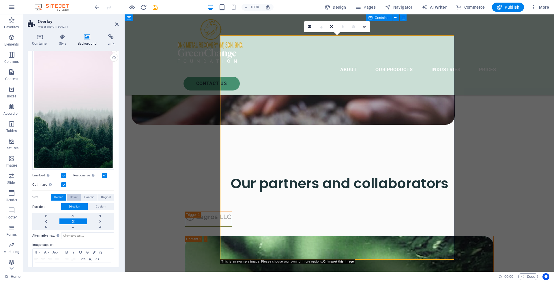
click at [76, 196] on span "Cover" at bounding box center [74, 197] width 8 height 7
click at [86, 195] on span "Contain" at bounding box center [89, 197] width 10 height 7
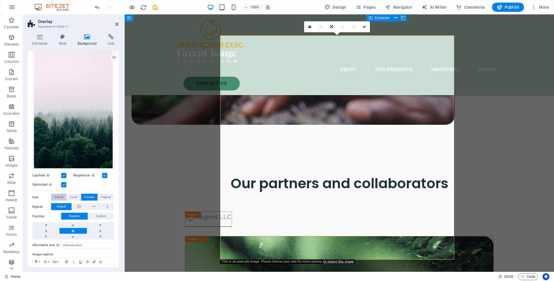
click at [60, 195] on span "Default" at bounding box center [58, 197] width 9 height 7
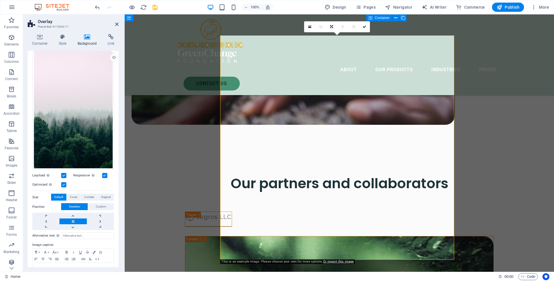
drag, startPoint x: 244, startPoint y: 90, endPoint x: 129, endPoint y: 99, distance: 115.8
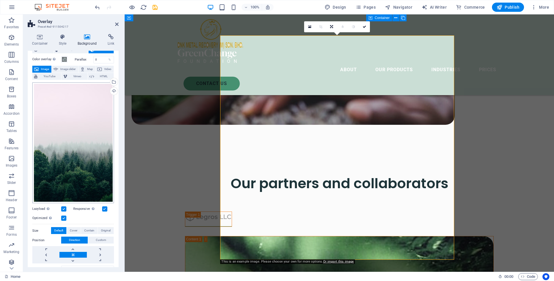
scroll to position [0, 0]
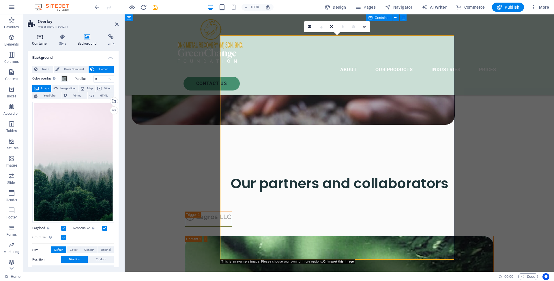
click at [39, 41] on h4 "Container" at bounding box center [41, 40] width 27 height 12
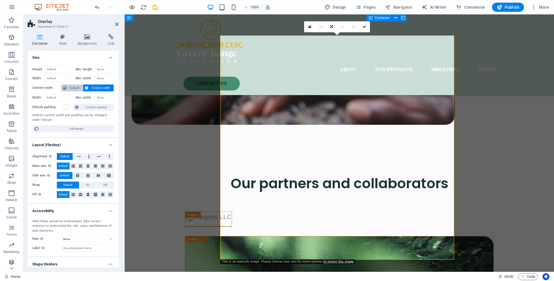
click at [71, 86] on span "Default" at bounding box center [74, 88] width 13 height 7
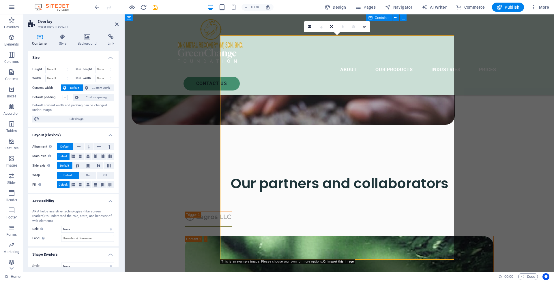
click at [68, 98] on label at bounding box center [65, 97] width 5 height 5
click at [0, 0] on input "Default padding" at bounding box center [0, 0] width 0 height 0
click at [66, 98] on label at bounding box center [65, 97] width 5 height 5
click at [0, 0] on input "Default padding" at bounding box center [0, 0] width 0 height 0
click at [96, 98] on span "Custom spacing" at bounding box center [96, 97] width 32 height 7
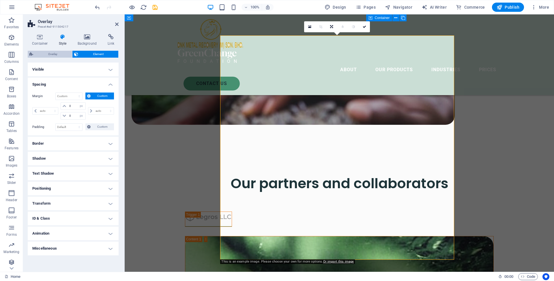
click at [49, 54] on span "Overlay" at bounding box center [52, 54] width 35 height 7
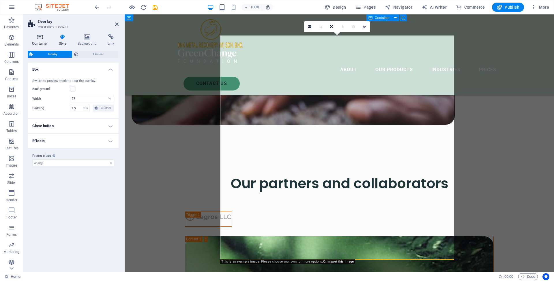
click at [41, 38] on icon at bounding box center [40, 37] width 25 height 6
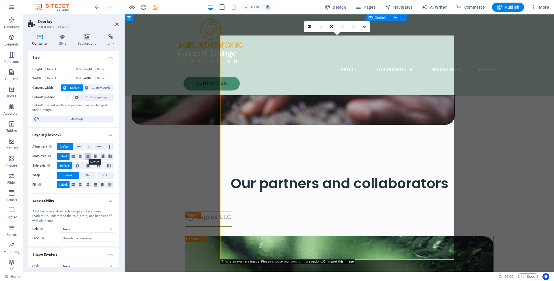
click at [86, 155] on icon at bounding box center [87, 156] width 3 height 7
click at [61, 157] on span "Default" at bounding box center [63, 156] width 9 height 7
click at [86, 174] on span "On" at bounding box center [88, 175] width 4 height 7
click at [66, 175] on span "Default" at bounding box center [67, 175] width 9 height 7
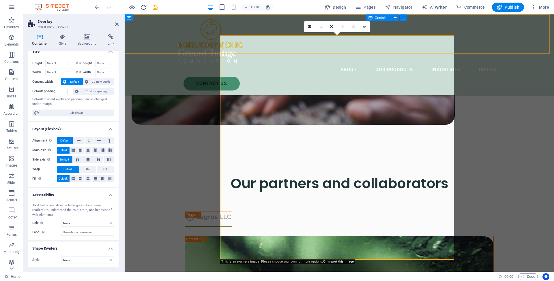
click at [248, 44] on div "About Our Products Industries Prices Contact Us" at bounding box center [339, 54] width 429 height 81
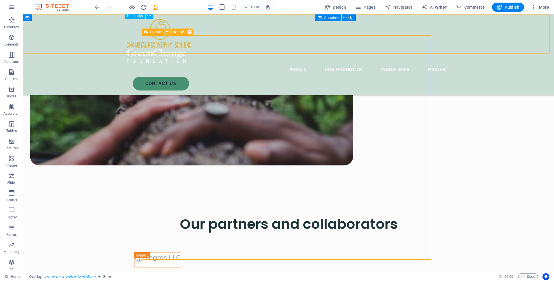
click at [169, 33] on icon at bounding box center [167, 32] width 3 height 6
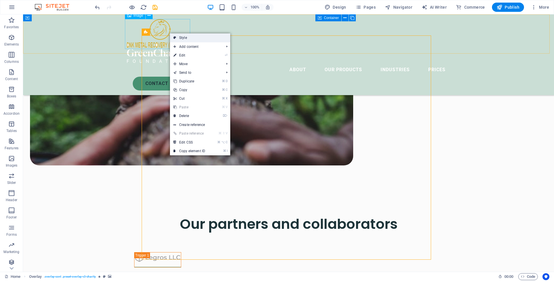
click at [187, 39] on link "Style" at bounding box center [200, 37] width 60 height 9
select select "%"
select select "rem"
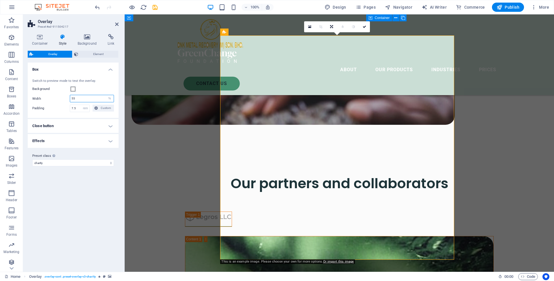
drag, startPoint x: 97, startPoint y: 98, endPoint x: 62, endPoint y: 96, distance: 34.7
click at [63, 98] on div "Width 55 px rem % vh vw" at bounding box center [73, 99] width 82 height 8
click at [57, 99] on label "Width" at bounding box center [51, 98] width 38 height 3
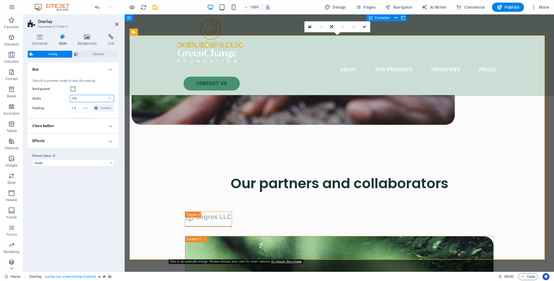
drag, startPoint x: 80, startPoint y: 99, endPoint x: 57, endPoint y: 96, distance: 22.9
click at [57, 96] on div "Width 100 px rem % vh vw" at bounding box center [73, 99] width 82 height 8
click at [96, 86] on div "Background" at bounding box center [73, 89] width 82 height 7
click at [87, 98] on input "110" at bounding box center [92, 98] width 44 height 7
click at [73, 88] on span at bounding box center [73, 89] width 5 height 5
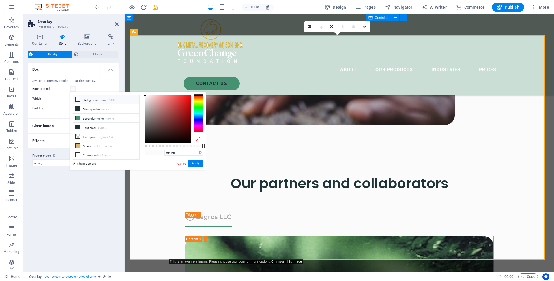
click at [93, 86] on div "Background" at bounding box center [73, 89] width 82 height 7
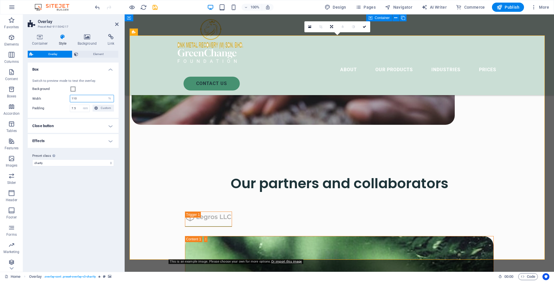
drag, startPoint x: 84, startPoint y: 100, endPoint x: 56, endPoint y: 97, distance: 28.4
click at [56, 97] on div "Width 110 px rem % vh vw" at bounding box center [73, 99] width 82 height 8
click at [62, 108] on label "Padding" at bounding box center [51, 108] width 38 height 7
click at [78, 98] on input "110" at bounding box center [92, 98] width 44 height 7
type input "120"
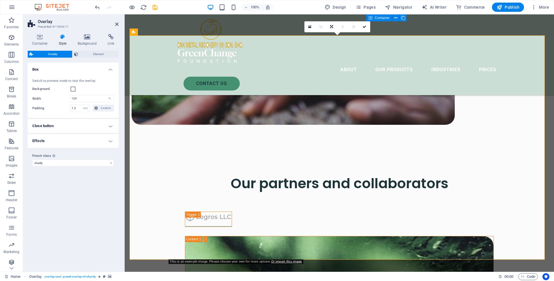
click at [112, 88] on div "Background" at bounding box center [73, 89] width 82 height 7
click at [102, 109] on span "Custom" at bounding box center [106, 108] width 13 height 7
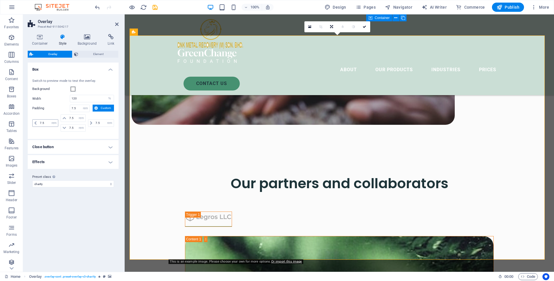
click at [36, 123] on icon at bounding box center [35, 122] width 2 height 3
click at [42, 122] on input "7.5" at bounding box center [48, 123] width 20 height 7
click at [87, 88] on div "Background" at bounding box center [73, 89] width 82 height 7
click at [109, 70] on h4 "Box" at bounding box center [73, 68] width 91 height 10
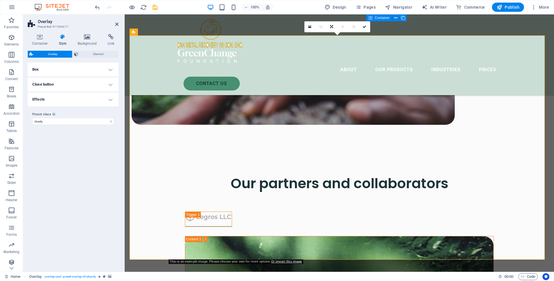
click at [111, 100] on h4 "Effects" at bounding box center [73, 100] width 91 height 14
click at [111, 100] on h4 "Effects" at bounding box center [73, 98] width 91 height 10
drag, startPoint x: 116, startPoint y: 24, endPoint x: 93, endPoint y: 10, distance: 27.2
click at [116, 24] on icon at bounding box center [116, 24] width 3 height 5
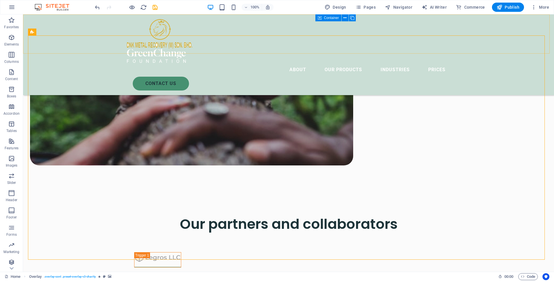
click at [546, 46] on div "About Our Products Industries Prices Contact Us" at bounding box center [288, 54] width 531 height 81
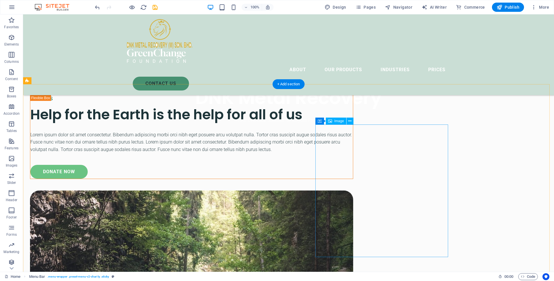
scroll to position [364, 0]
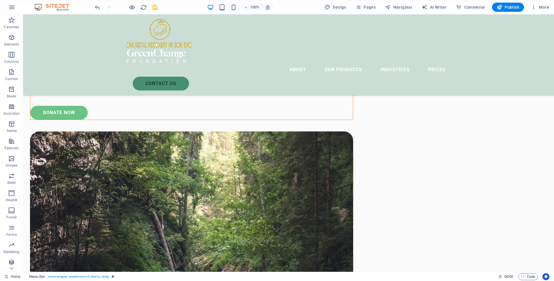
click at [503, 38] on div "About Our Products Industries Prices Contact Us" at bounding box center [288, 54] width 531 height 81
click at [502, 39] on div "About Our Products Industries Prices Contact Us" at bounding box center [288, 54] width 531 height 81
select select "rem"
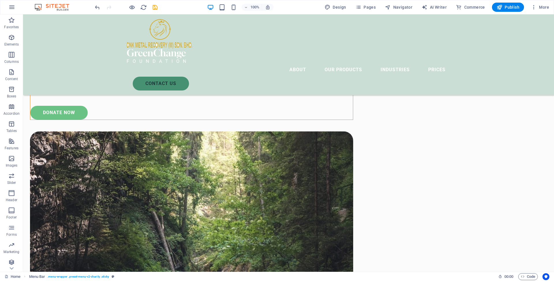
select select "rem"
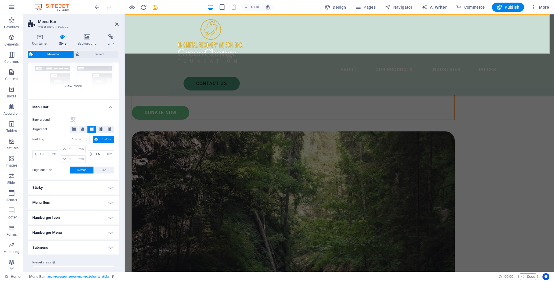
scroll to position [70, 0]
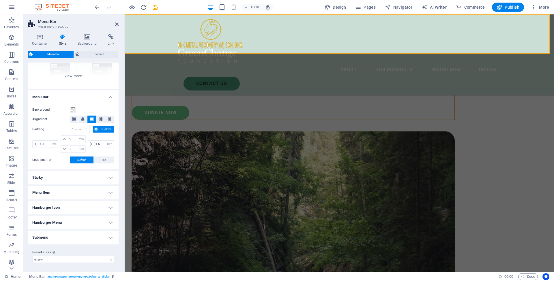
click at [64, 195] on h4 "Menu Item" at bounding box center [73, 193] width 91 height 14
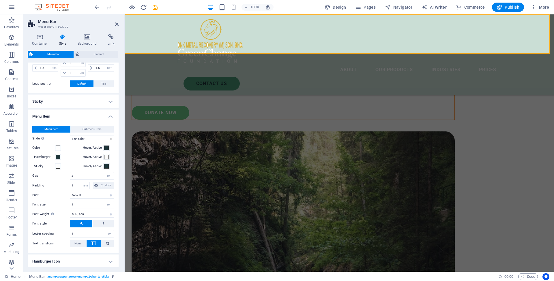
scroll to position [58, 0]
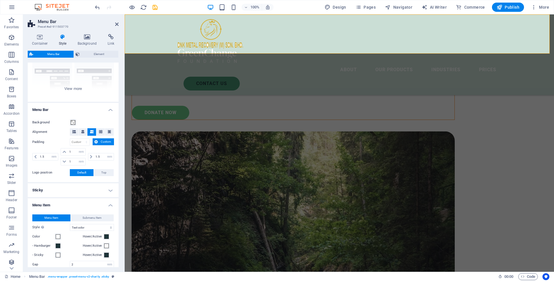
click at [66, 207] on h4 "Menu Item" at bounding box center [73, 204] width 91 height 10
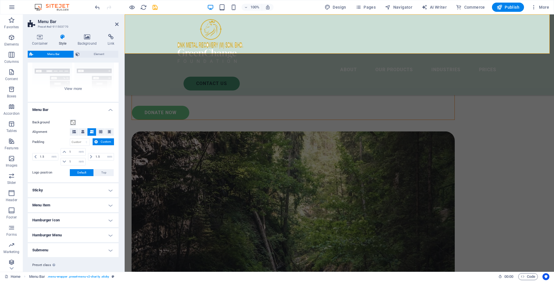
click at [147, 23] on div "About Our Products Industries Prices Contact Us" at bounding box center [339, 54] width 429 height 81
click at [153, 23] on div "About Our Products Industries Prices Contact Us" at bounding box center [339, 54] width 429 height 81
drag, startPoint x: 115, startPoint y: 23, endPoint x: 92, endPoint y: 9, distance: 27.2
click at [115, 23] on icon at bounding box center [116, 24] width 3 height 5
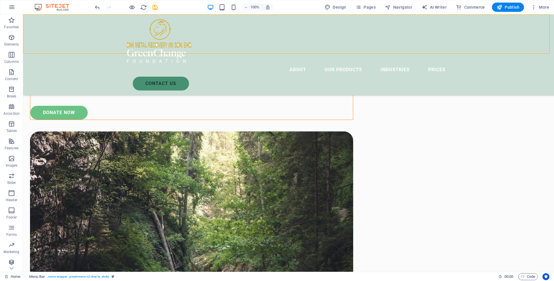
click at [73, 22] on div "About Our Products Industries Prices Contact Us" at bounding box center [288, 54] width 531 height 81
click at [87, 23] on div "About Our Products Industries Prices Contact Us" at bounding box center [288, 54] width 531 height 81
select select "rem"
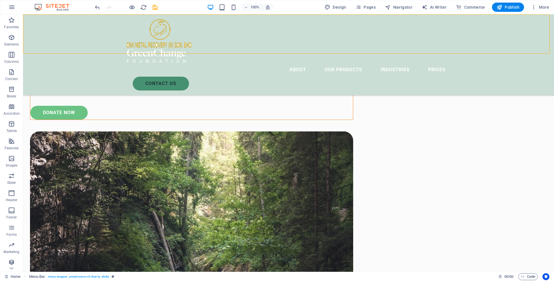
select select "rem"
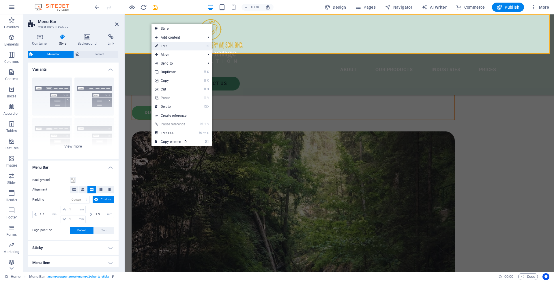
click at [166, 44] on link "⏎ Edit" at bounding box center [170, 46] width 39 height 9
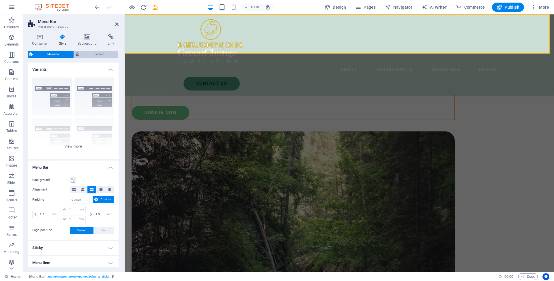
click at [92, 56] on span "Element" at bounding box center [98, 54] width 35 height 7
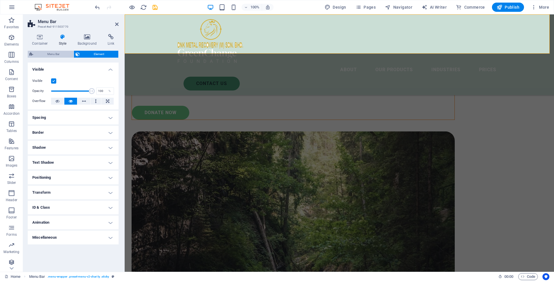
click at [61, 57] on span "Menu Bar" at bounding box center [53, 54] width 37 height 7
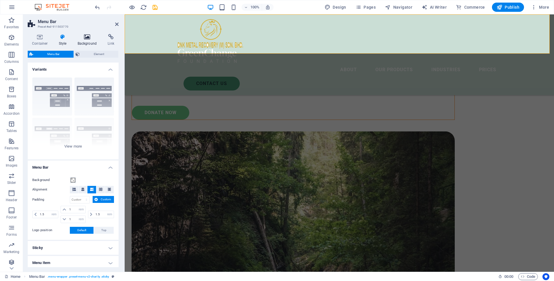
click at [88, 37] on icon at bounding box center [87, 37] width 28 height 6
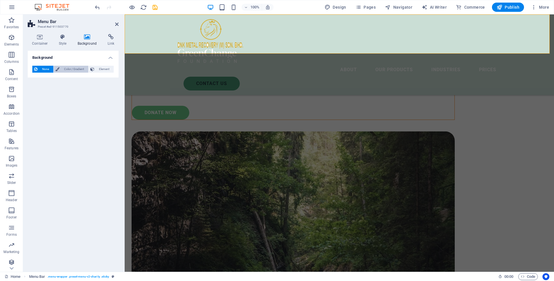
click at [74, 68] on span "Color / Gradient" at bounding box center [73, 69] width 25 height 7
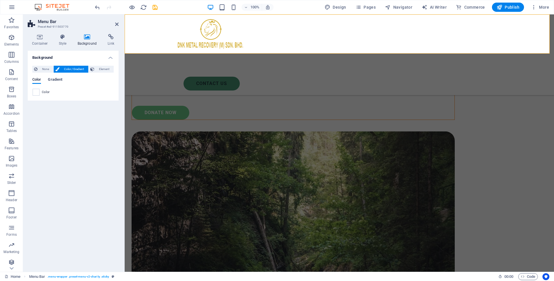
click at [56, 80] on span "Gradient" at bounding box center [55, 80] width 14 height 8
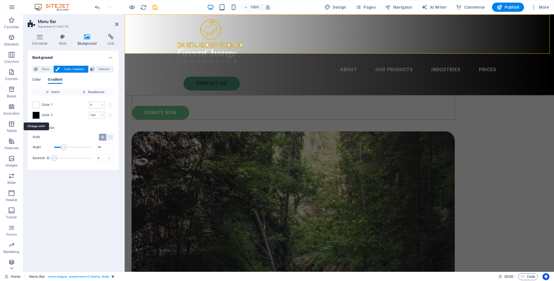
click at [34, 116] on span at bounding box center [36, 115] width 6 height 6
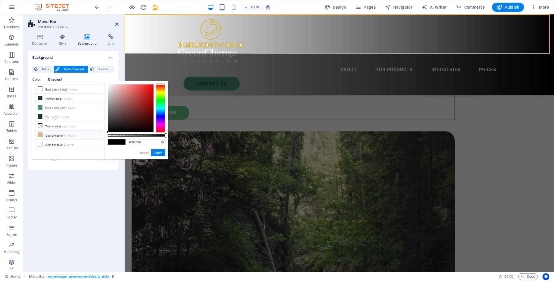
click at [50, 137] on li "Custom color 1 #e0b770" at bounding box center [68, 135] width 66 height 9
type input "#e0b770"
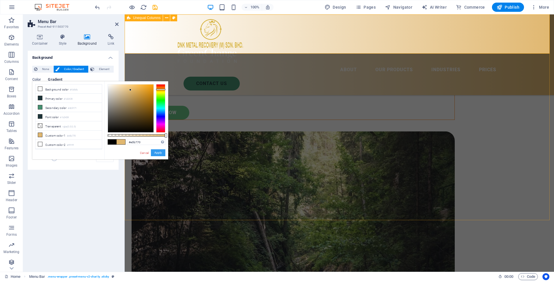
click at [158, 155] on button "Apply" at bounding box center [158, 152] width 14 height 7
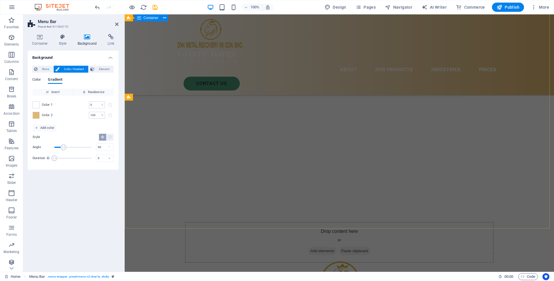
scroll to position [0, 0]
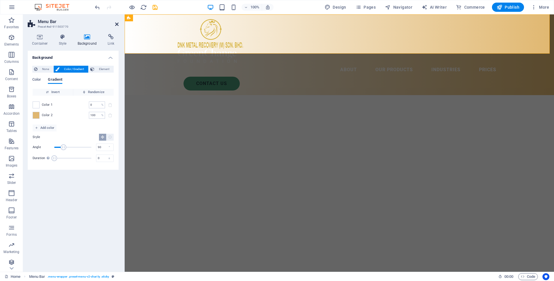
click at [116, 24] on icon at bounding box center [116, 24] width 3 height 5
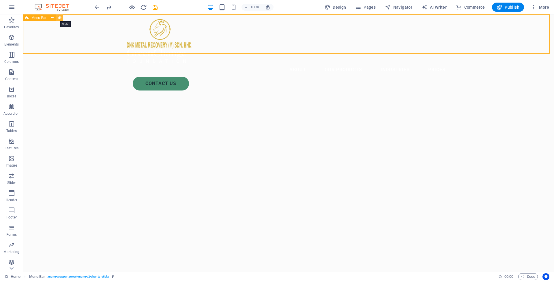
click at [59, 18] on icon at bounding box center [59, 18] width 3 height 6
select select "rem"
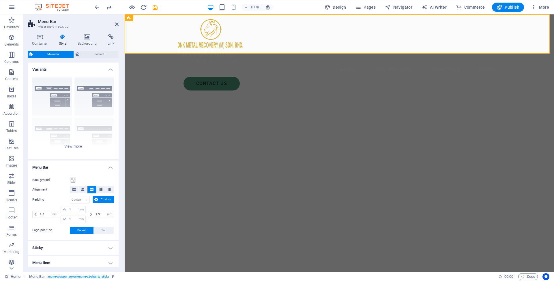
scroll to position [70, 0]
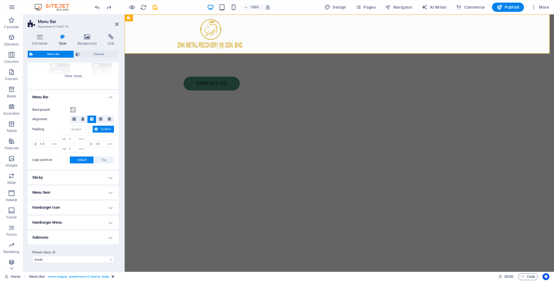
click at [67, 195] on h4 "Menu Item" at bounding box center [73, 193] width 91 height 14
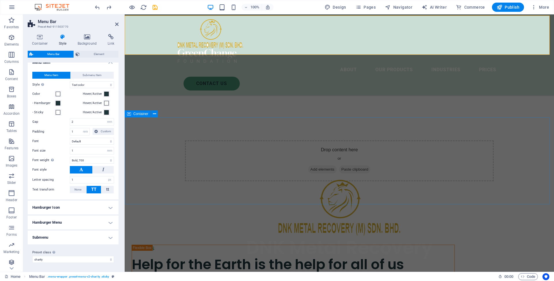
scroll to position [151, 0]
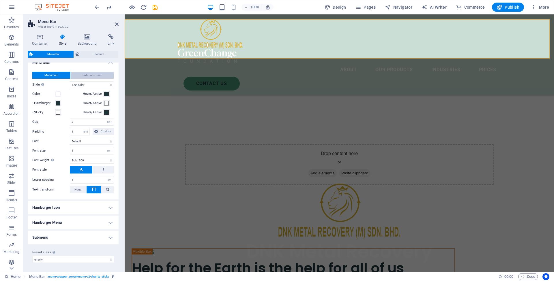
click at [85, 75] on span "Submenu Item" at bounding box center [92, 75] width 19 height 7
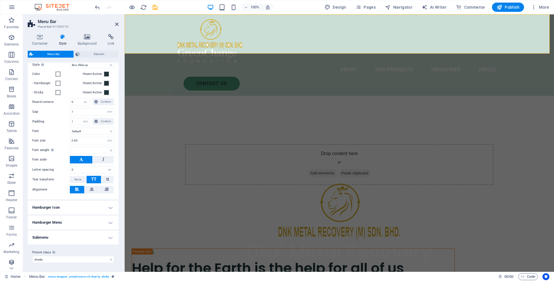
scroll to position [0, 0]
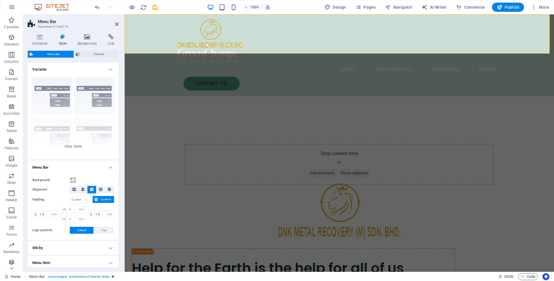
select select
click at [87, 39] on icon at bounding box center [87, 37] width 28 height 6
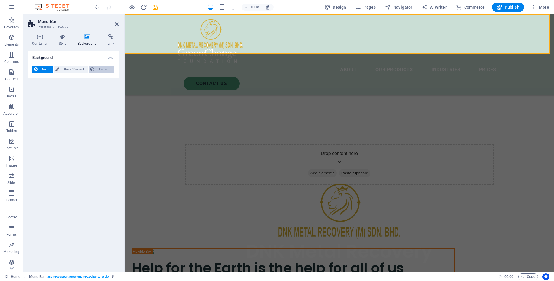
click at [104, 72] on span "Element" at bounding box center [104, 69] width 16 height 7
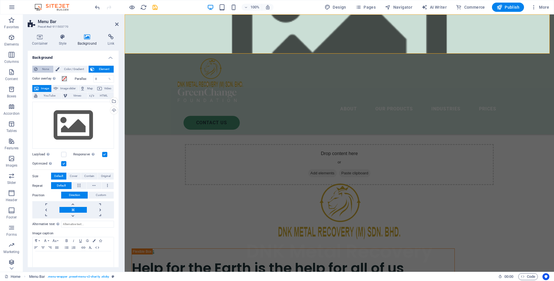
click at [43, 70] on span "None" at bounding box center [45, 69] width 12 height 7
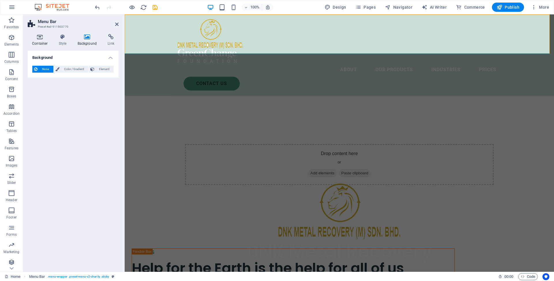
click at [37, 40] on h4 "Container" at bounding box center [41, 40] width 27 height 12
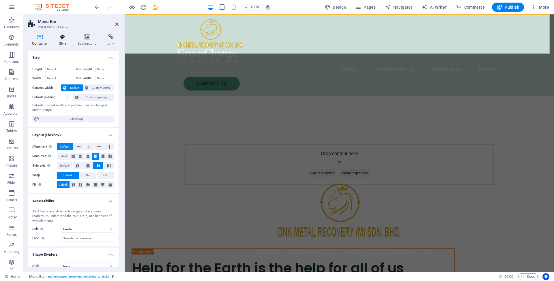
click at [61, 37] on icon at bounding box center [63, 37] width 16 height 6
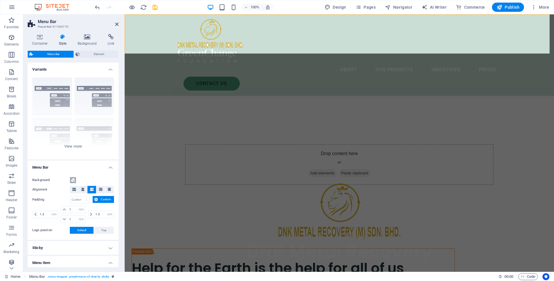
click at [73, 180] on span at bounding box center [73, 180] width 5 height 5
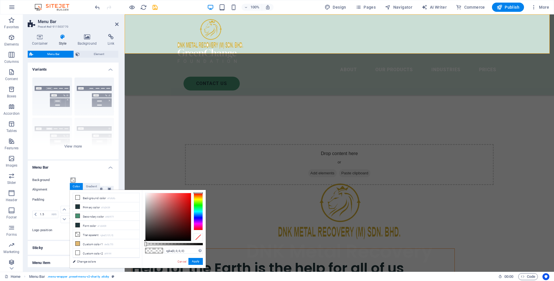
click at [90, 177] on div "Background" at bounding box center [73, 180] width 82 height 7
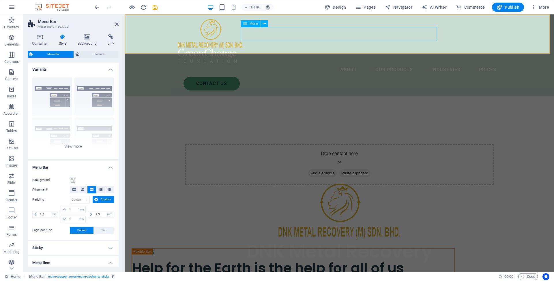
click at [282, 63] on nav "About Our Products Industries Prices" at bounding box center [339, 70] width 323 height 14
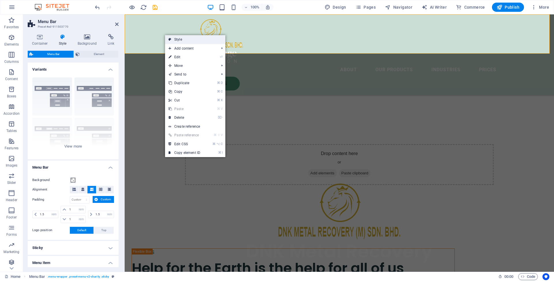
click at [181, 42] on link "Style" at bounding box center [195, 39] width 60 height 9
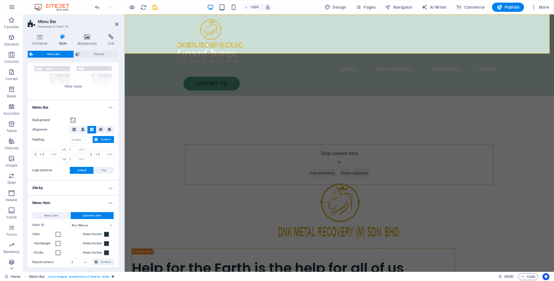
scroll to position [119, 0]
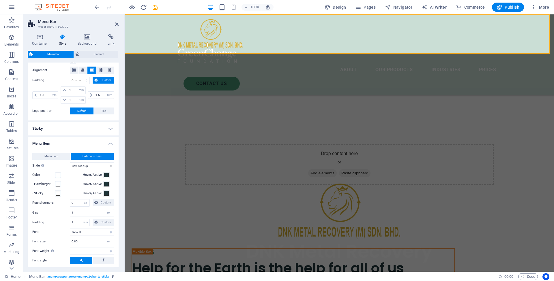
click at [57, 127] on h4 "Sticky" at bounding box center [73, 129] width 91 height 14
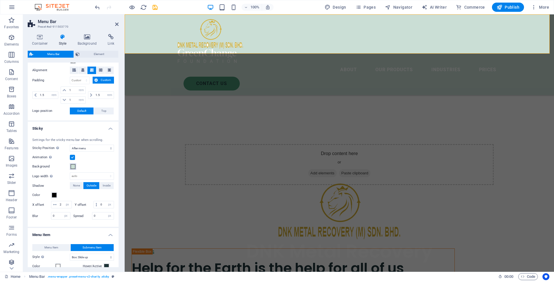
click at [72, 167] on span at bounding box center [73, 166] width 5 height 5
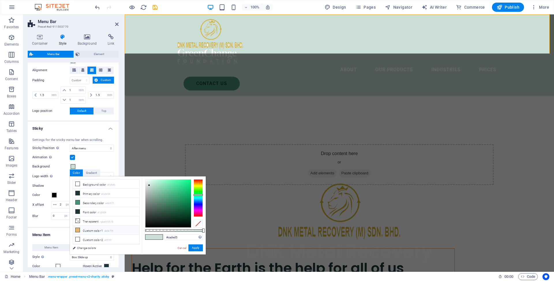
click at [92, 231] on li "Custom color 1 #e0b770" at bounding box center [106, 230] width 66 height 9
type input "#e0b770"
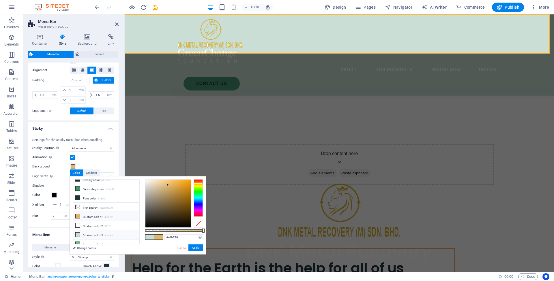
scroll to position [0, 0]
click at [81, 249] on link "Change colors" at bounding box center [103, 248] width 67 height 7
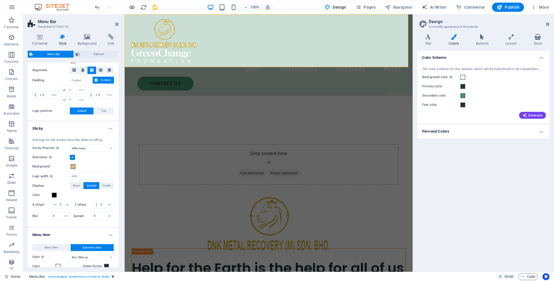
select select
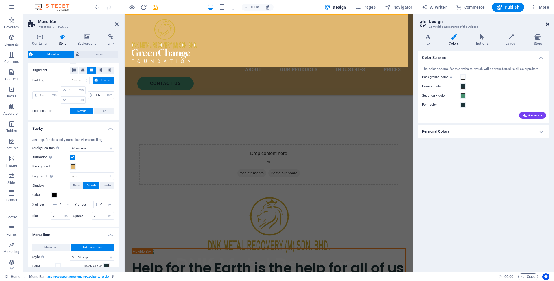
click at [547, 25] on icon at bounding box center [547, 24] width 3 height 5
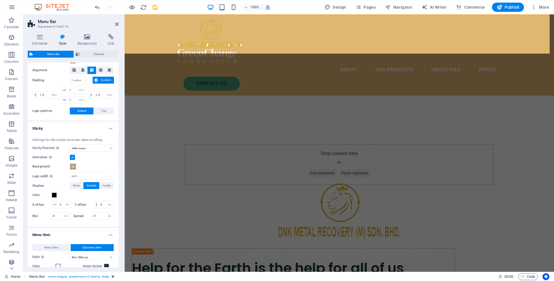
click at [72, 168] on span at bounding box center [73, 166] width 5 height 5
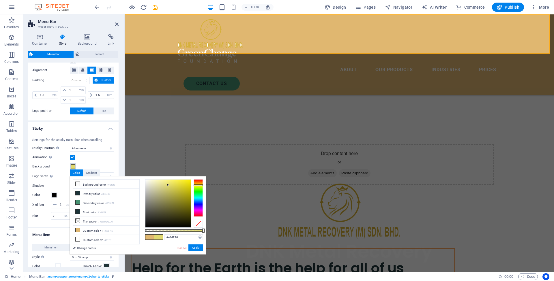
click at [196, 185] on div at bounding box center [198, 198] width 9 height 38
drag, startPoint x: 160, startPoint y: 185, endPoint x: 155, endPoint y: 183, distance: 5.2
click at [155, 183] on div at bounding box center [168, 204] width 46 height 48
type input "rgba(238, 235, 187, 0.525)"
drag, startPoint x: 188, startPoint y: 230, endPoint x: 175, endPoint y: 231, distance: 12.8
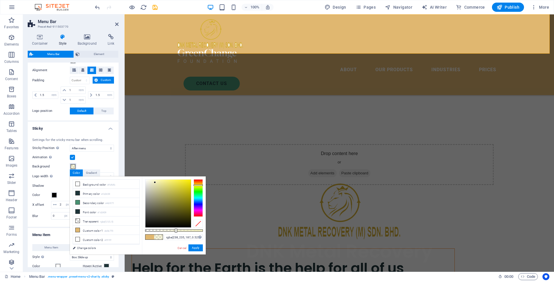
click at [175, 231] on div at bounding box center [174, 231] width 58 height 2
drag, startPoint x: 197, startPoint y: 250, endPoint x: 72, endPoint y: 235, distance: 125.8
click at [197, 250] on button "Apply" at bounding box center [195, 248] width 14 height 7
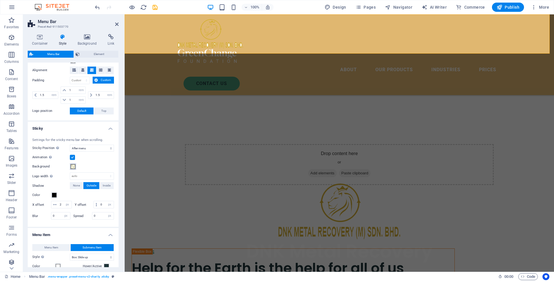
select select
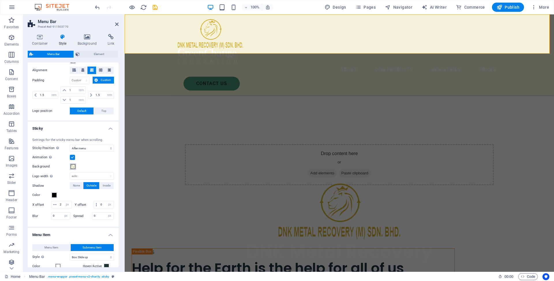
click at [72, 166] on span at bounding box center [73, 166] width 5 height 5
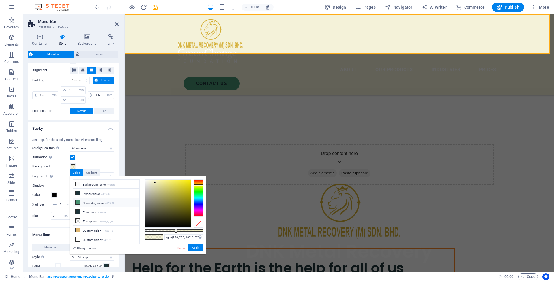
click at [90, 202] on li "Secondary color #469171" at bounding box center [106, 202] width 66 height 9
type input "rgba(70, 145, 113, 0.525)"
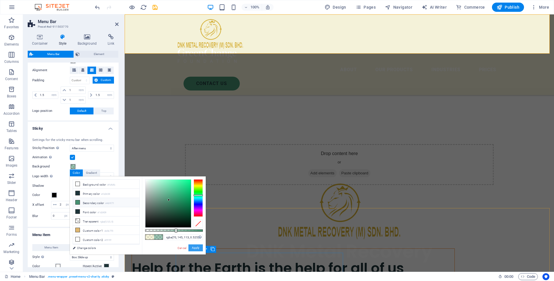
click at [197, 247] on button "Apply" at bounding box center [195, 248] width 14 height 7
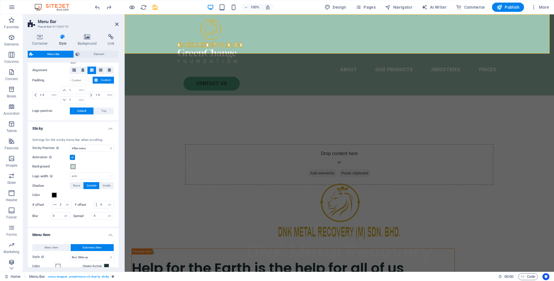
click at [96, 162] on div "Settings for the sticky menu bar when scrolling. Sticky Position Affects the sc…" at bounding box center [73, 179] width 93 height 95
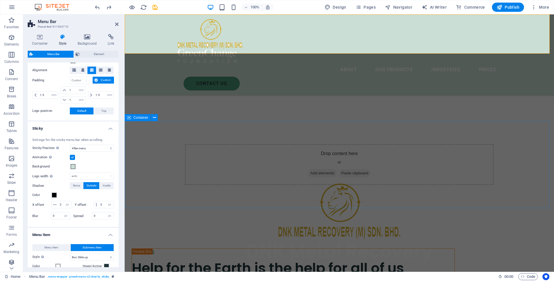
select select
click at [89, 165] on div "Background" at bounding box center [73, 166] width 82 height 7
click at [117, 25] on icon at bounding box center [116, 24] width 3 height 5
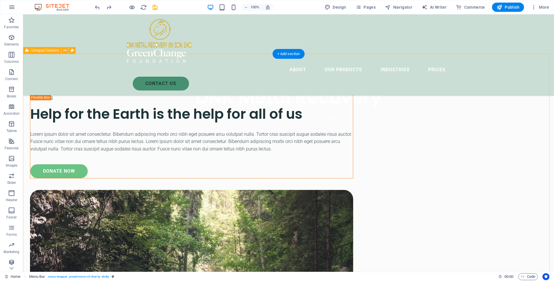
scroll to position [309, 0]
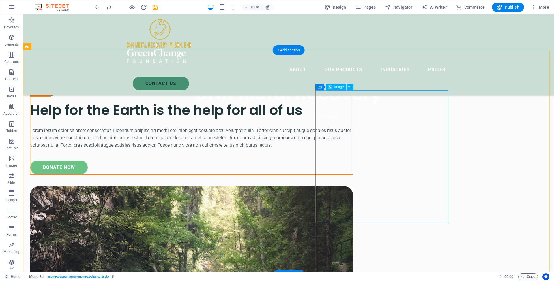
select select "%"
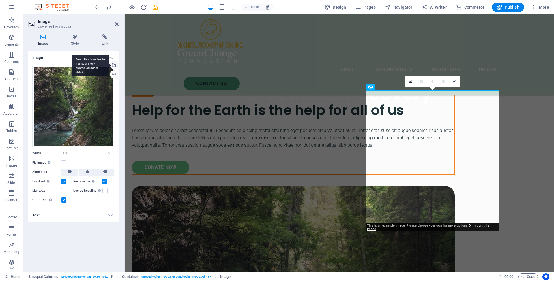
click at [115, 64] on div "Select files from the file manager, stock photos, or upload file(s)" at bounding box center [113, 65] width 9 height 9
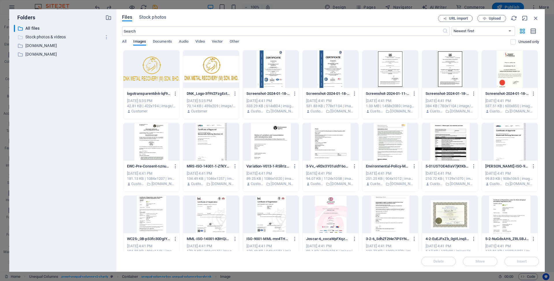
click at [53, 38] on p "Stock photos & videos" at bounding box center [63, 37] width 76 height 7
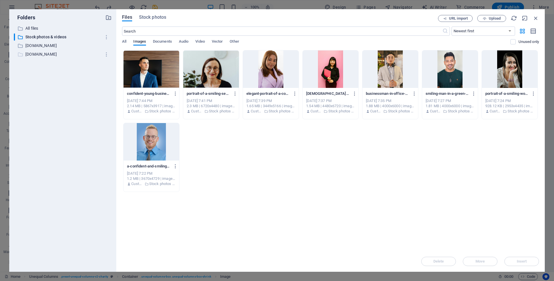
click at [35, 55] on p "[DOMAIN_NAME]" at bounding box center [63, 54] width 76 height 7
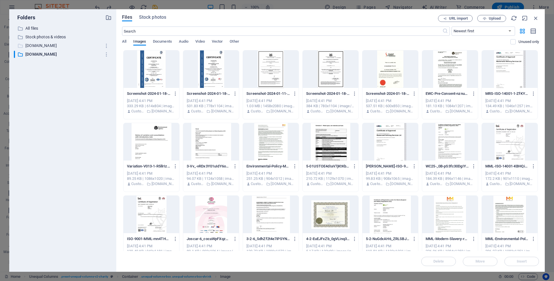
click at [43, 45] on p "[DOMAIN_NAME]" at bounding box center [63, 45] width 76 height 7
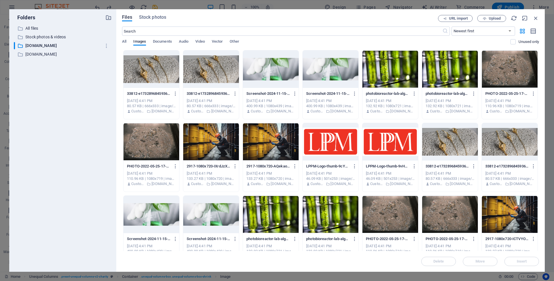
click at [212, 143] on div at bounding box center [211, 142] width 56 height 38
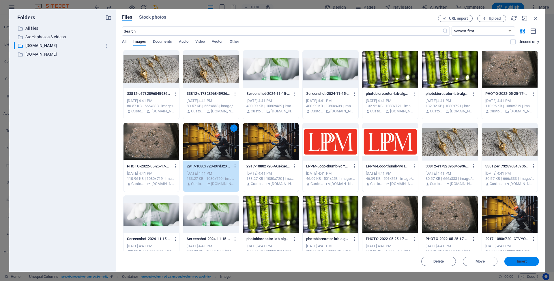
drag, startPoint x: 519, startPoint y: 263, endPoint x: 394, endPoint y: 249, distance: 125.5
click at [519, 263] on span "Insert" at bounding box center [522, 261] width 10 height 3
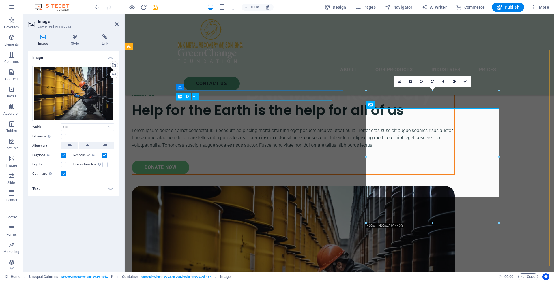
click at [255, 120] on div "Help for the Earth is the help for all of us" at bounding box center [293, 110] width 323 height 19
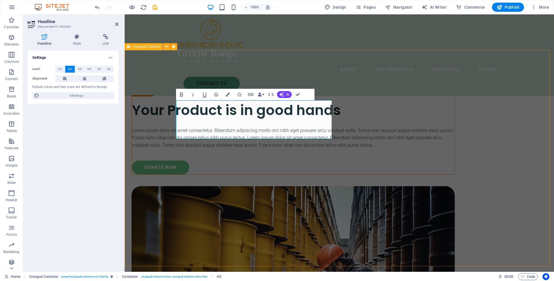
click at [355, 220] on div "ABOUT US Your Product is in good hands Lorem ipsum dolor sit amet consectetur. …" at bounding box center [339, 252] width 429 height 404
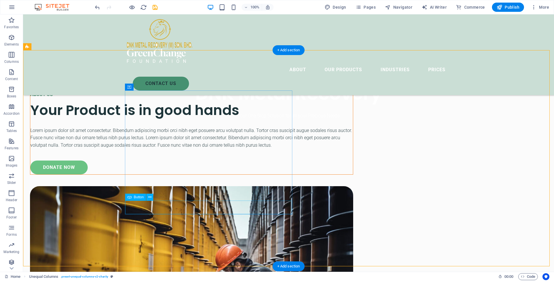
click at [168, 175] on div "donate now" at bounding box center [191, 168] width 323 height 14
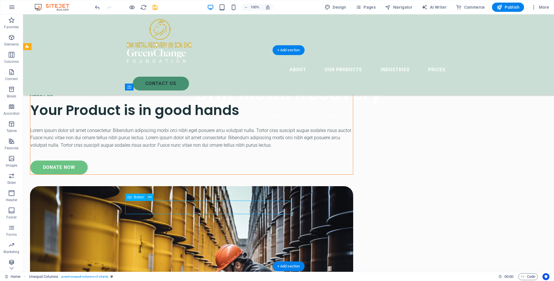
click at [168, 175] on div "donate now" at bounding box center [191, 168] width 323 height 14
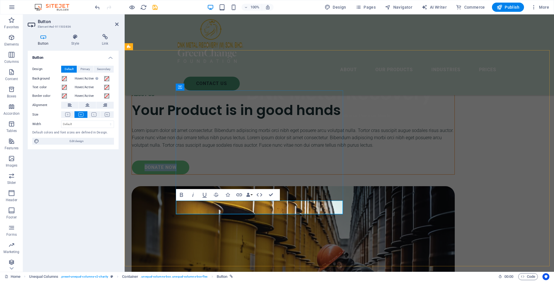
click at [189, 175] on link "donate now" at bounding box center [160, 168] width 57 height 14
drag, startPoint x: 222, startPoint y: 207, endPoint x: 189, endPoint y: 208, distance: 32.7
click at [189, 175] on link "donate now" at bounding box center [160, 168] width 57 height 14
click at [372, 221] on div "ABOUT US Your Product is in good hands Lorem ipsum dolor sit amet consectetur. …" at bounding box center [339, 252] width 429 height 404
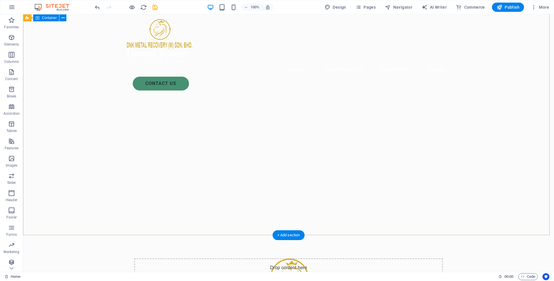
scroll to position [0, 0]
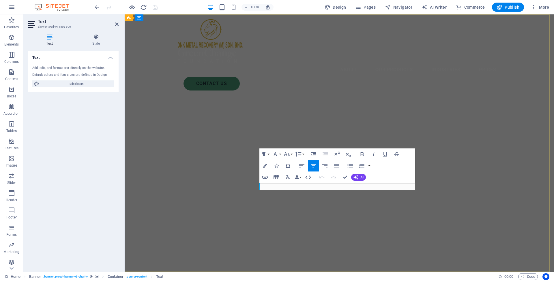
drag, startPoint x: 391, startPoint y: 187, endPoint x: 277, endPoint y: 186, distance: 114.6
click at [286, 156] on icon "button" at bounding box center [286, 154] width 7 height 7
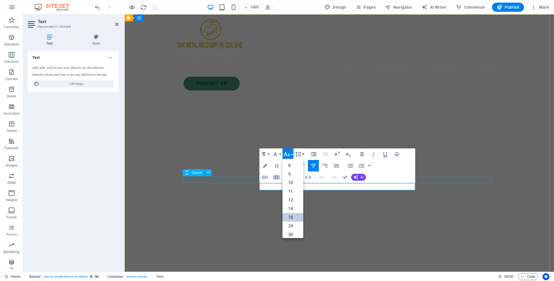
click at [295, 216] on link "18" at bounding box center [292, 217] width 21 height 9
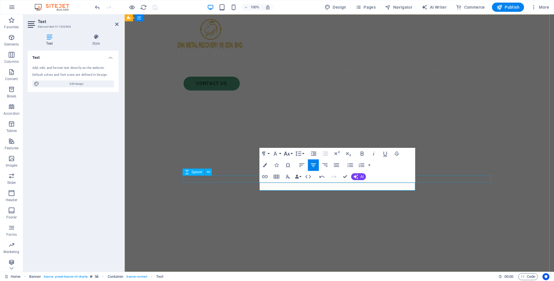
click at [287, 152] on icon "button" at bounding box center [286, 153] width 7 height 7
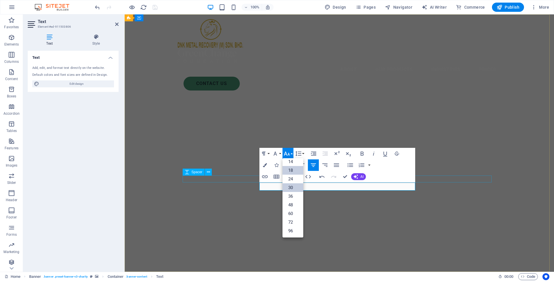
click at [291, 188] on link "30" at bounding box center [292, 188] width 21 height 9
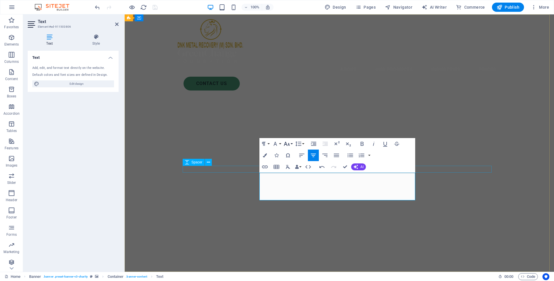
click at [289, 143] on icon "button" at bounding box center [286, 144] width 7 height 7
click at [295, 172] on link "24" at bounding box center [292, 169] width 21 height 9
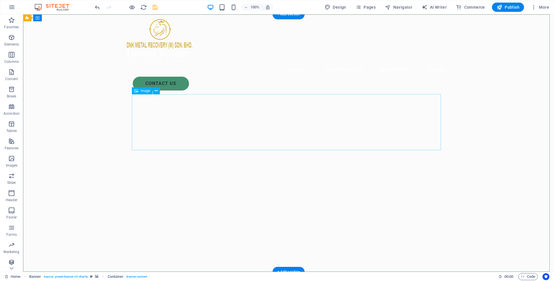
drag, startPoint x: 312, startPoint y: 144, endPoint x: 313, endPoint y: 133, distance: 11.6
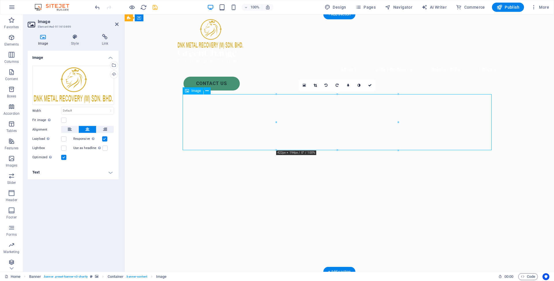
drag, startPoint x: 348, startPoint y: 144, endPoint x: 350, endPoint y: 121, distance: 23.2
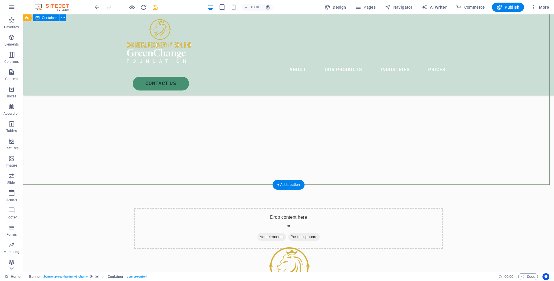
scroll to position [0, 0]
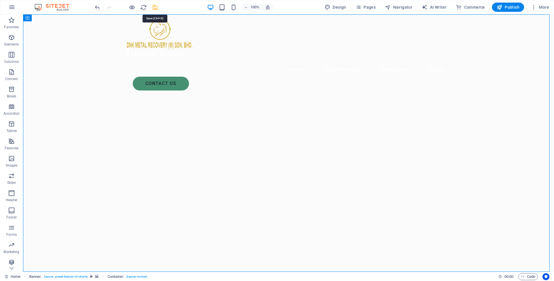
click at [155, 8] on icon "save" at bounding box center [155, 7] width 7 height 7
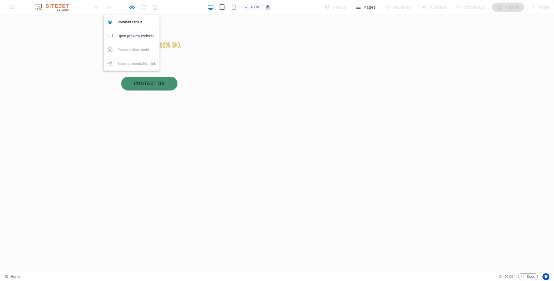
click at [135, 35] on h6 "Open preview website" at bounding box center [136, 36] width 39 height 7
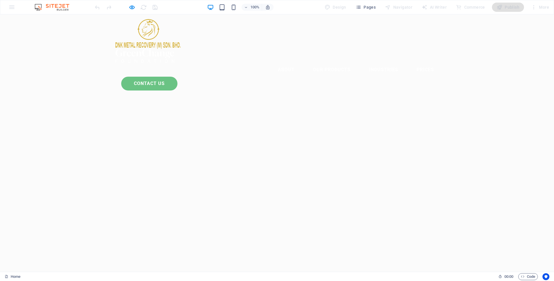
click at [177, 77] on link "Contact Us" at bounding box center [149, 84] width 56 height 14
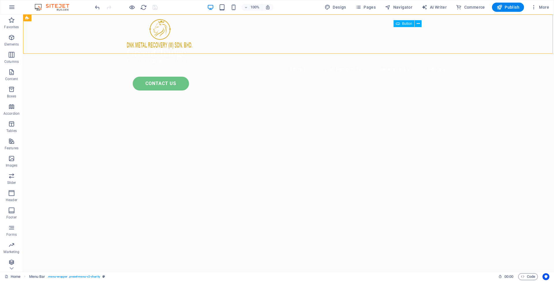
drag, startPoint x: 401, startPoint y: 39, endPoint x: 443, endPoint y: 40, distance: 42.4
click at [443, 77] on div "Contact Us" at bounding box center [291, 84] width 317 height 14
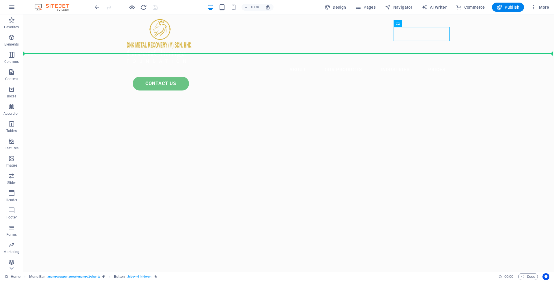
drag, startPoint x: 442, startPoint y: 36, endPoint x: 526, endPoint y: 34, distance: 84.3
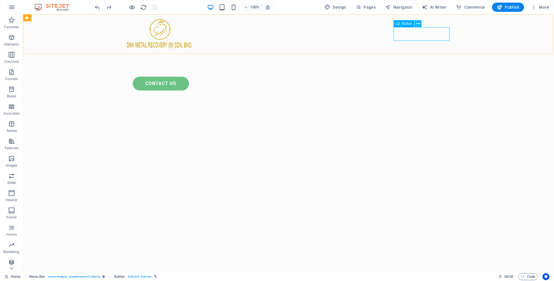
click at [418, 24] on icon at bounding box center [418, 24] width 3 height 6
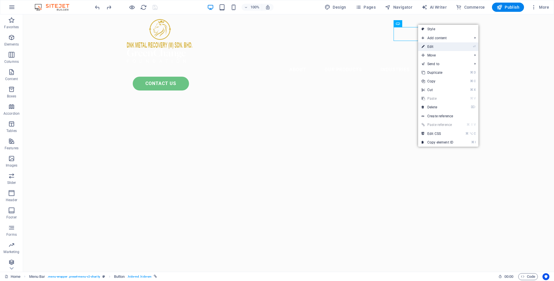
click at [436, 45] on link "⏎ Edit" at bounding box center [437, 46] width 39 height 9
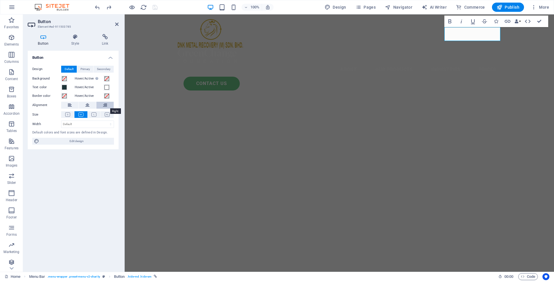
click at [106, 103] on icon at bounding box center [105, 105] width 4 height 7
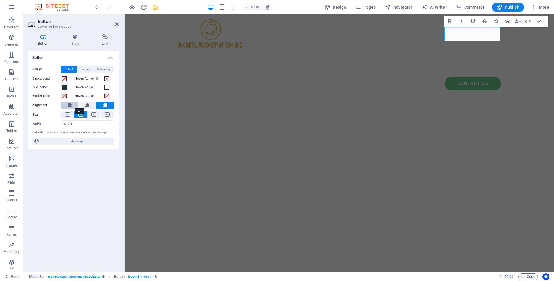
click at [68, 106] on icon at bounding box center [70, 105] width 4 height 7
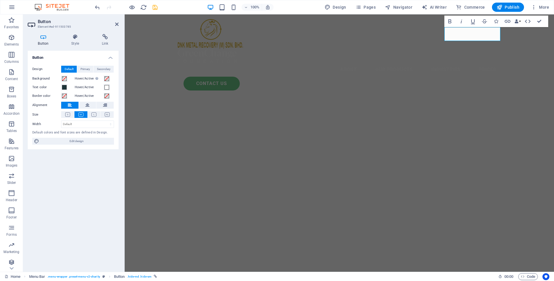
click at [71, 161] on div "Button Design Default Primary Secondary Background Hover/Active Switch to previ…" at bounding box center [73, 159] width 91 height 217
click at [70, 113] on icon at bounding box center [67, 115] width 5 height 4
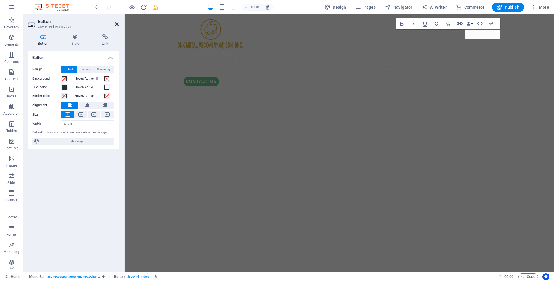
click at [115, 25] on icon at bounding box center [116, 24] width 3 height 5
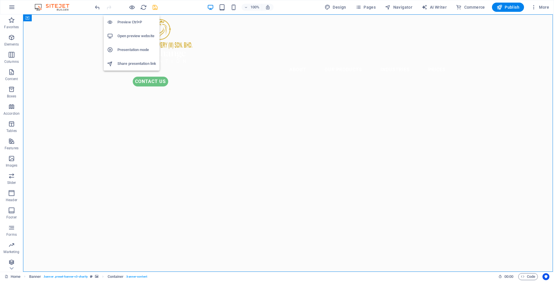
click at [128, 21] on h6 "Preview Ctrl+P" at bounding box center [136, 22] width 39 height 7
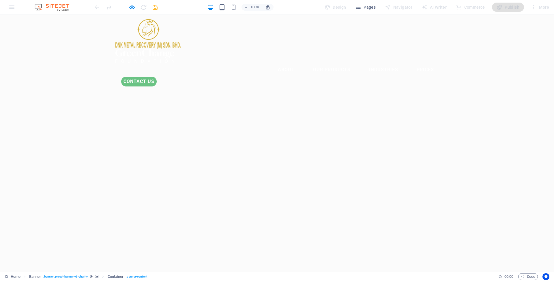
click at [157, 77] on link "Contact Us" at bounding box center [138, 82] width 35 height 10
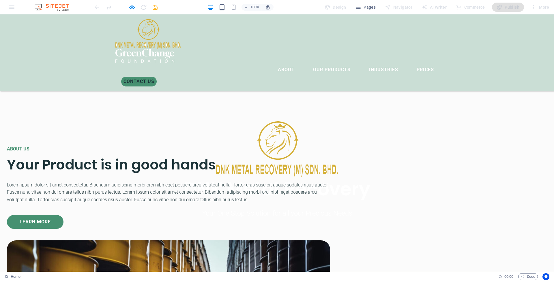
scroll to position [247, 0]
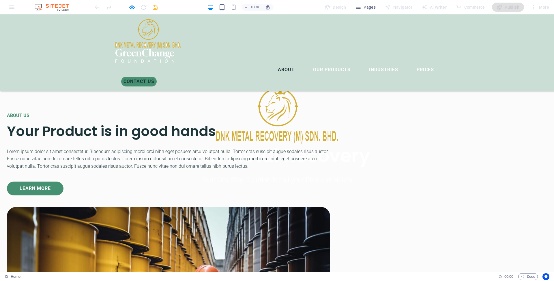
click at [273, 63] on link "About" at bounding box center [286, 70] width 26 height 14
click at [308, 63] on link "Our Products" at bounding box center [331, 70] width 47 height 14
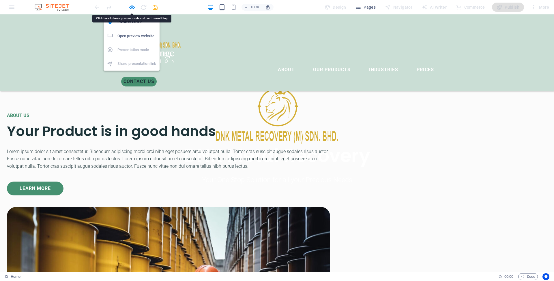
click at [130, 33] on h6 "Open preview website" at bounding box center [136, 36] width 39 height 7
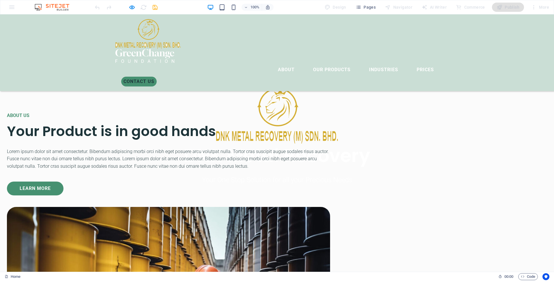
click at [215, 92] on div "ABOUT US Your Product is in good hands Lorem ipsum dolor sit amet consectetur. …" at bounding box center [277, 273] width 554 height 403
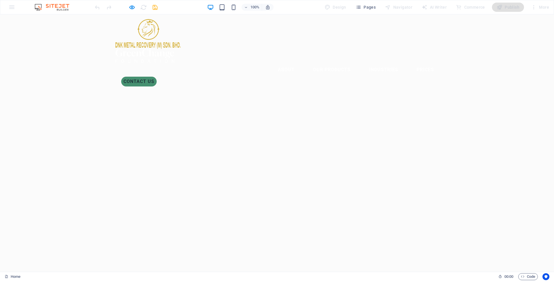
scroll to position [0, 0]
click at [196, 63] on ul "About Our Products Industries Prices" at bounding box center [276, 70] width 323 height 14
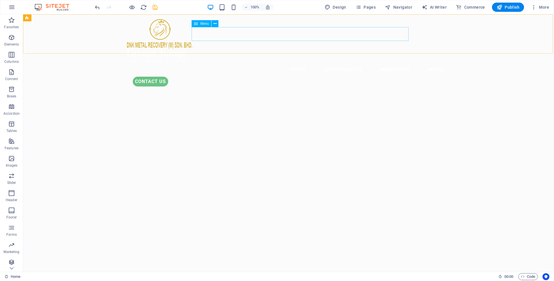
click at [203, 63] on nav "About Our Products Industries Prices" at bounding box center [288, 70] width 323 height 14
select select
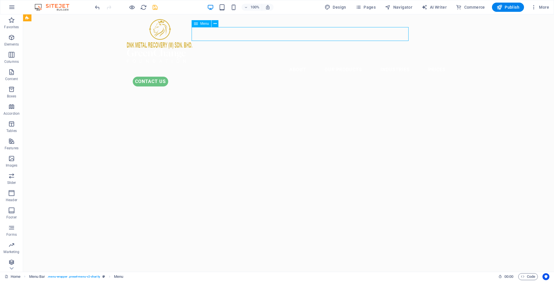
select select
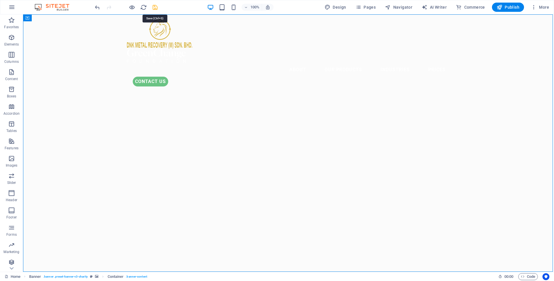
click at [154, 9] on icon "save" at bounding box center [155, 7] width 7 height 7
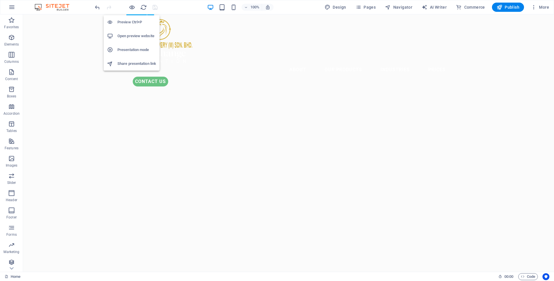
click at [132, 34] on h6 "Open preview website" at bounding box center [136, 36] width 39 height 7
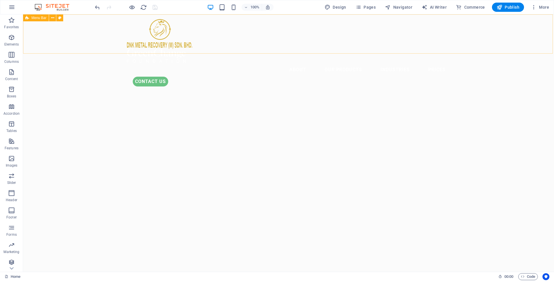
click at [69, 31] on div "About Our Products Industries Prices Contact Us" at bounding box center [288, 52] width 531 height 77
select select "rem"
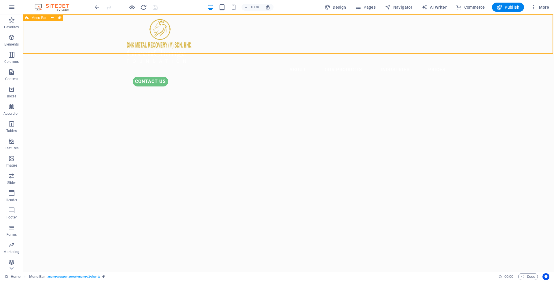
select select "rem"
select select "sticky_menu"
select select "px"
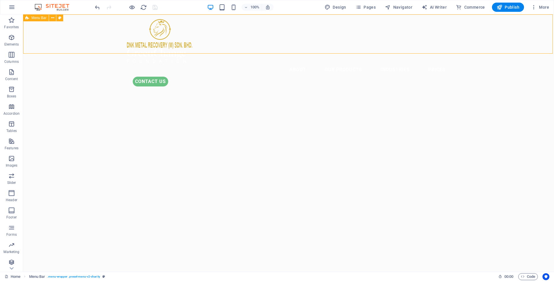
select select "px"
select select "hover_box_bottom"
select select "px"
select select "rem"
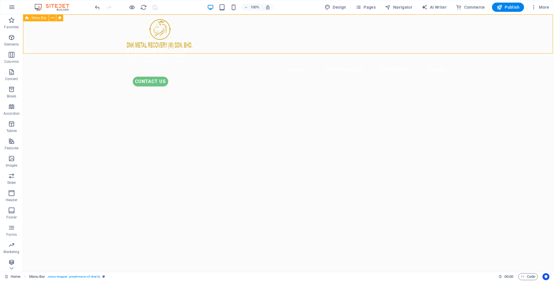
select select "rem"
select select
select select "px"
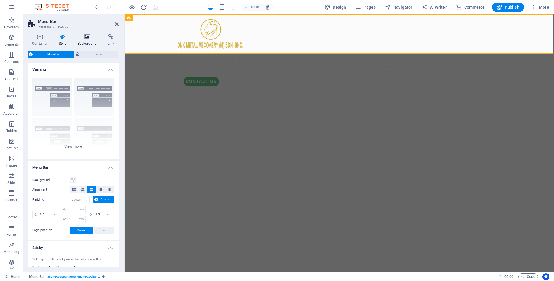
click at [85, 39] on icon at bounding box center [87, 37] width 28 height 6
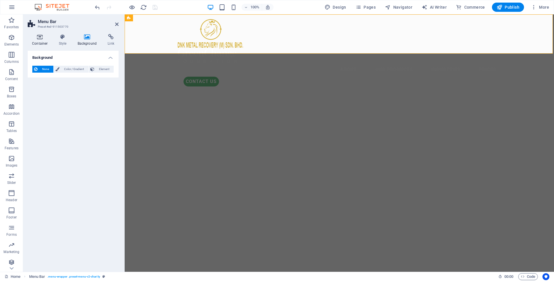
click at [38, 44] on h4 "Container" at bounding box center [41, 40] width 27 height 12
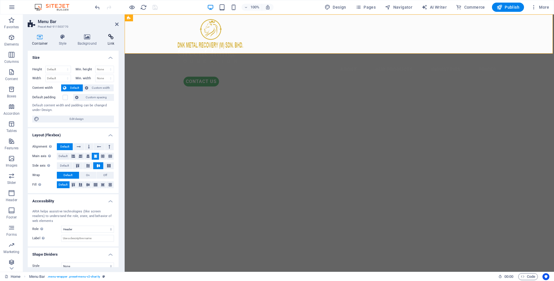
click at [111, 38] on icon at bounding box center [110, 37] width 15 height 6
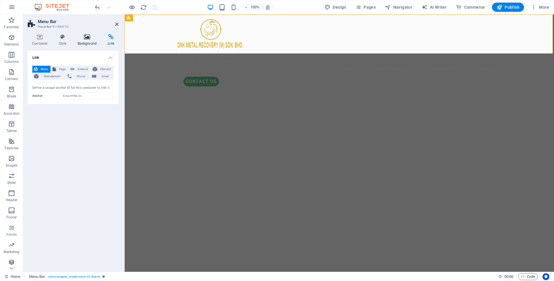
click at [89, 41] on h4 "Background" at bounding box center [88, 40] width 30 height 12
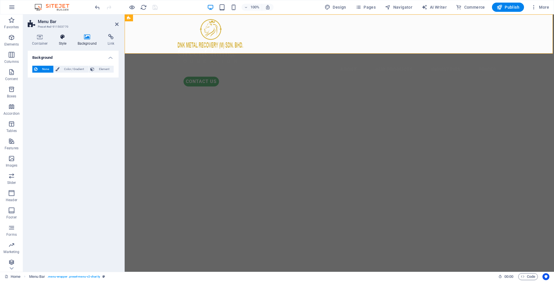
click at [59, 39] on icon at bounding box center [63, 37] width 16 height 6
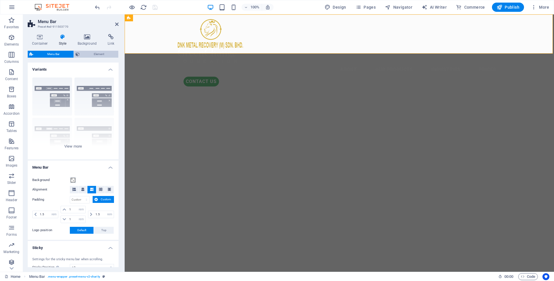
click at [88, 54] on span "Element" at bounding box center [98, 54] width 35 height 7
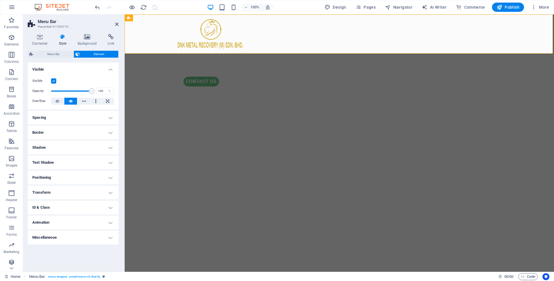
click at [73, 165] on h4 "Text Shadow" at bounding box center [73, 163] width 91 height 14
click at [85, 163] on h4 "Text Shadow" at bounding box center [73, 161] width 91 height 10
click at [65, 222] on h4 "Animation" at bounding box center [73, 223] width 91 height 14
click at [67, 222] on h4 "Animation" at bounding box center [73, 221] width 91 height 10
click at [68, 236] on h4 "Miscellaneous" at bounding box center [73, 238] width 91 height 14
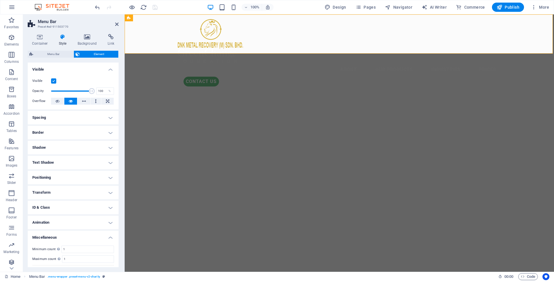
click at [68, 237] on h4 "Miscellaneous" at bounding box center [73, 236] width 91 height 10
click at [71, 187] on h4 "Transform" at bounding box center [73, 193] width 91 height 14
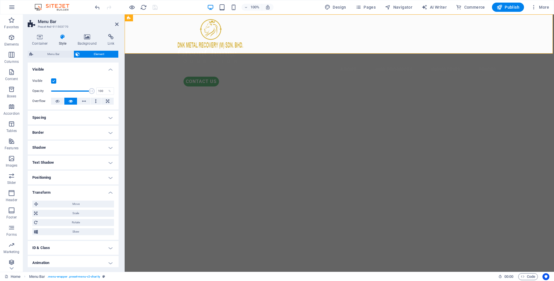
click at [71, 188] on h4 "Transform" at bounding box center [73, 191] width 91 height 10
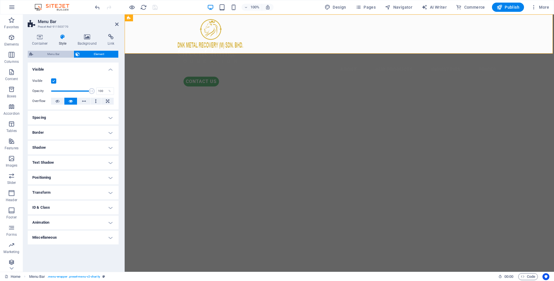
click at [61, 54] on span "Menu Bar" at bounding box center [53, 54] width 37 height 7
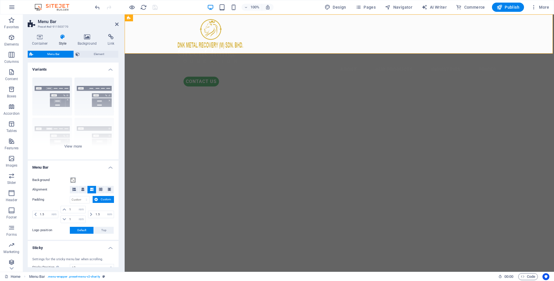
select select
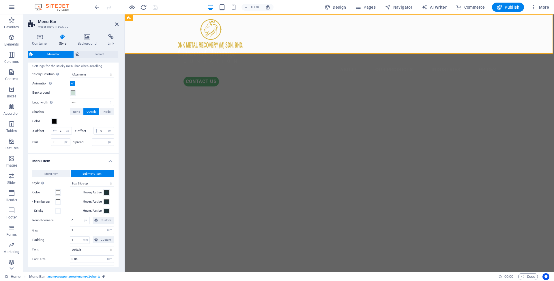
scroll to position [223, 0]
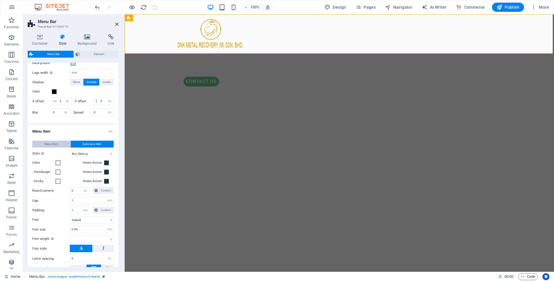
click at [52, 145] on span "Menu Item" at bounding box center [51, 144] width 14 height 7
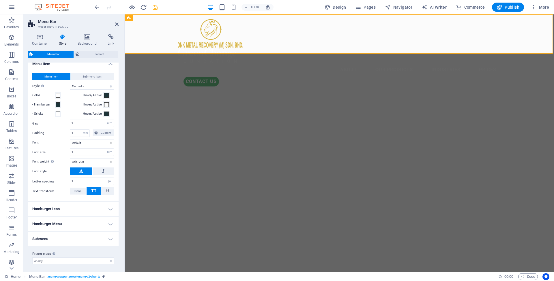
scroll to position [292, 0]
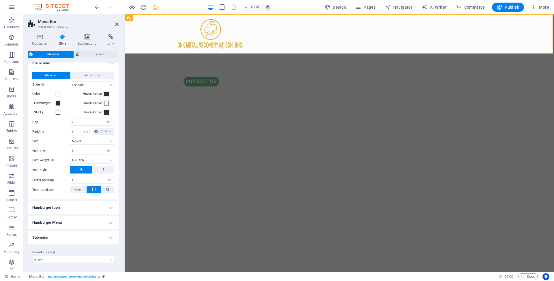
click at [60, 209] on h4 "Hamburger Icon" at bounding box center [73, 208] width 91 height 14
click at [61, 208] on h4 "Hamburger Icon" at bounding box center [73, 206] width 91 height 10
click at [58, 224] on h4 "Hamburger Menu" at bounding box center [73, 223] width 91 height 14
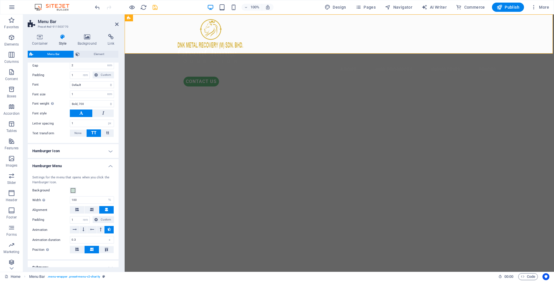
scroll to position [378, 0]
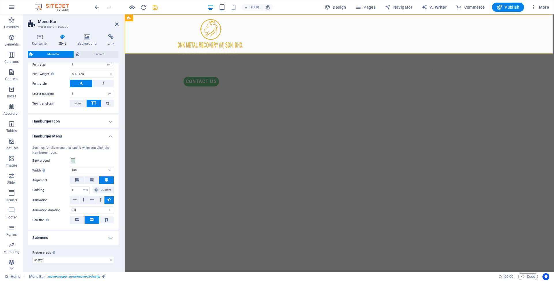
click at [38, 236] on h4 "Submenu" at bounding box center [73, 238] width 91 height 14
click at [52, 237] on h4 "Submenu" at bounding box center [73, 236] width 91 height 10
select select "preset-menu-v2-charity"
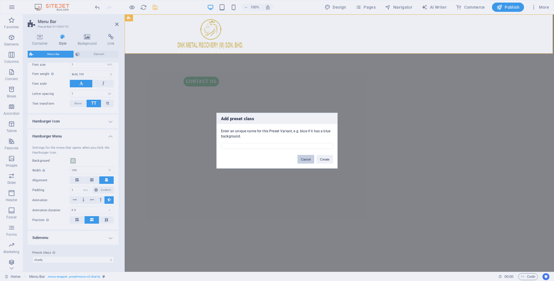
click at [306, 158] on button "Cancel" at bounding box center [305, 159] width 17 height 9
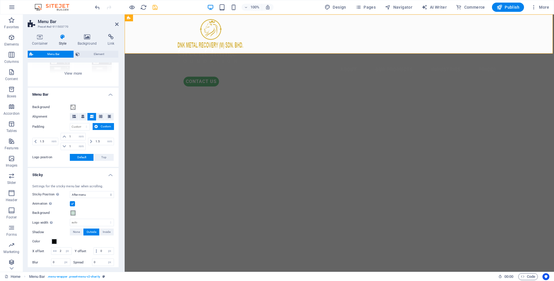
scroll to position [0, 0]
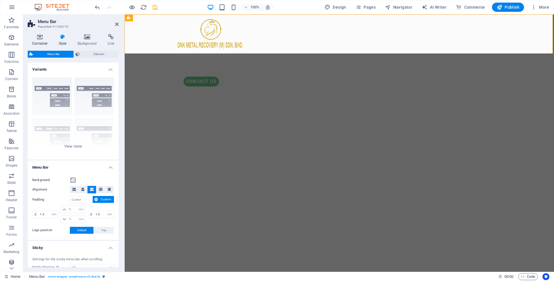
click at [40, 39] on icon at bounding box center [40, 37] width 25 height 6
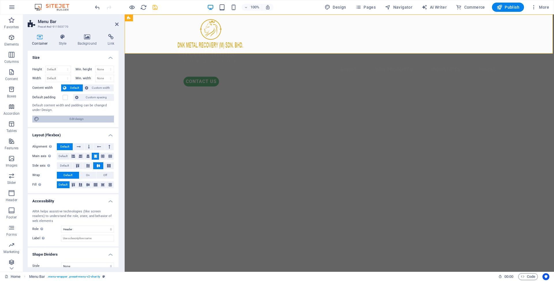
click at [92, 116] on span "Edit design" at bounding box center [76, 119] width 71 height 7
select select "rem"
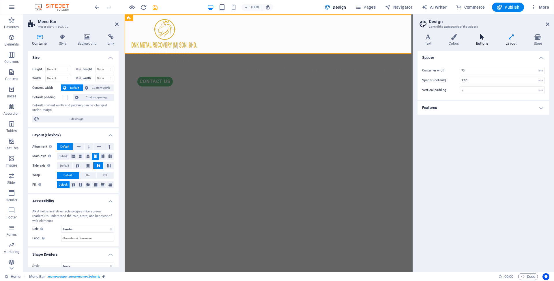
click at [484, 41] on h4 "Buttons" at bounding box center [483, 40] width 29 height 12
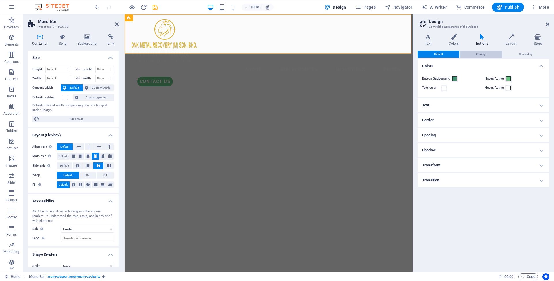
click at [486, 55] on span "Primary" at bounding box center [481, 54] width 10 height 7
click at [518, 54] on button "Secondary" at bounding box center [526, 54] width 46 height 7
click at [451, 55] on button "Default" at bounding box center [439, 54] width 42 height 7
click at [532, 41] on h4 "Store" at bounding box center [537, 40] width 23 height 12
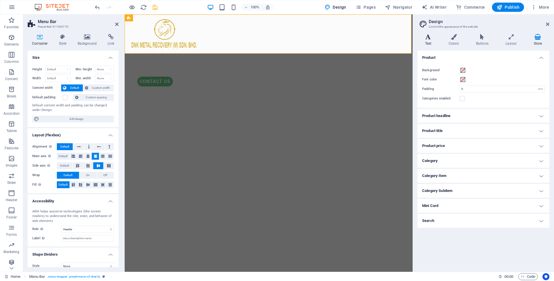
click at [427, 42] on h4 "Text" at bounding box center [430, 40] width 24 height 12
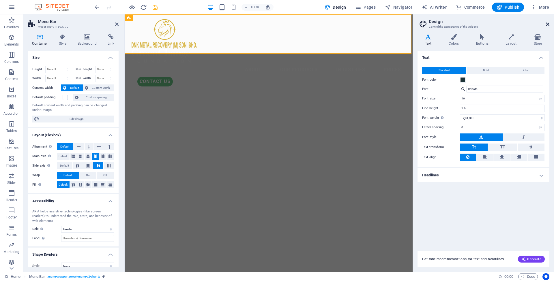
click at [548, 25] on icon at bounding box center [547, 24] width 3 height 5
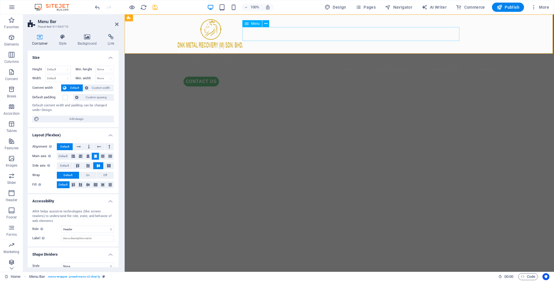
click at [273, 63] on nav "About Our Products Industries Prices" at bounding box center [339, 70] width 323 height 14
click at [253, 24] on span "Menu" at bounding box center [255, 23] width 9 height 3
click at [266, 24] on icon at bounding box center [265, 24] width 3 height 6
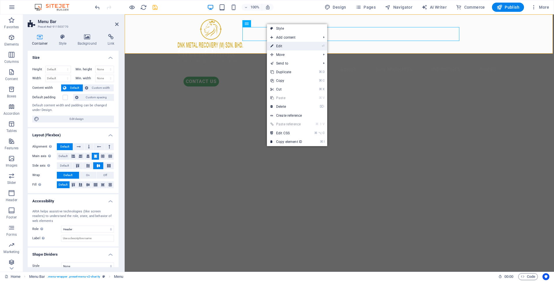
click at [286, 45] on link "⏎ Edit" at bounding box center [286, 46] width 39 height 9
select select
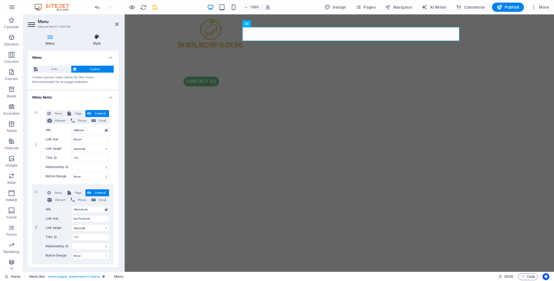
click at [99, 38] on icon at bounding box center [97, 37] width 44 height 6
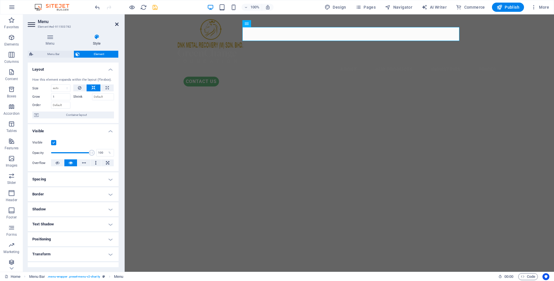
click at [115, 25] on icon at bounding box center [116, 24] width 3 height 5
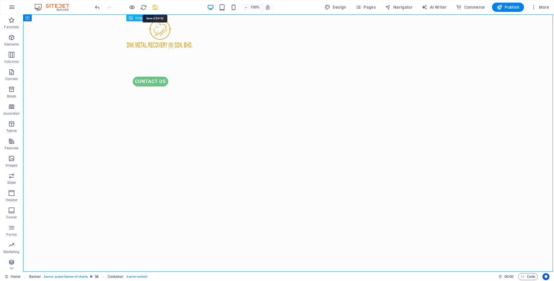
click at [154, 8] on icon "save" at bounding box center [155, 7] width 7 height 7
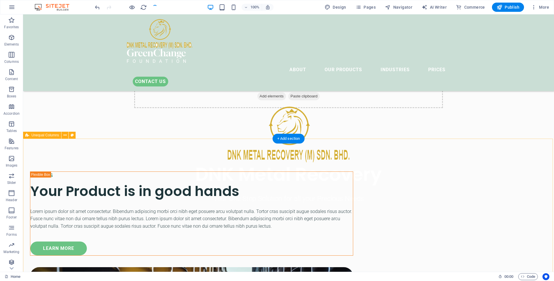
scroll to position [235, 0]
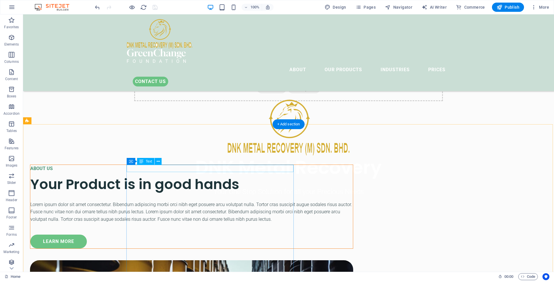
click at [150, 169] on div "ABOUT US" at bounding box center [191, 169] width 323 height 8
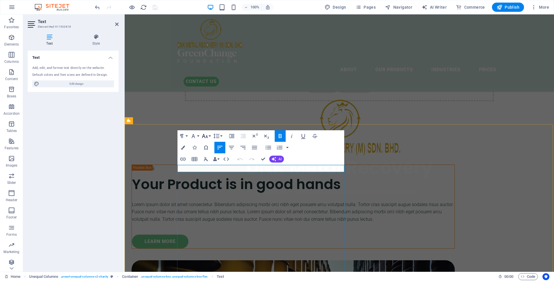
click at [208, 134] on button "Font Size" at bounding box center [206, 136] width 11 height 12
click at [213, 216] on link "30" at bounding box center [211, 216] width 21 height 9
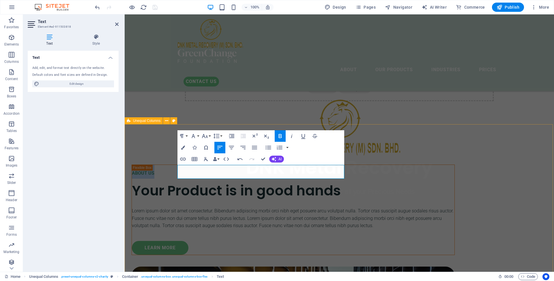
drag, startPoint x: 207, startPoint y: 174, endPoint x: 165, endPoint y: 171, distance: 42.3
click at [207, 137] on icon "button" at bounding box center [205, 136] width 6 height 4
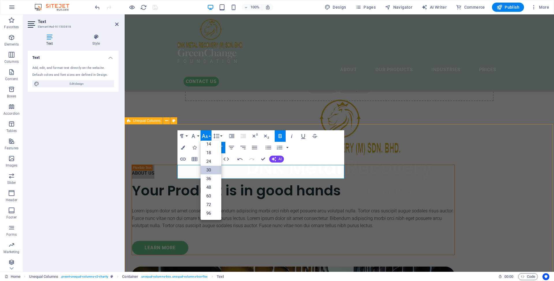
scroll to position [46, 0]
click at [213, 190] on link "48" at bounding box center [211, 187] width 21 height 9
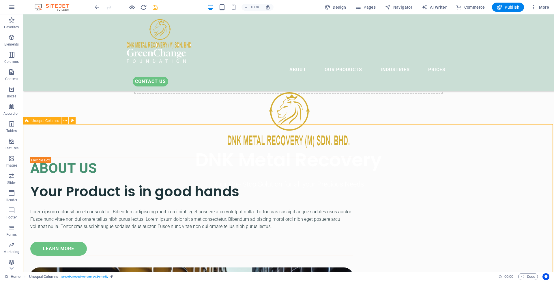
scroll to position [271, 0]
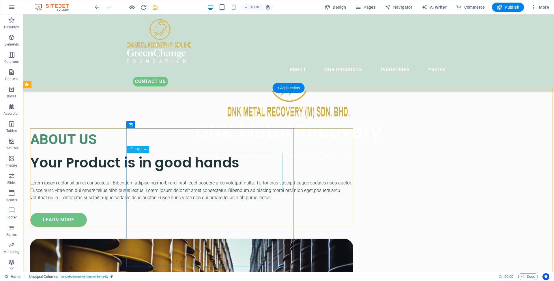
click at [211, 173] on div "Your Product is in good hands" at bounding box center [191, 162] width 323 height 19
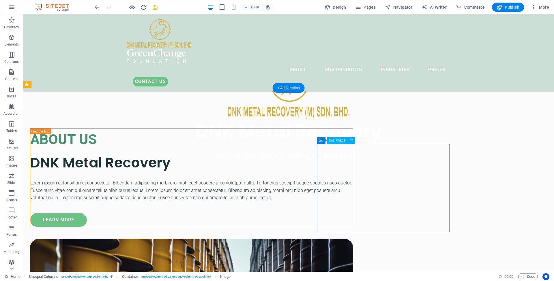
select select "%"
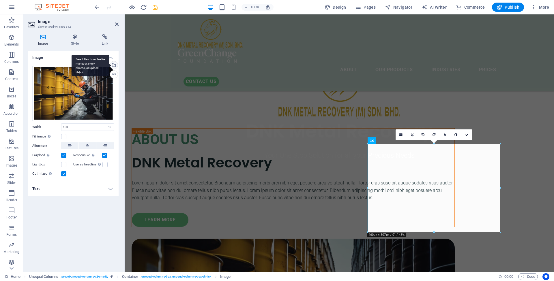
click at [114, 66] on div "Select files from the file manager, stock photos, or upload file(s)" at bounding box center [113, 65] width 9 height 9
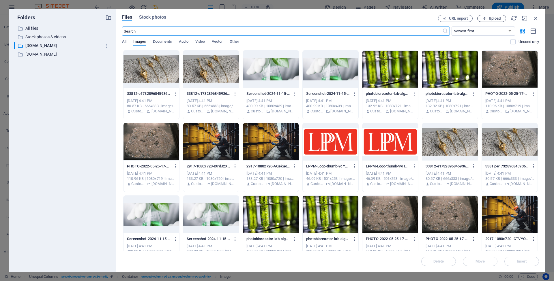
click at [488, 19] on span "Upload" at bounding box center [492, 19] width 24 height 4
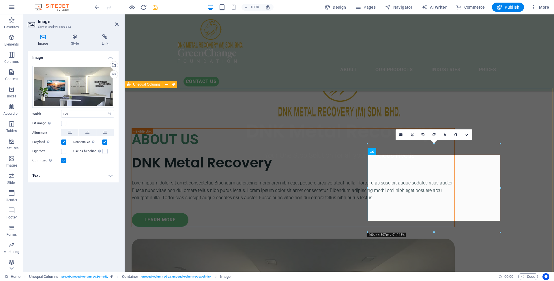
click at [521, 169] on div "ABOUT US DNK Metal Recovery Lorem ipsum dolor sit amet consectetur. Bibendum ad…" at bounding box center [339, 270] width 429 height 364
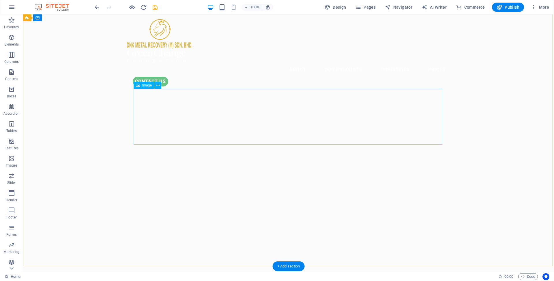
scroll to position [0, 0]
click at [157, 7] on icon "save" at bounding box center [155, 7] width 7 height 7
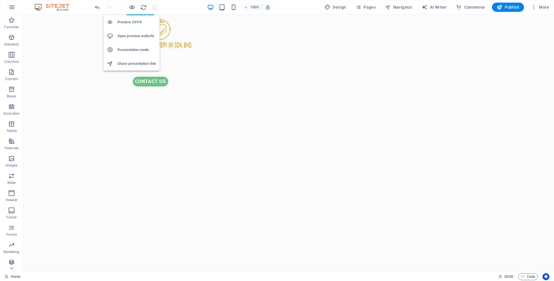
click at [129, 50] on h6 "Presentation mode" at bounding box center [136, 49] width 39 height 7
click at [127, 65] on h6 "Share presentation link" at bounding box center [136, 63] width 39 height 7
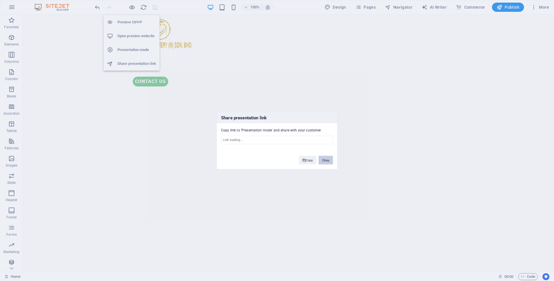
type input "[URL][DOMAIN_NAME]"
click at [323, 161] on button "Okay" at bounding box center [326, 160] width 14 height 9
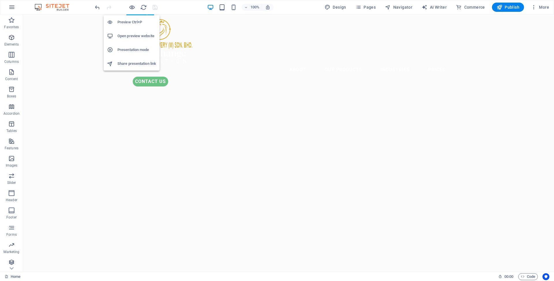
click at [133, 37] on h6 "Open preview website" at bounding box center [136, 36] width 39 height 7
